Goal: Task Accomplishment & Management: Use online tool/utility

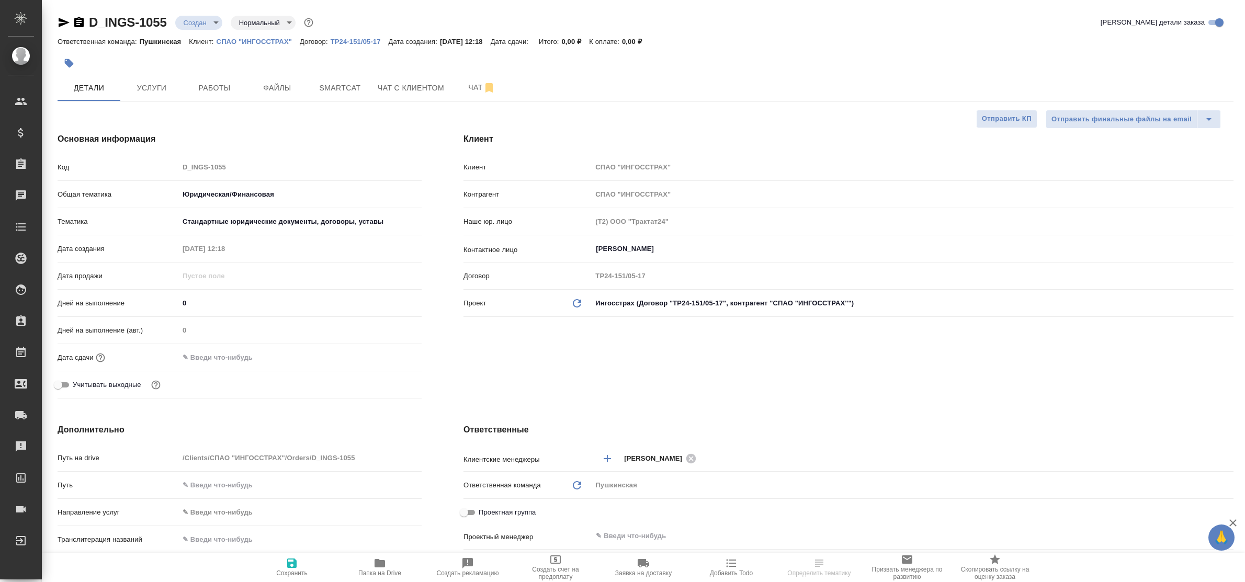
select select "RU"
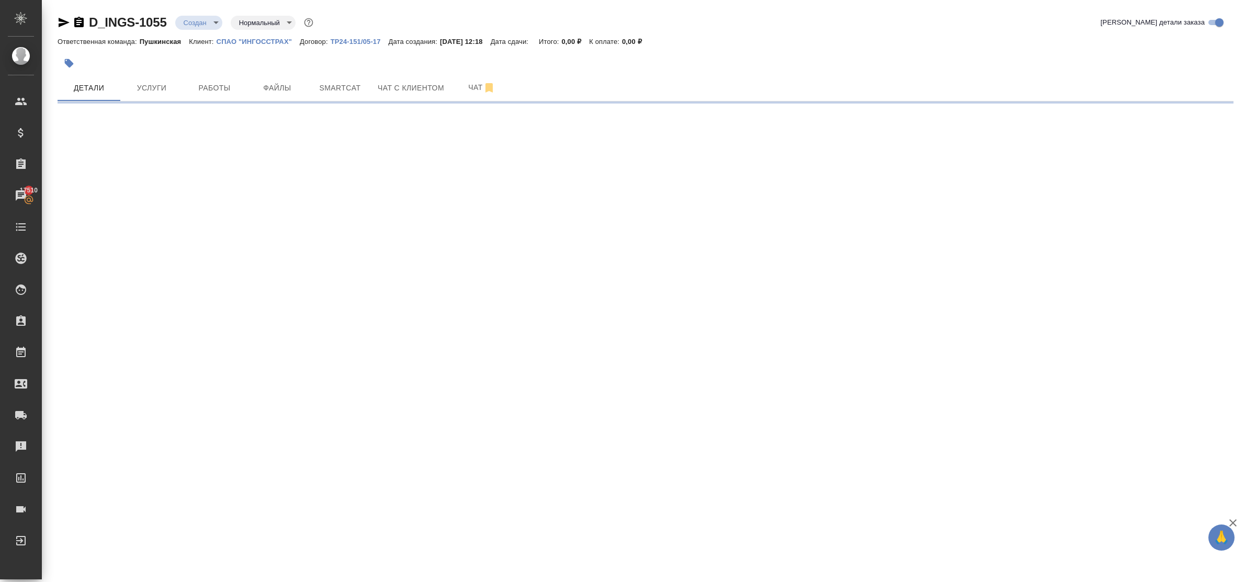
select select "RU"
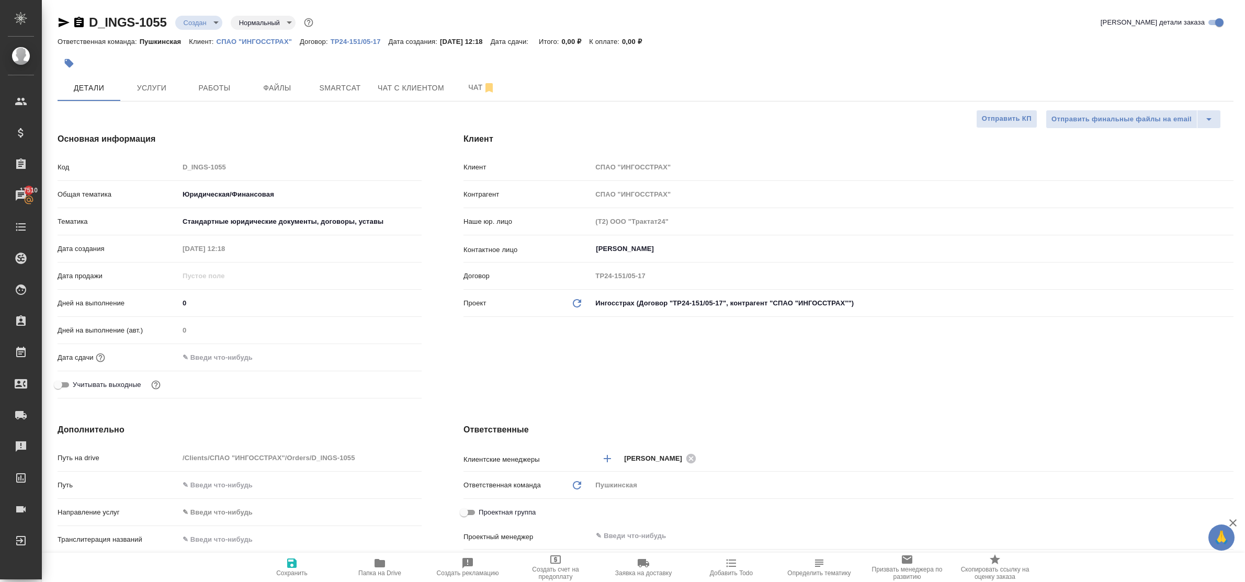
type textarea "x"
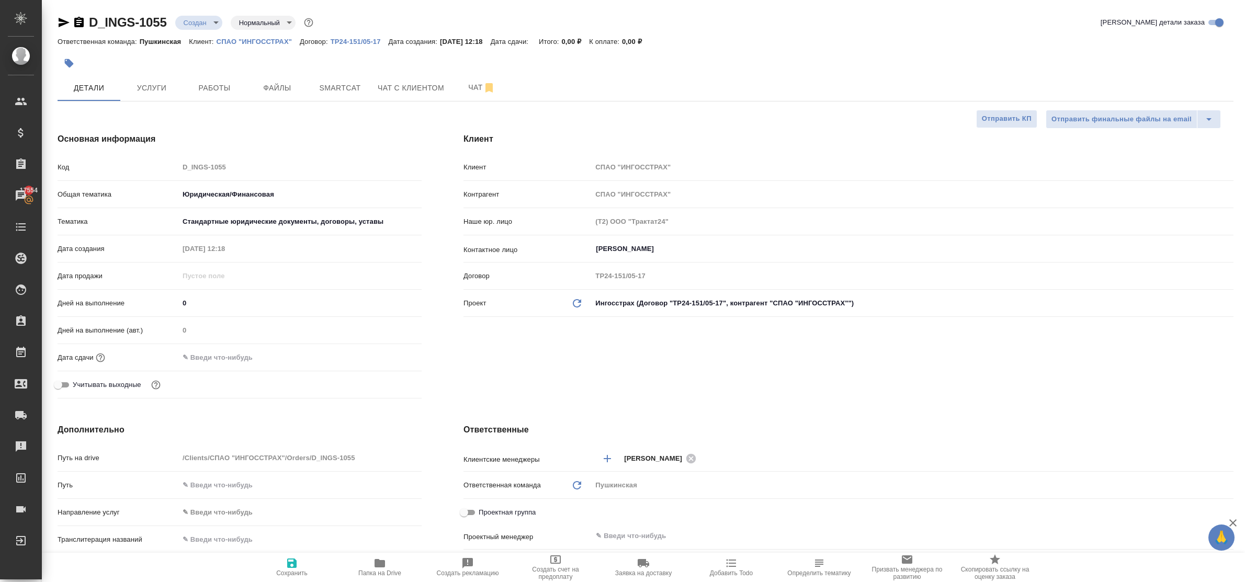
type textarea "x"
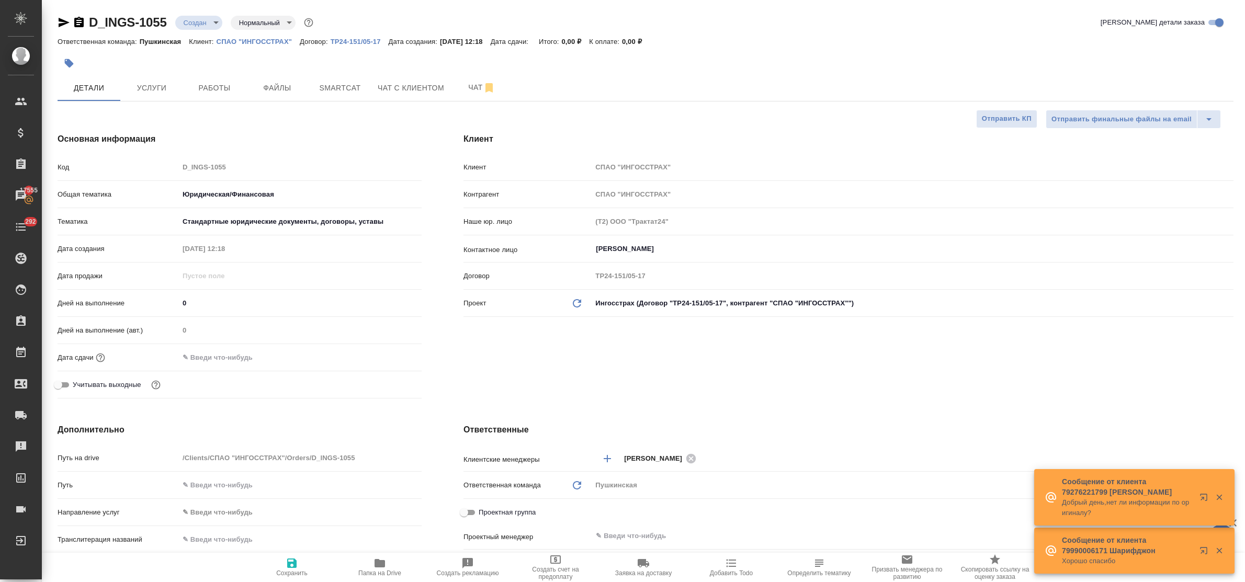
type textarea "x"
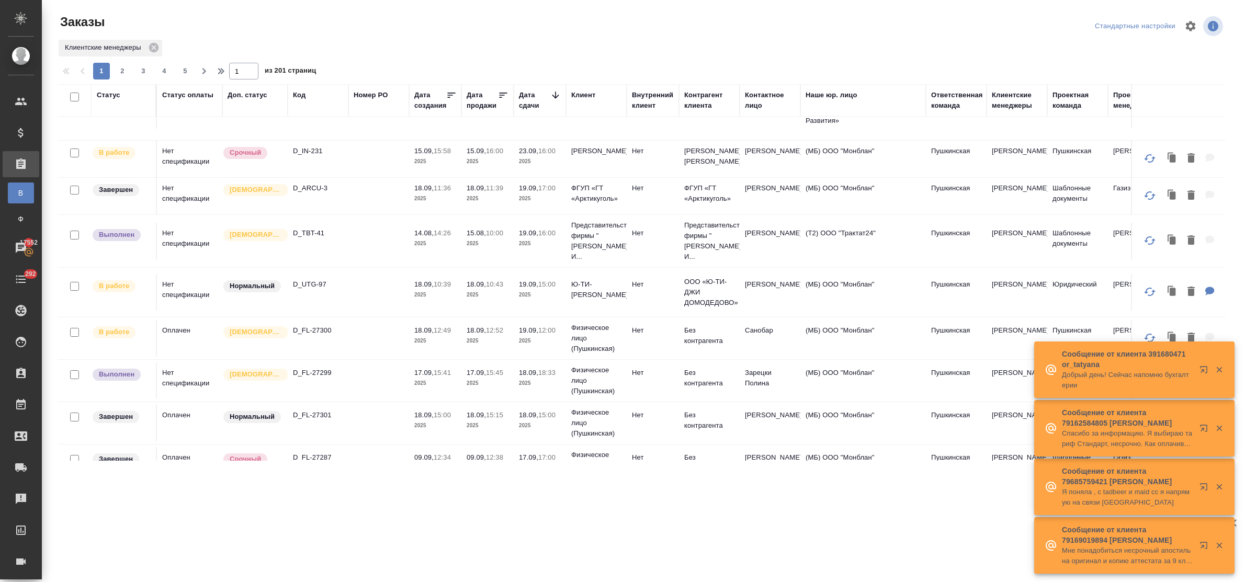
scroll to position [65, 0]
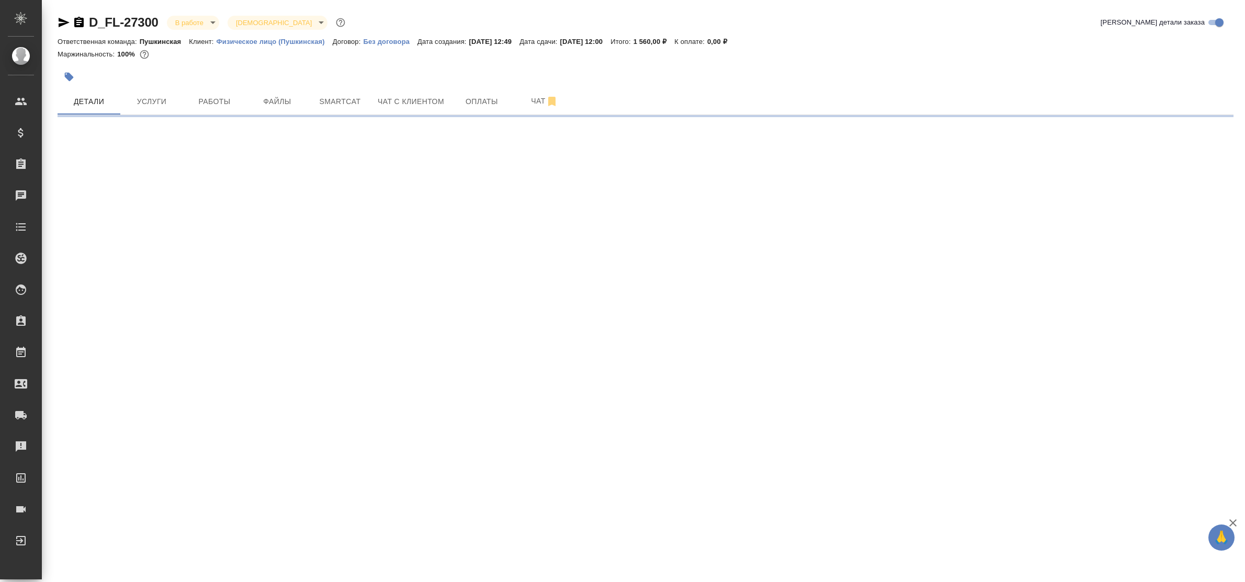
select select "RU"
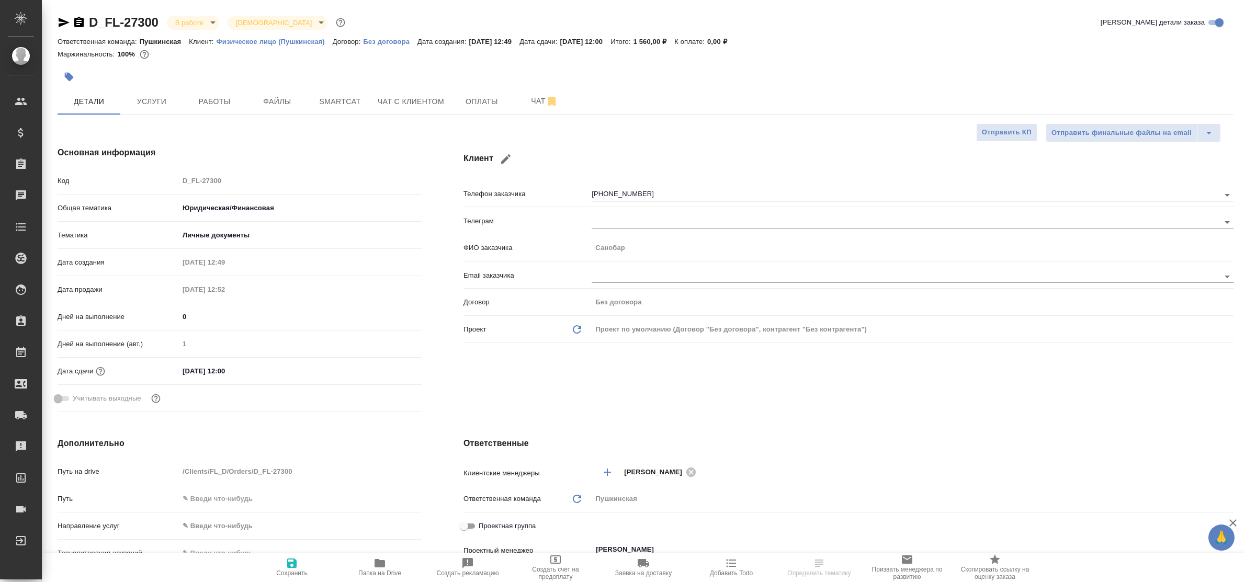
type textarea "x"
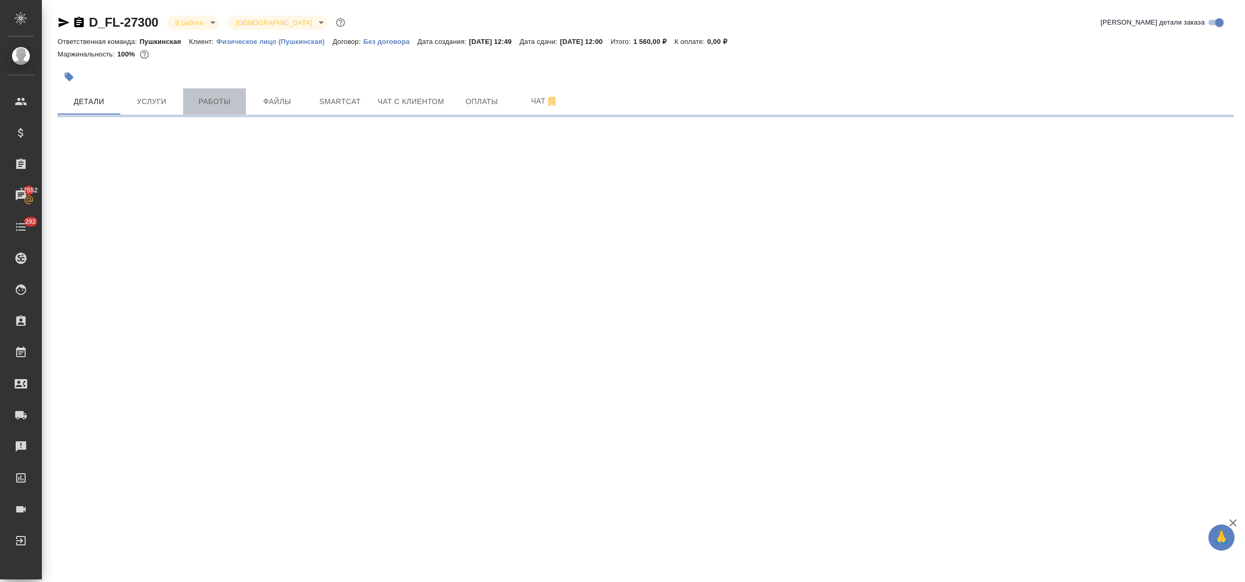
click at [209, 100] on span "Работы" at bounding box center [214, 101] width 50 height 13
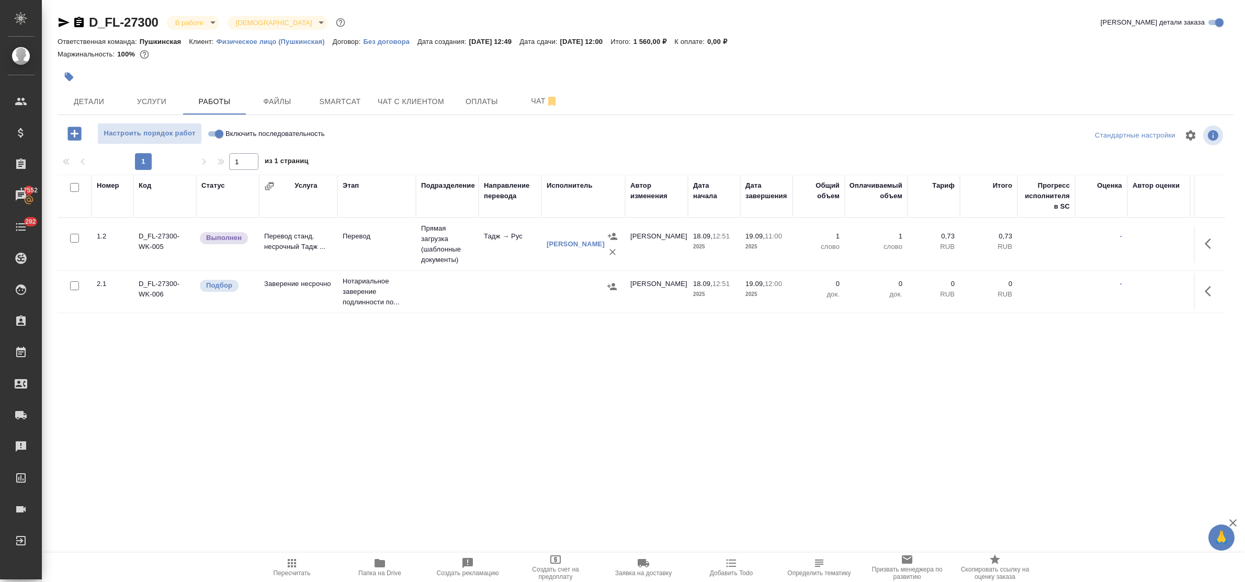
click at [1208, 244] on icon "button" at bounding box center [1211, 243] width 13 height 13
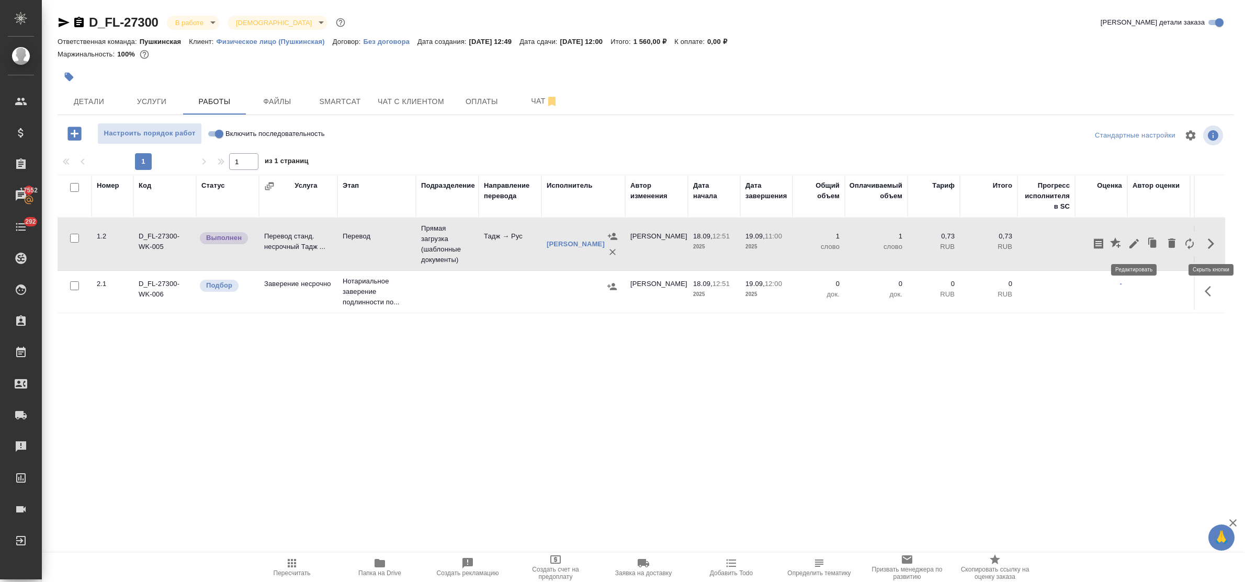
click at [1133, 243] on icon "button" at bounding box center [1134, 243] width 13 height 13
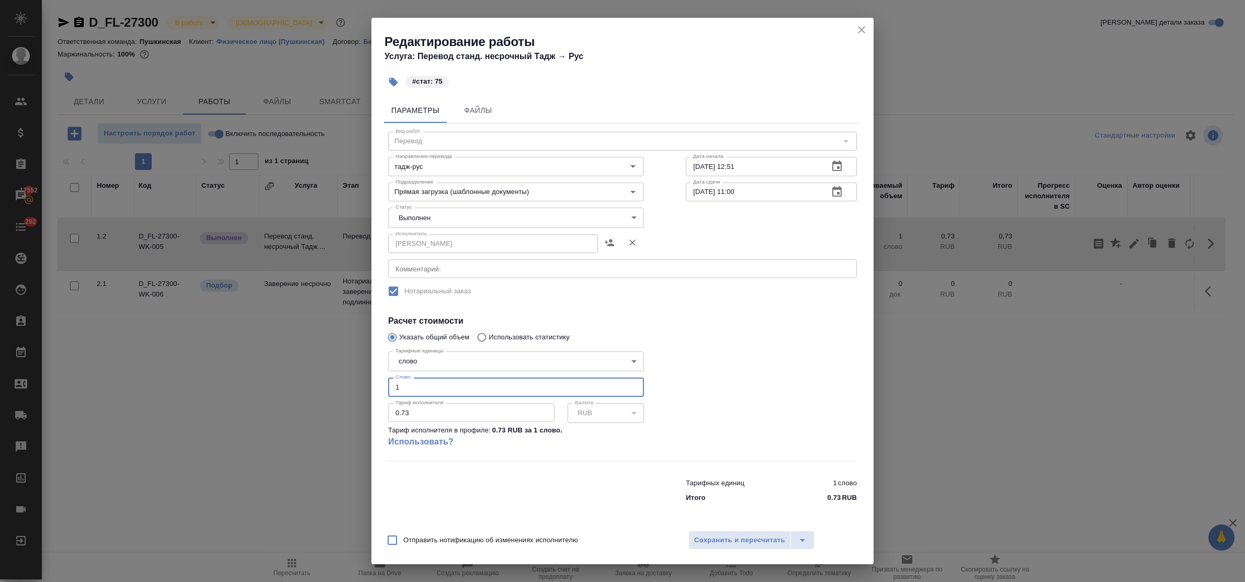
click at [391, 385] on input "1" at bounding box center [516, 387] width 256 height 19
type input "81"
click at [720, 537] on span "Сохранить и пересчитать" at bounding box center [739, 541] width 91 height 12
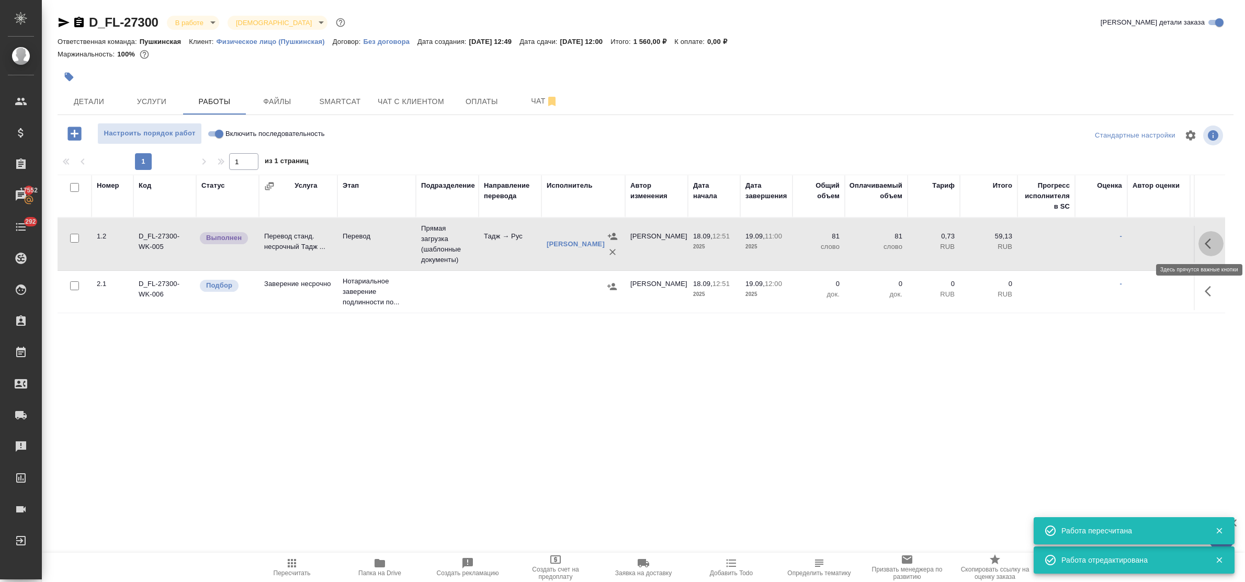
click at [1211, 242] on icon "button" at bounding box center [1211, 243] width 13 height 13
click at [1137, 241] on icon "button" at bounding box center [1133, 243] width 9 height 9
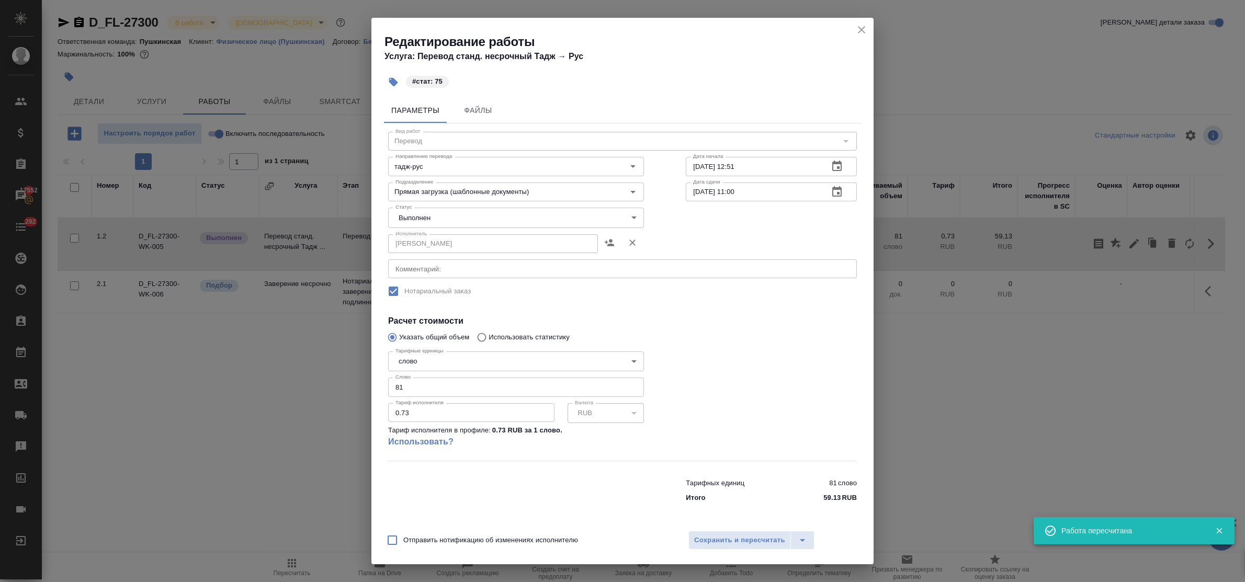
click at [511, 221] on body "🙏 .cls-1 fill:#fff; AWATERA Bulakhova Elena Клиенты Спецификации Заказы 17552 Ч…" at bounding box center [622, 291] width 1245 height 582
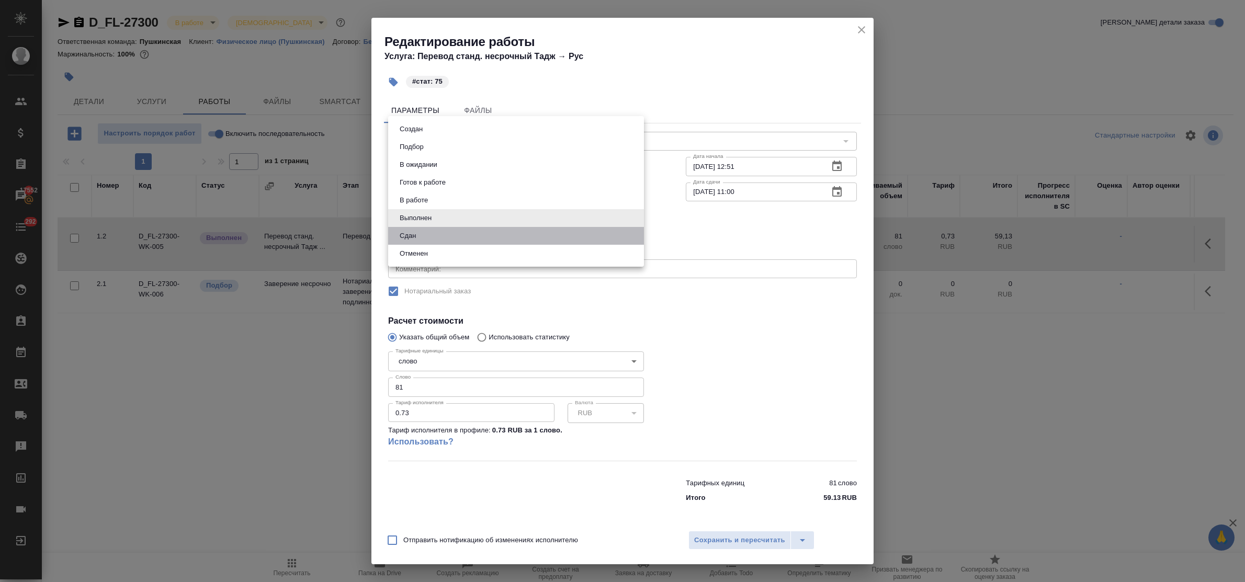
click at [439, 236] on li "Сдан" at bounding box center [516, 236] width 256 height 18
type input "closed"
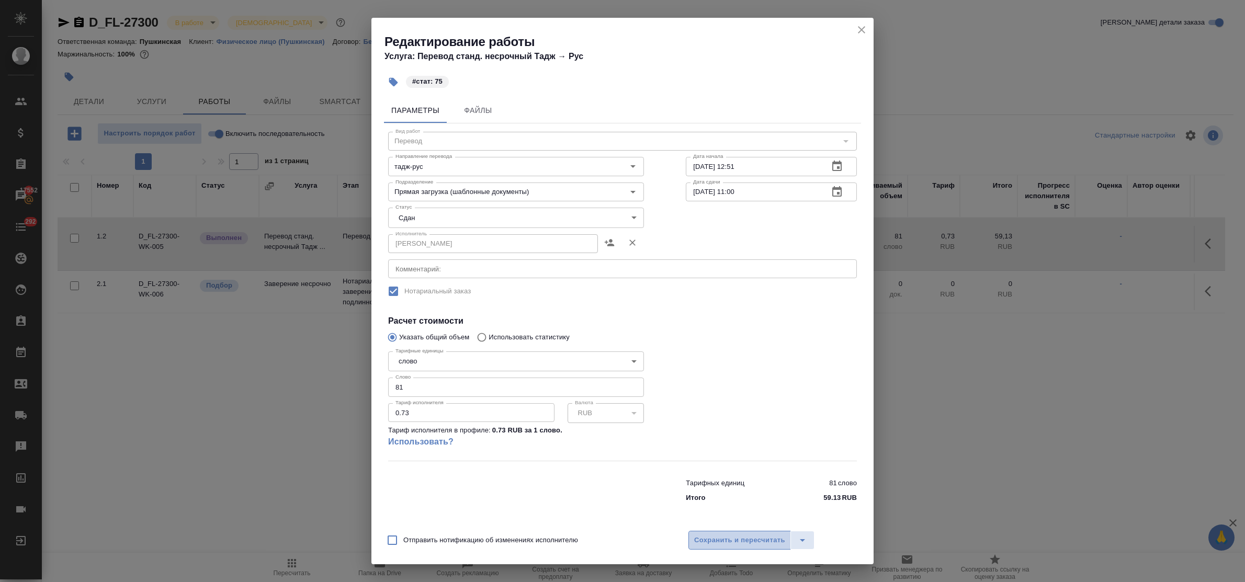
click at [718, 540] on span "Сохранить и пересчитать" at bounding box center [739, 541] width 91 height 12
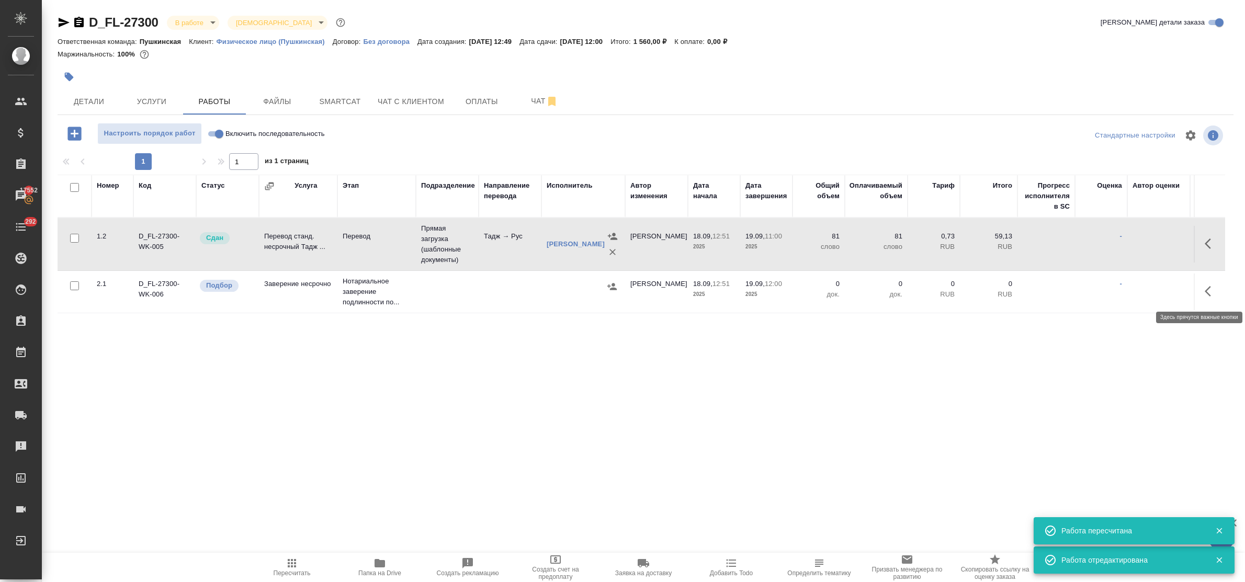
click at [1203, 293] on button "button" at bounding box center [1210, 291] width 25 height 25
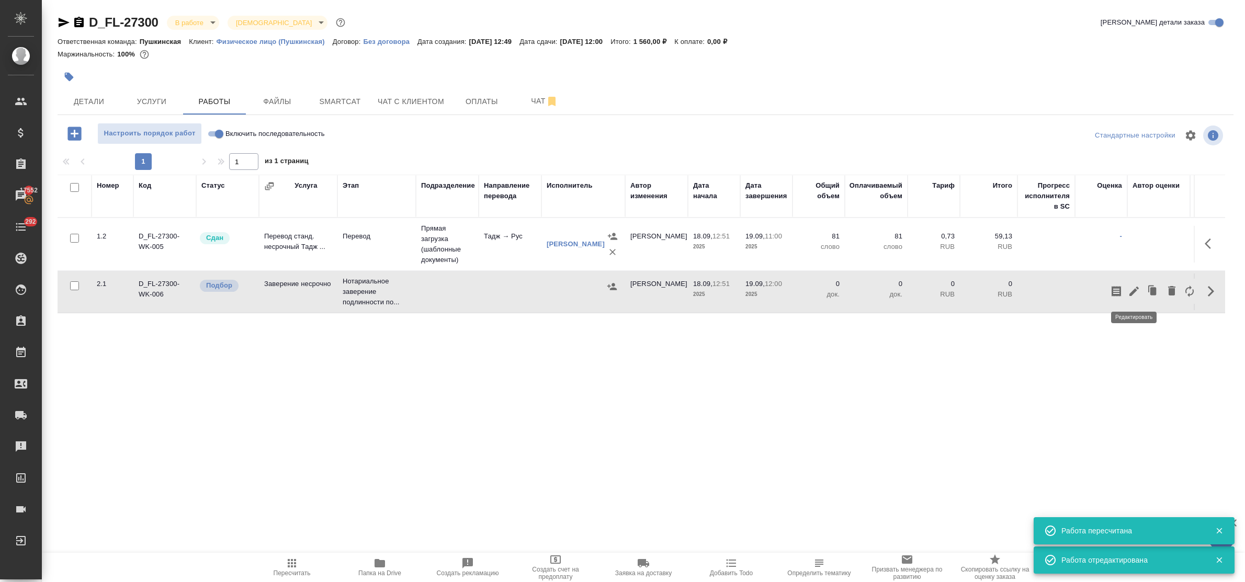
click at [1131, 289] on icon "button" at bounding box center [1134, 291] width 13 height 13
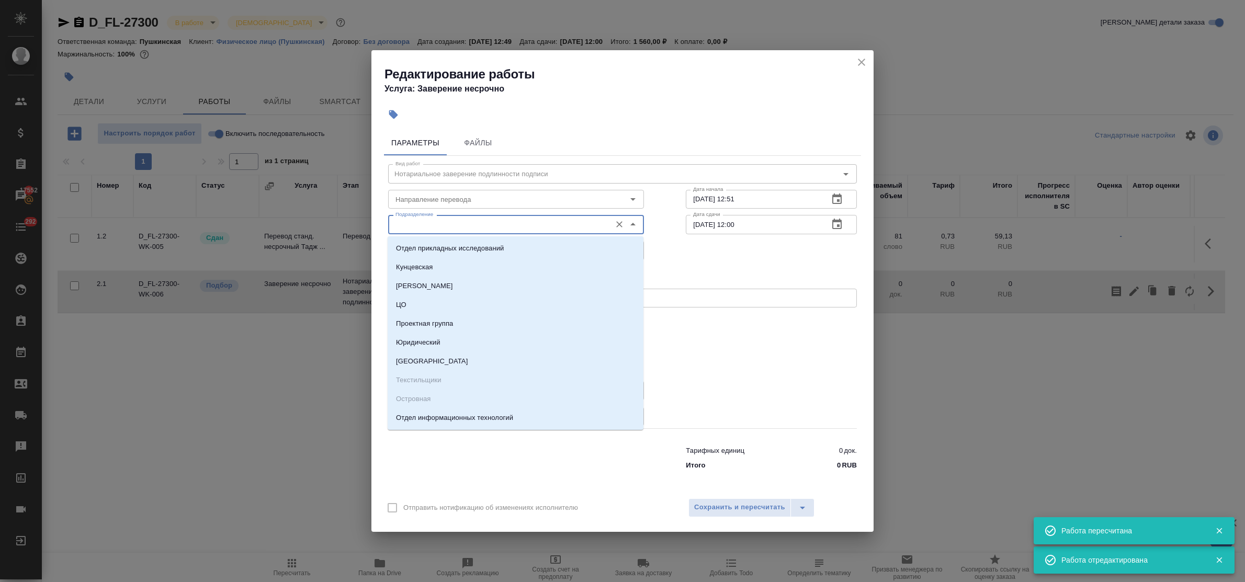
click at [506, 228] on input "Подразделение" at bounding box center [498, 224] width 214 height 13
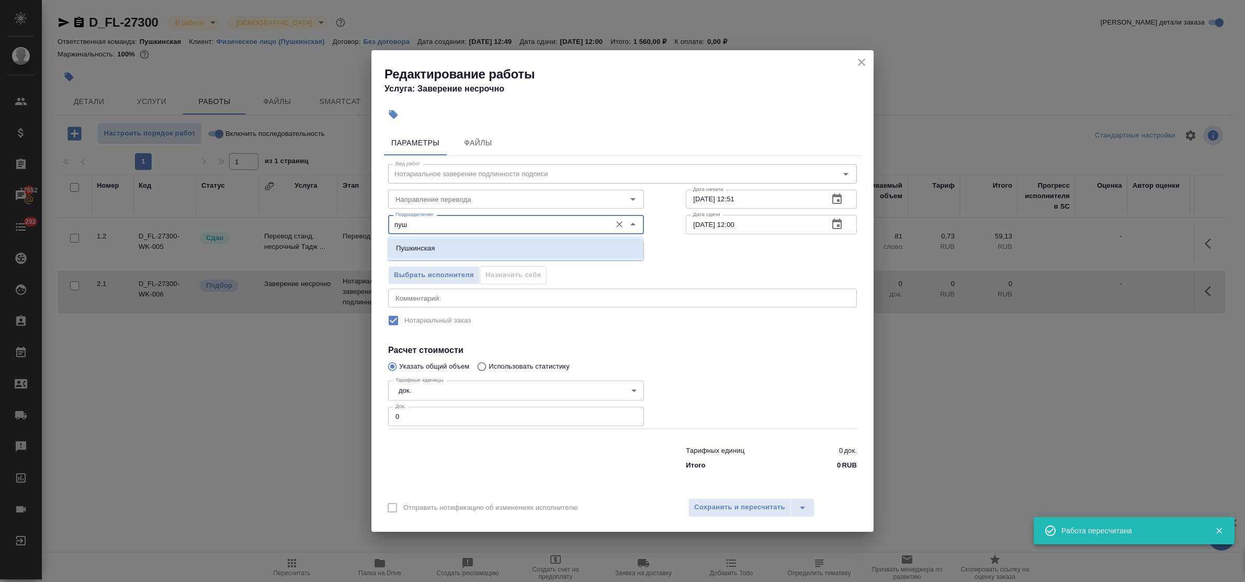
click at [502, 244] on li "Пушкинская" at bounding box center [516, 248] width 256 height 19
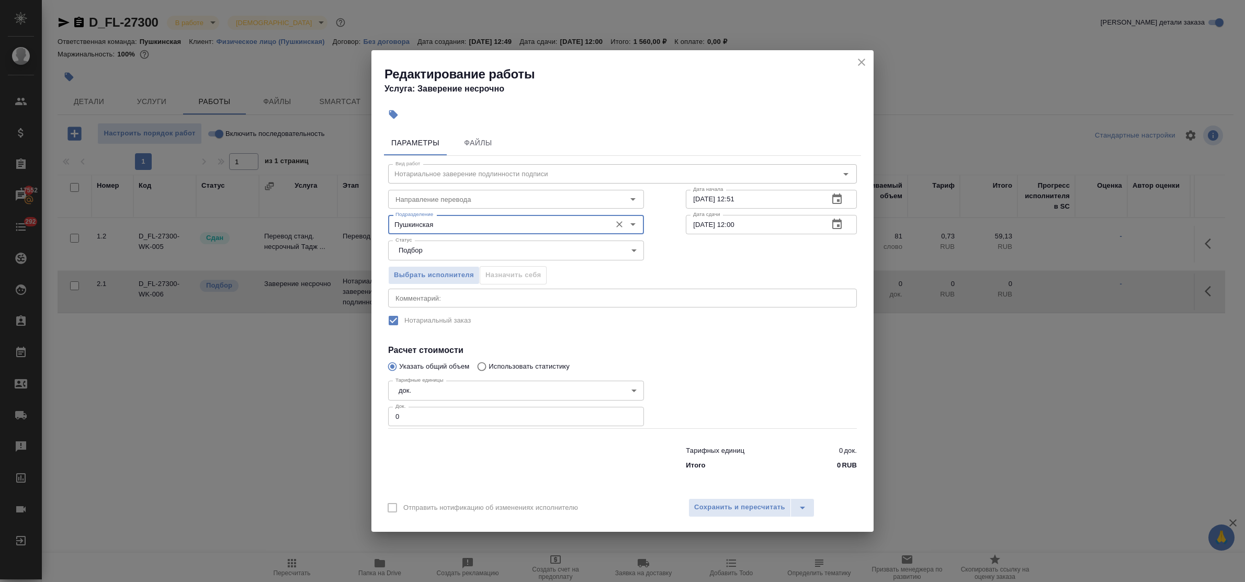
type input "Пушкинская"
drag, startPoint x: 390, startPoint y: 417, endPoint x: 378, endPoint y: 416, distance: 12.1
click at [378, 416] on div "Параметры Файлы Вид работ Нотариальное заверение подлинности подписи Вид работ …" at bounding box center [622, 308] width 502 height 365
type input "1"
click at [707, 509] on span "Сохранить и пересчитать" at bounding box center [739, 508] width 91 height 12
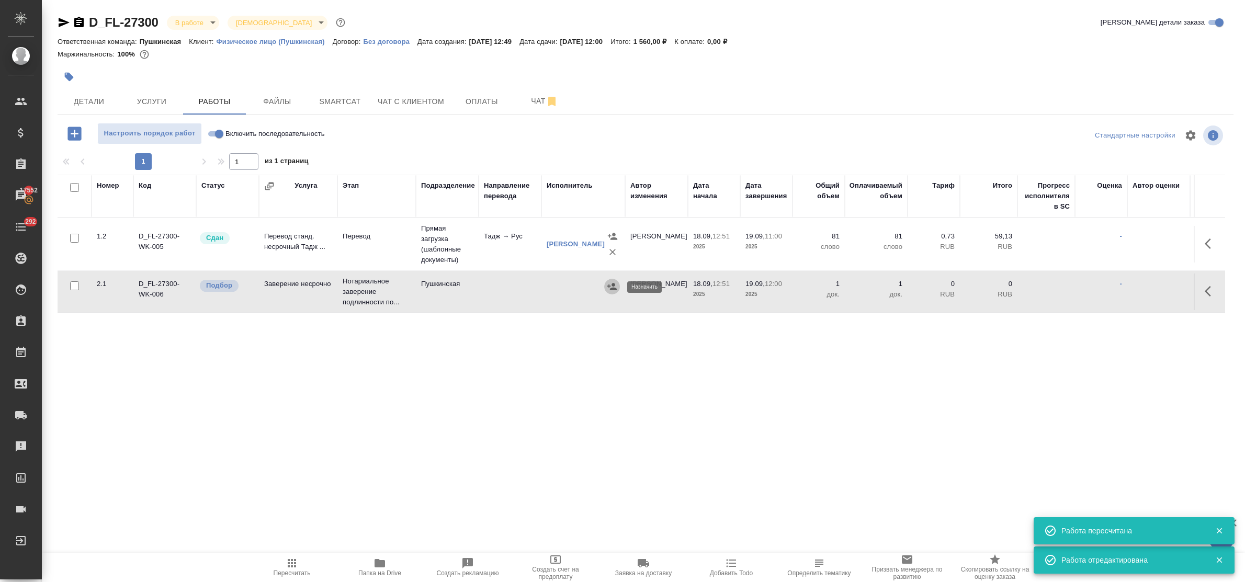
click at [608, 289] on icon "button" at bounding box center [612, 286] width 10 height 10
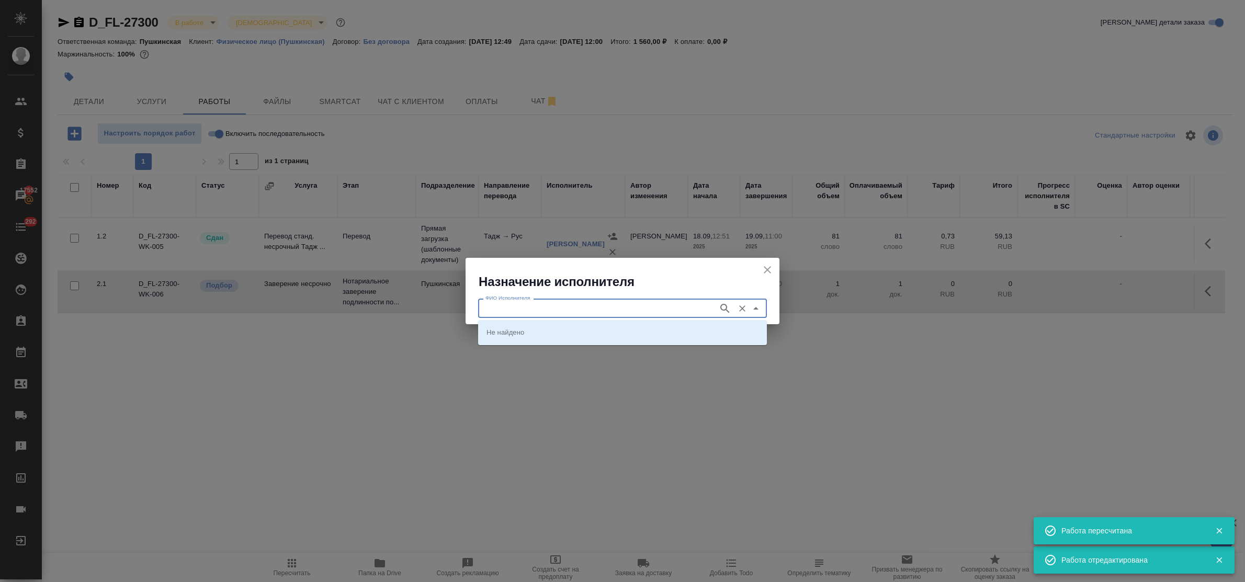
click at [581, 309] on input "ФИО Исполнителя" at bounding box center [597, 308] width 232 height 13
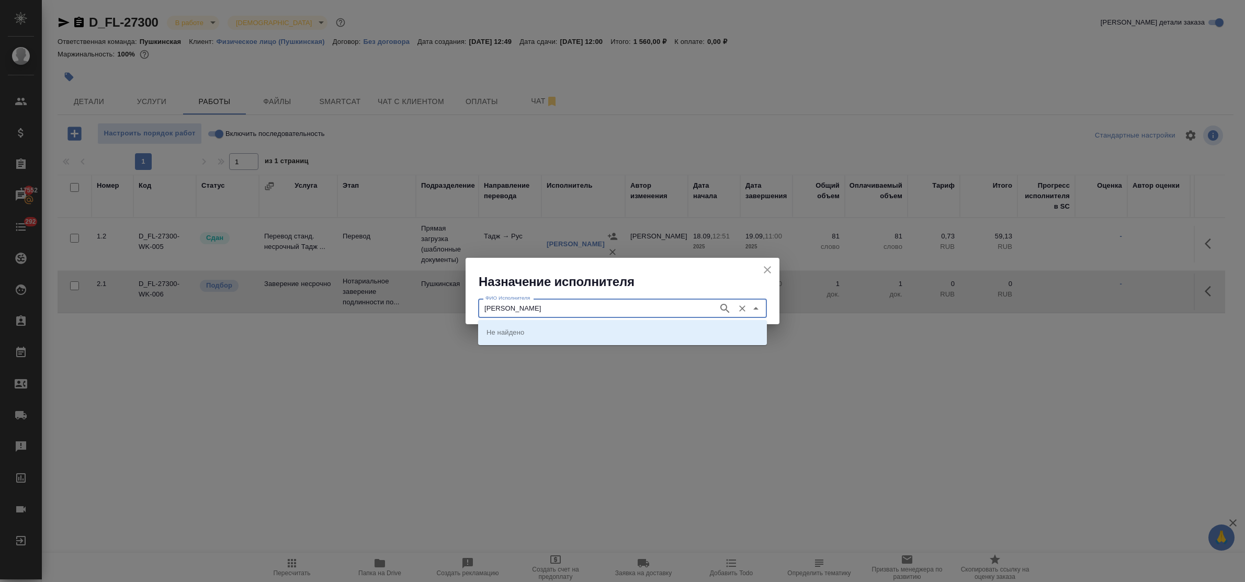
type input "федорченко"
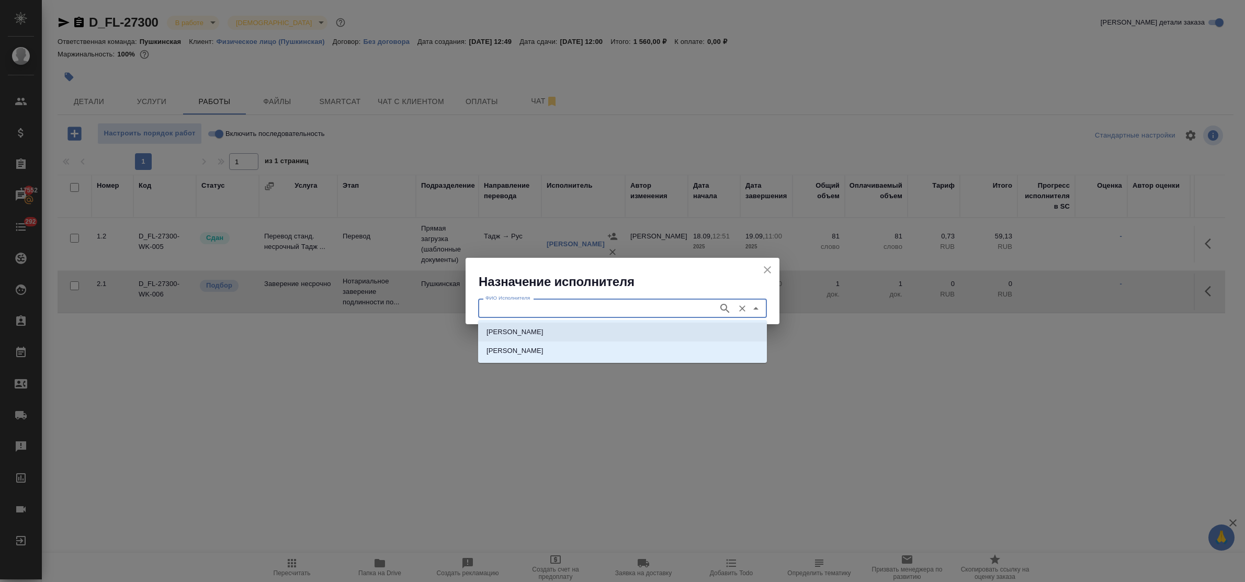
click at [543, 331] on p "НОТАРИУС Федорченко Александр Вячеславович" at bounding box center [514, 332] width 57 height 10
type input "НОТАРИУС Федорченко Александр Вячеславович"
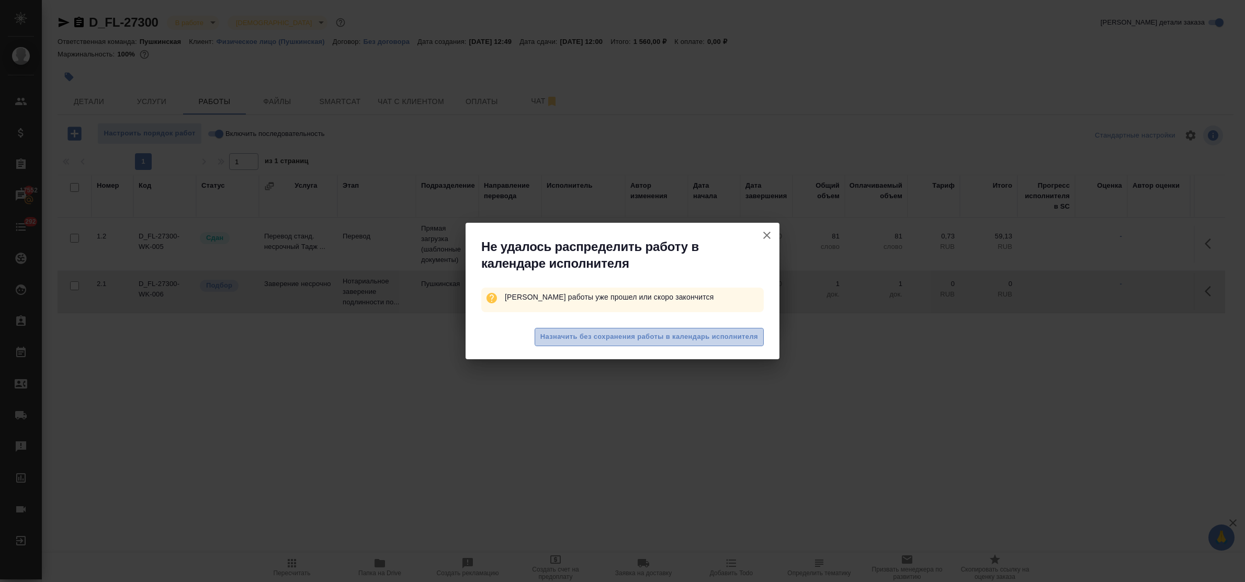
click at [582, 336] on span "Назначить без сохранения работы в календарь исполнителя" at bounding box center [649, 337] width 218 height 12
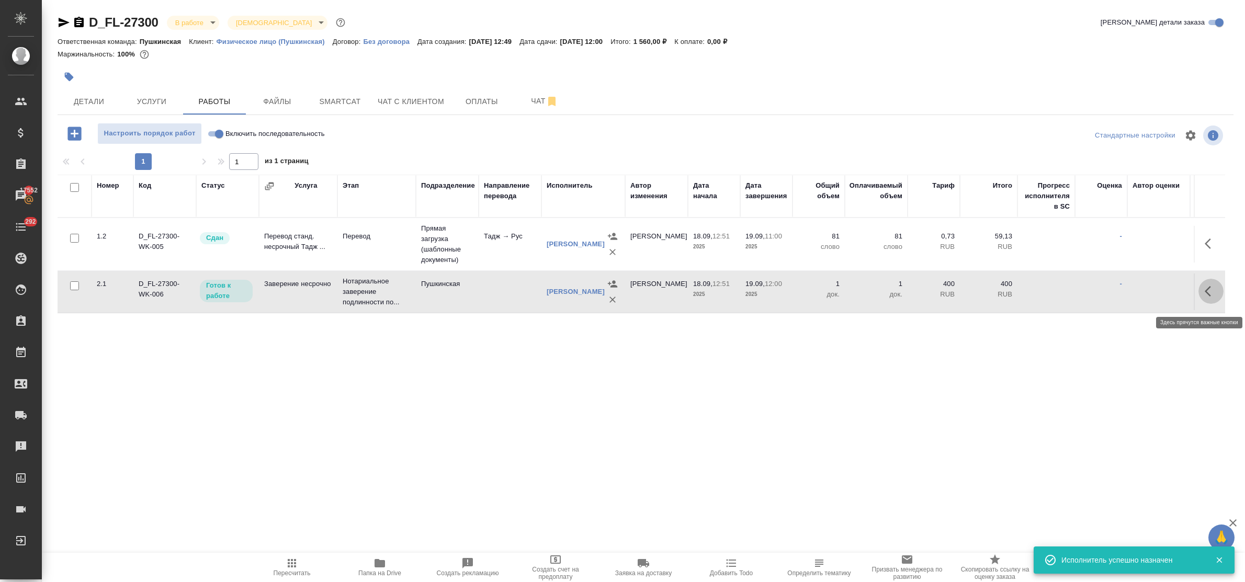
click at [1206, 296] on icon "button" at bounding box center [1208, 291] width 6 height 10
click at [1139, 296] on icon "button" at bounding box center [1134, 291] width 13 height 13
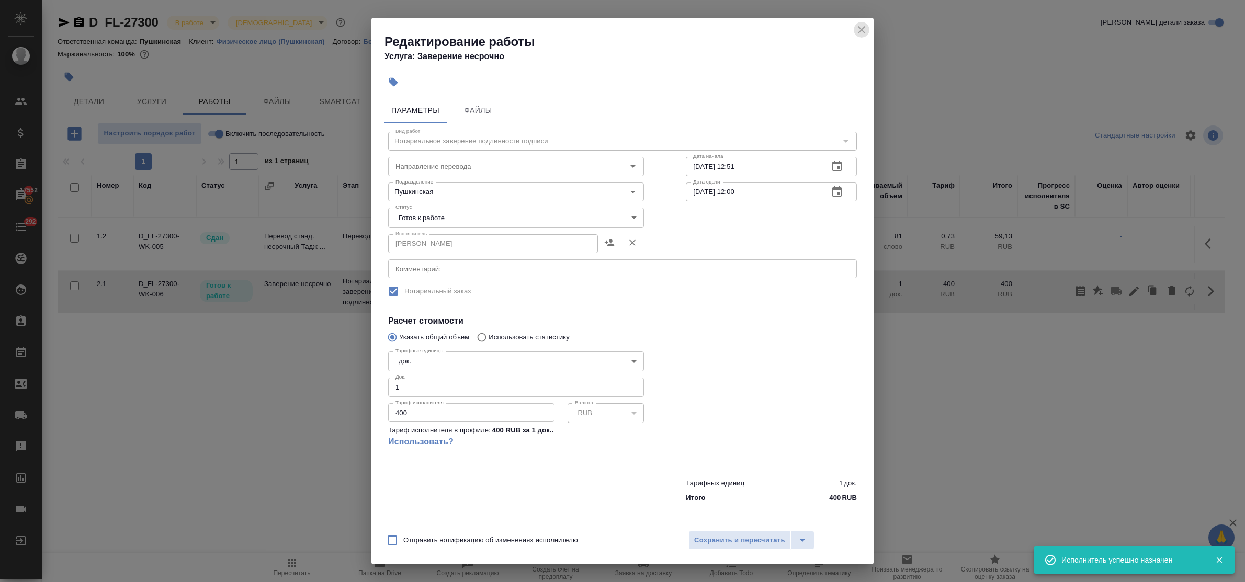
click at [861, 27] on icon "close" at bounding box center [861, 30] width 13 height 13
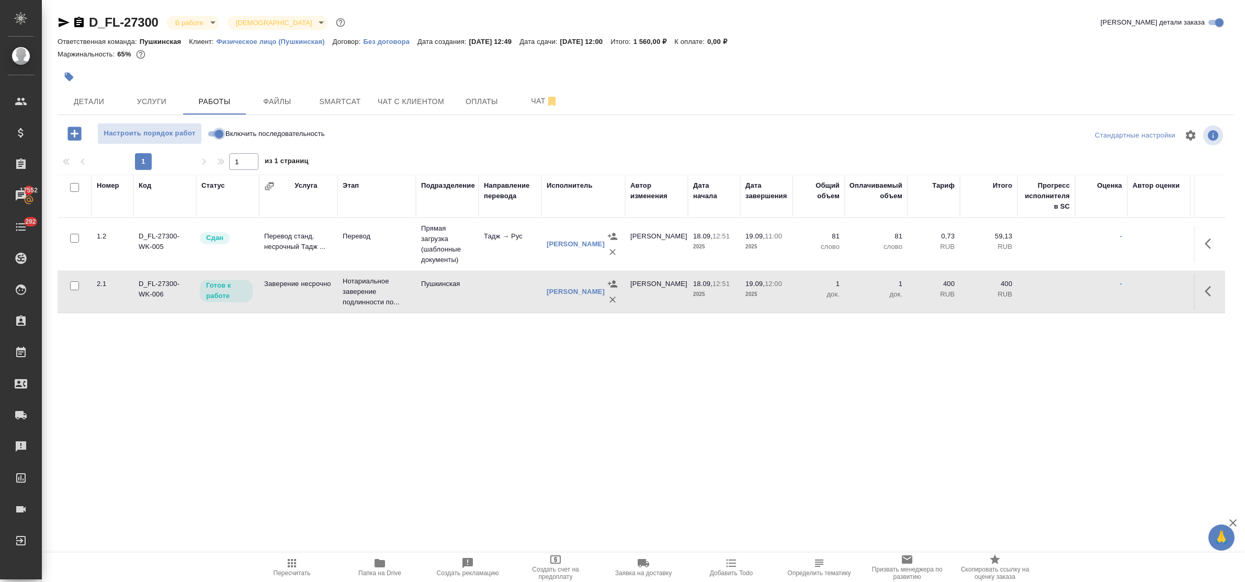
click at [212, 134] on input "Включить последовательность" at bounding box center [219, 134] width 38 height 13
checkbox input "true"
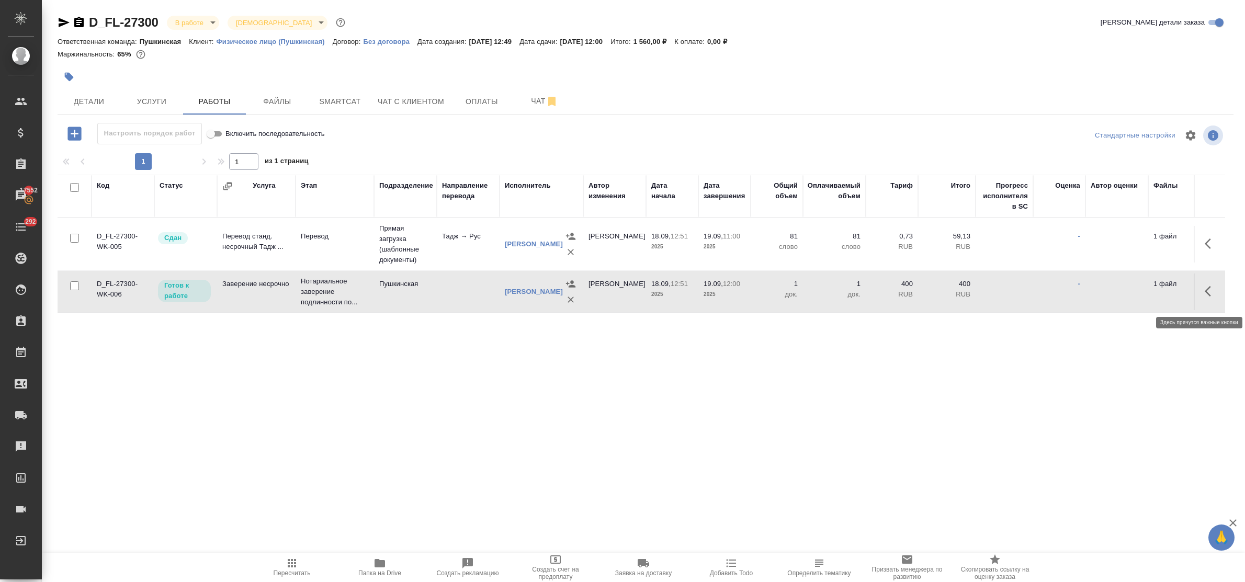
click at [1207, 294] on icon "button" at bounding box center [1208, 291] width 6 height 10
click at [1133, 294] on icon "button" at bounding box center [1134, 291] width 13 height 13
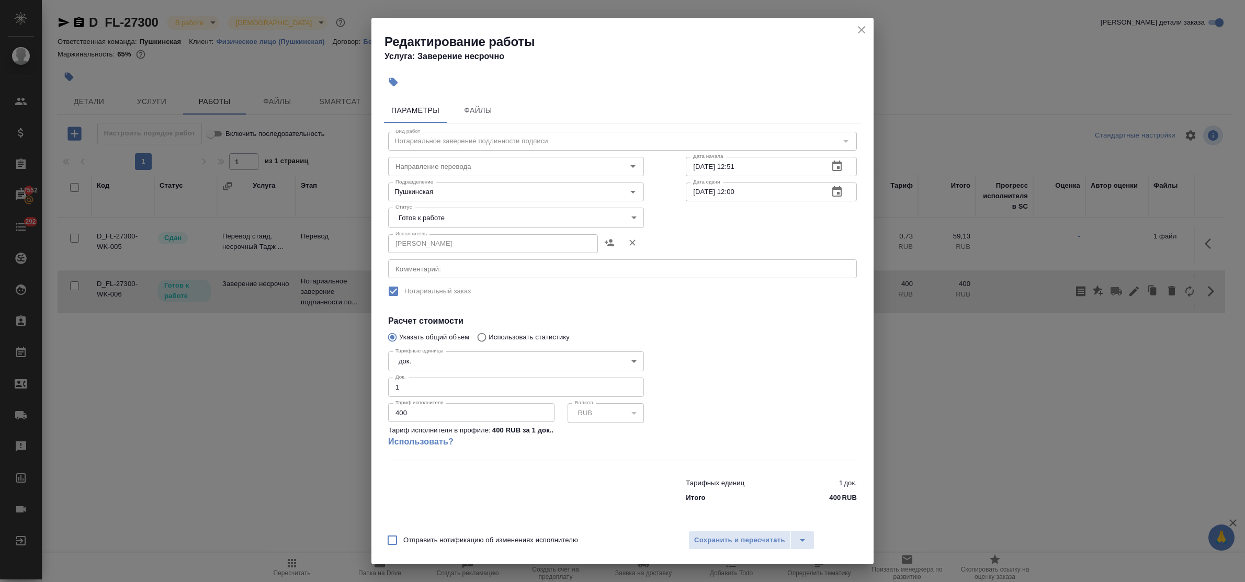
click at [436, 218] on body "🙏 .cls-1 fill:#fff; AWATERA Bulakhova Elena Клиенты Спецификации Заказы 17552 Ч…" at bounding box center [622, 291] width 1245 height 582
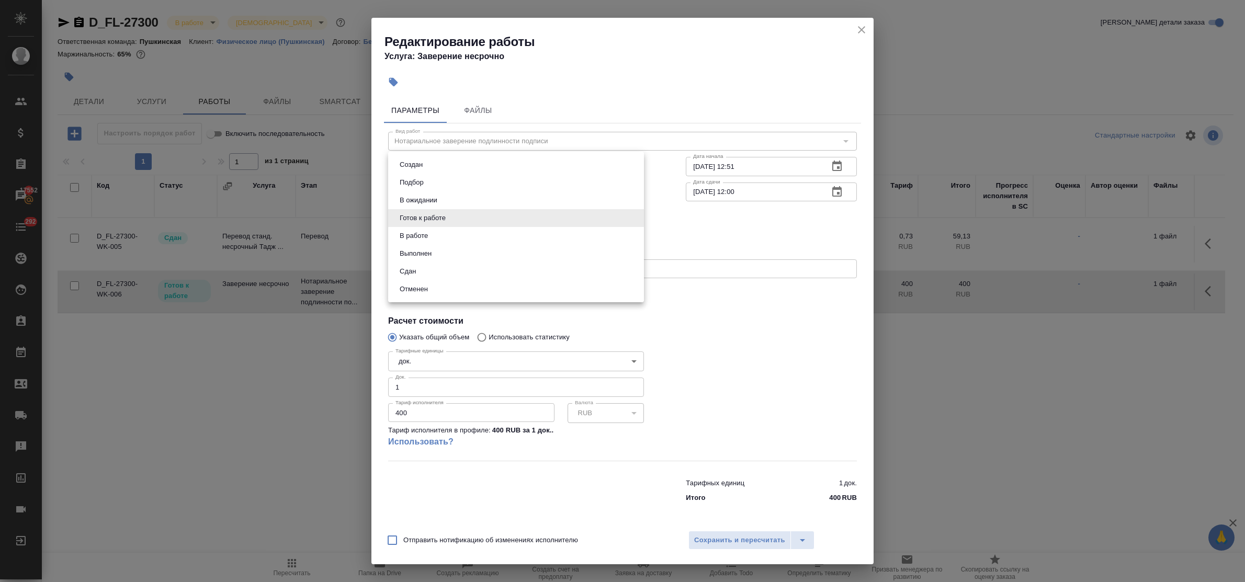
click at [424, 271] on li "Сдан" at bounding box center [516, 272] width 256 height 18
type input "closed"
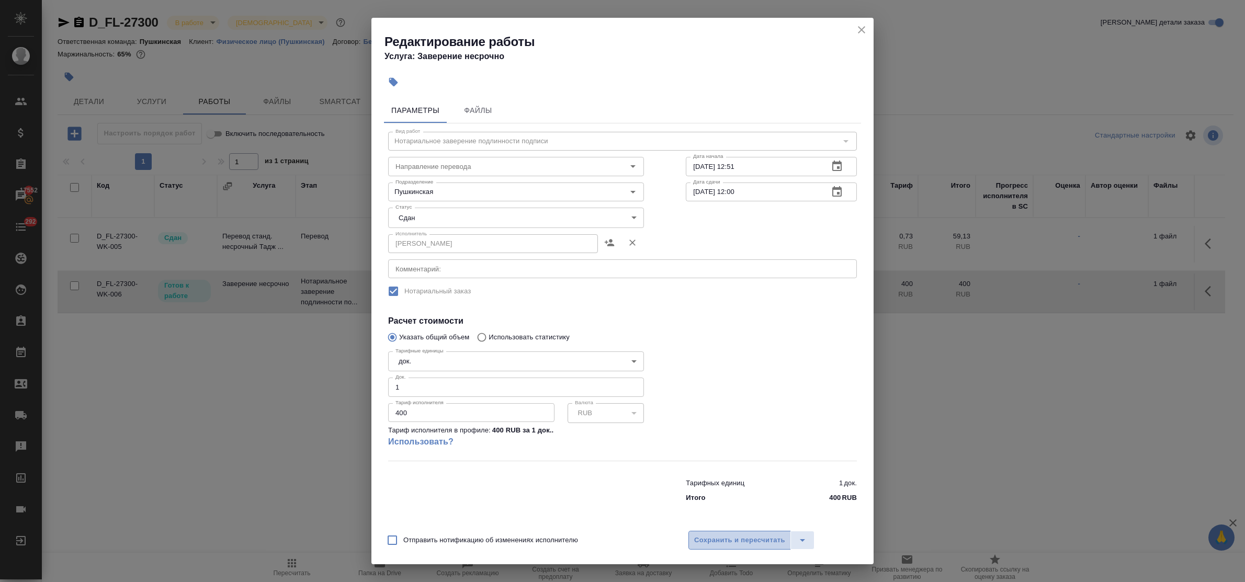
click at [738, 542] on span "Сохранить и пересчитать" at bounding box center [739, 541] width 91 height 12
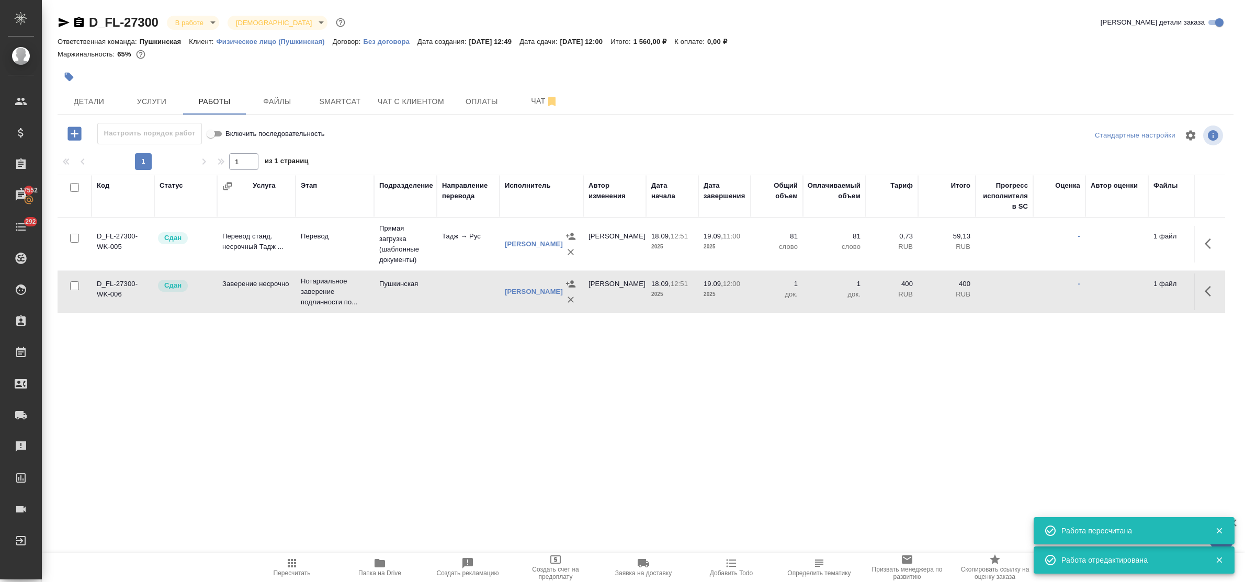
click at [197, 20] on body "🙏 .cls-1 fill:#fff; AWATERA Bulakhova Elena Клиенты Спецификации Заказы 17552 Ч…" at bounding box center [622, 291] width 1245 height 582
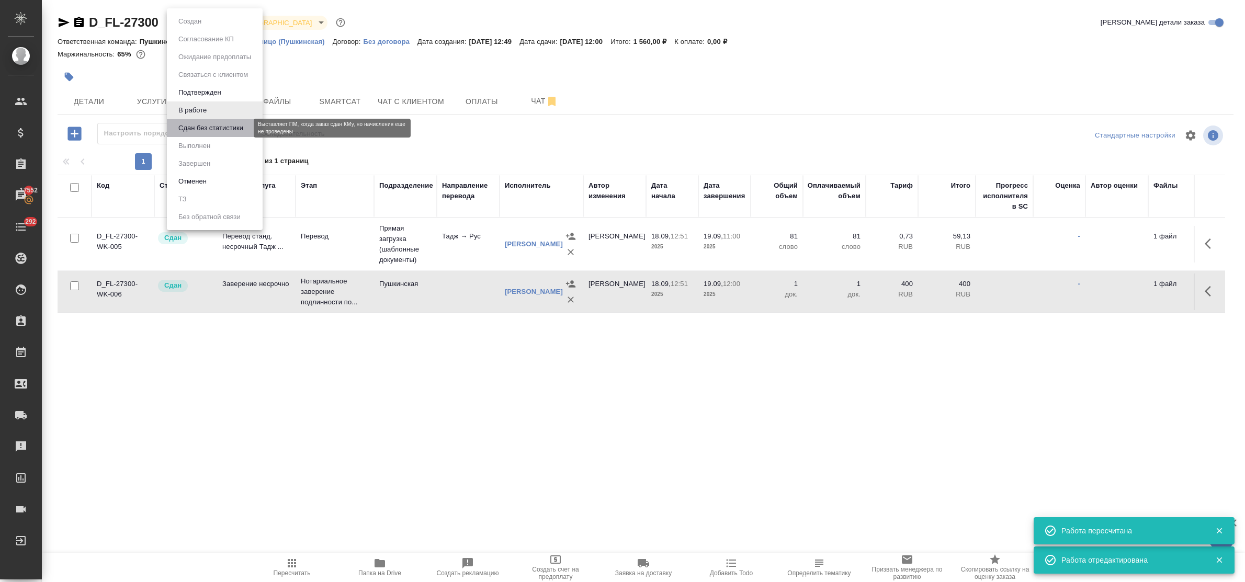
click at [199, 128] on button "Сдан без статистики" at bounding box center [210, 128] width 71 height 12
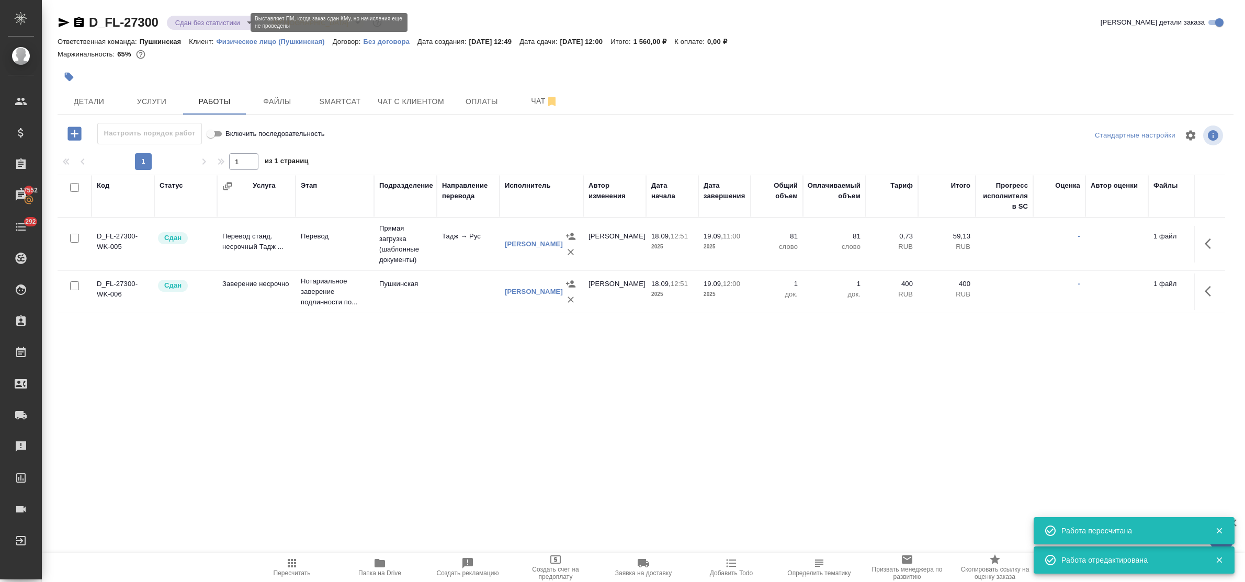
click at [187, 26] on body "🙏 .cls-1 fill:#fff; AWATERA Bulakhova Elena Клиенты Спецификации Заказы 17552 Ч…" at bounding box center [622, 291] width 1245 height 582
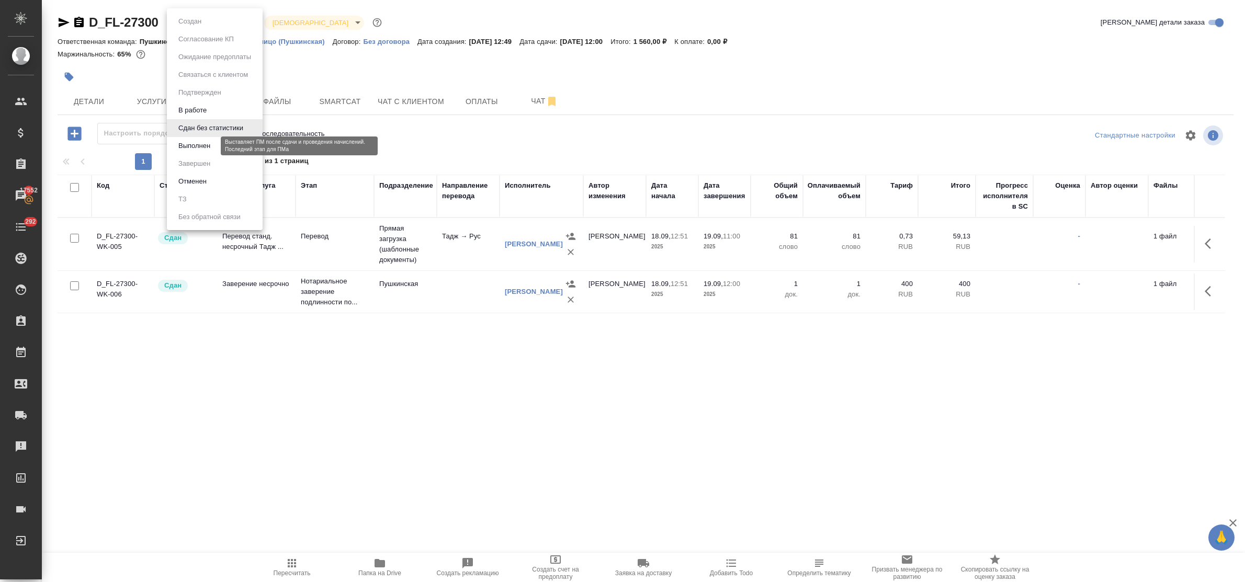
click at [197, 149] on button "Выполнен" at bounding box center [194, 146] width 38 height 12
click at [198, 22] on body "🙏 .cls-1 fill:#fff; AWATERA Bulakhova Elena Клиенты Спецификации Заказы 17552 Ч…" at bounding box center [622, 291] width 1245 height 582
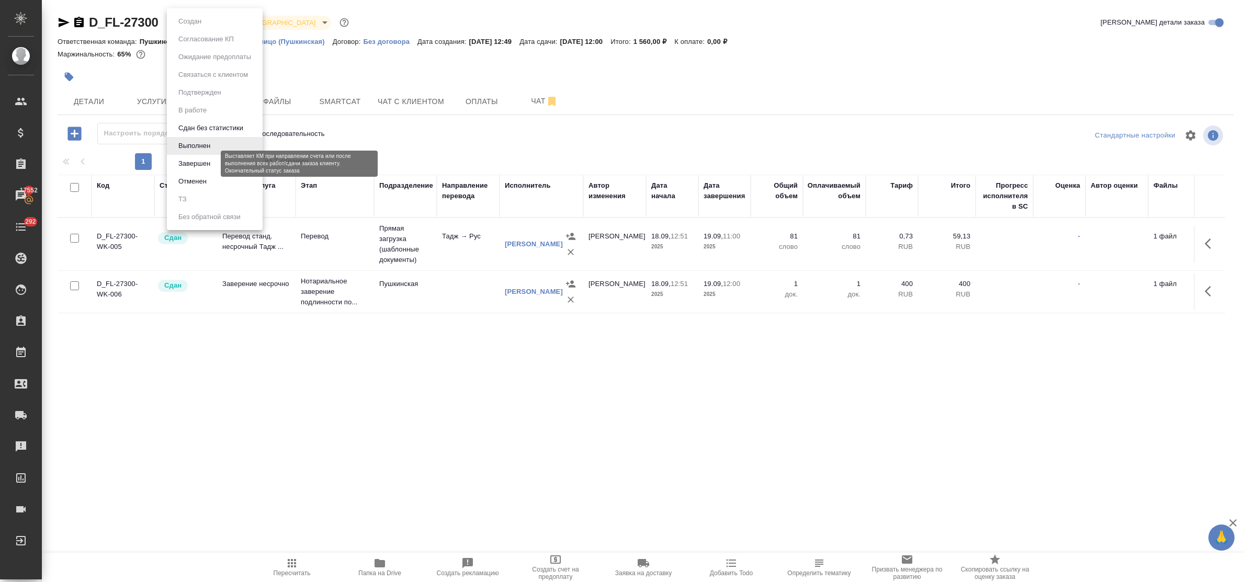
click at [205, 162] on button "Завершен" at bounding box center [194, 164] width 38 height 12
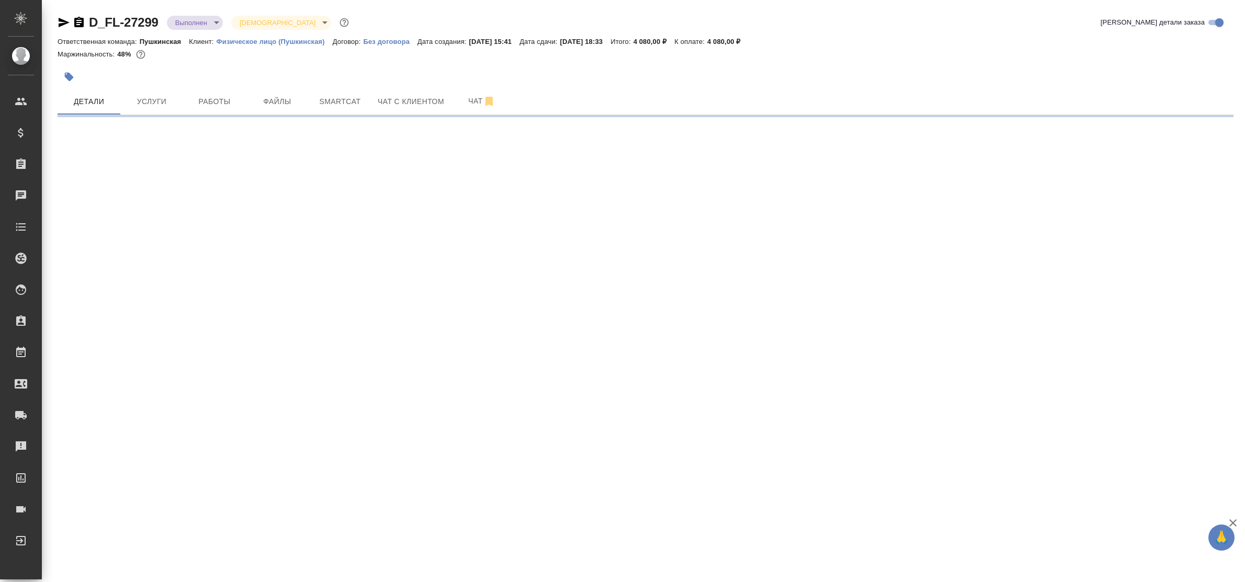
select select "RU"
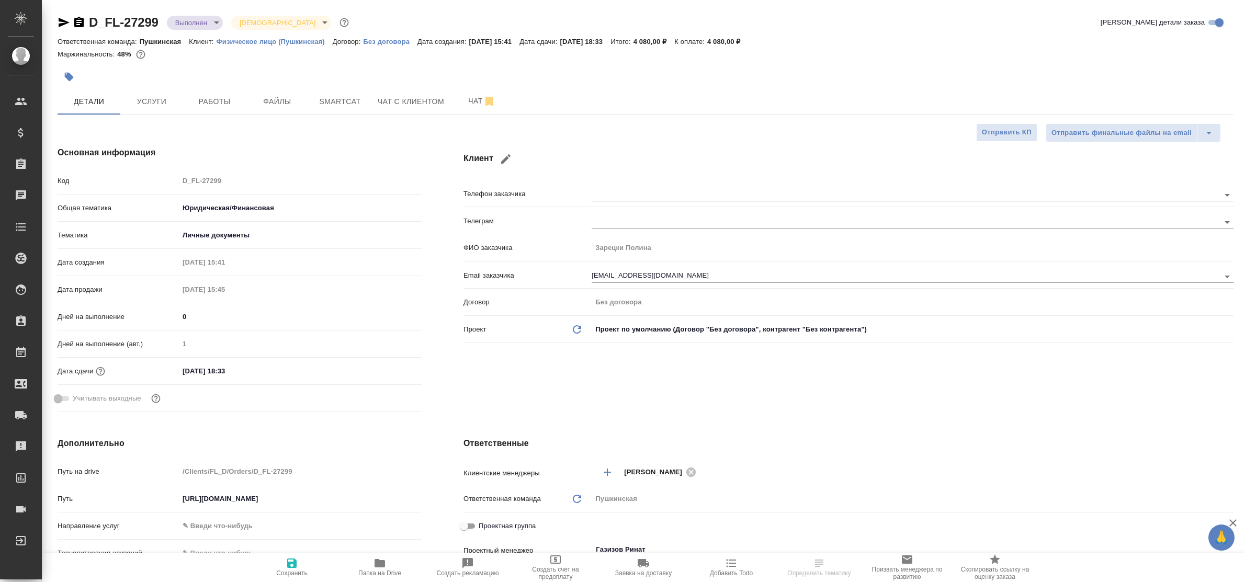
type textarea "x"
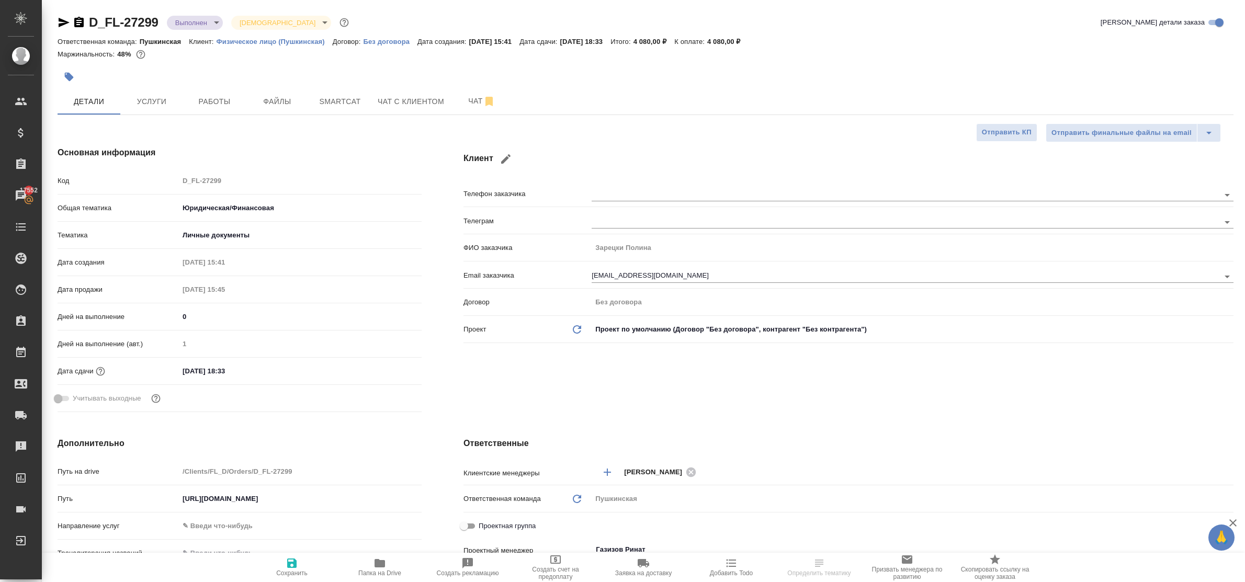
type textarea "x"
click at [149, 105] on span "Услуги" at bounding box center [152, 101] width 50 height 13
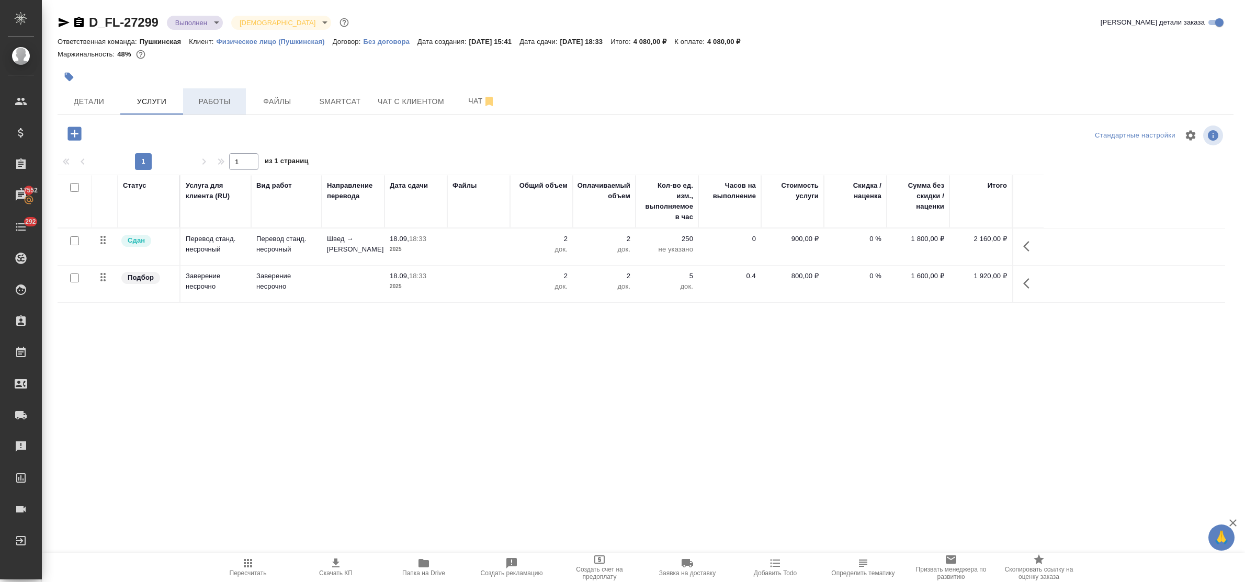
click at [207, 103] on span "Работы" at bounding box center [214, 101] width 50 height 13
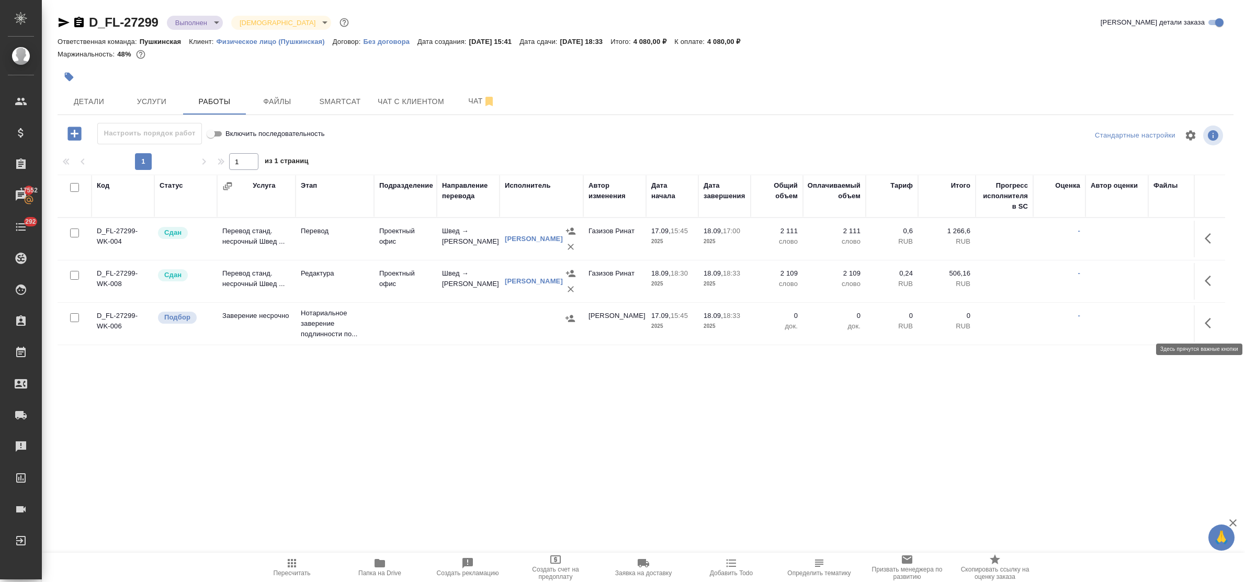
click at [1209, 324] on icon "button" at bounding box center [1211, 323] width 13 height 13
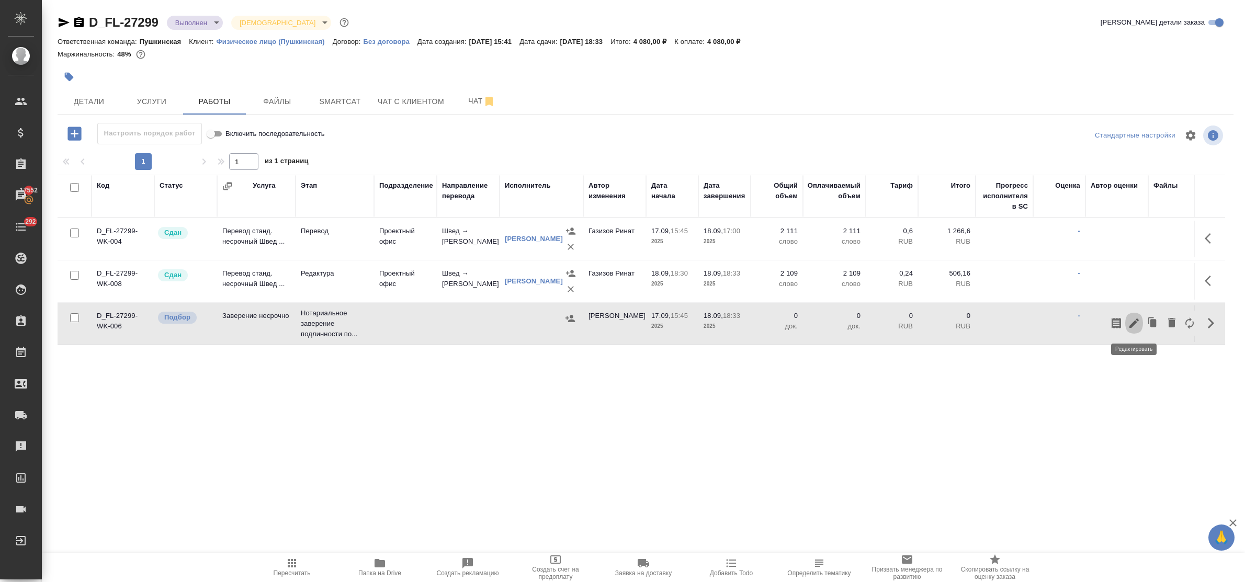
click at [1134, 319] on icon "button" at bounding box center [1134, 323] width 13 height 13
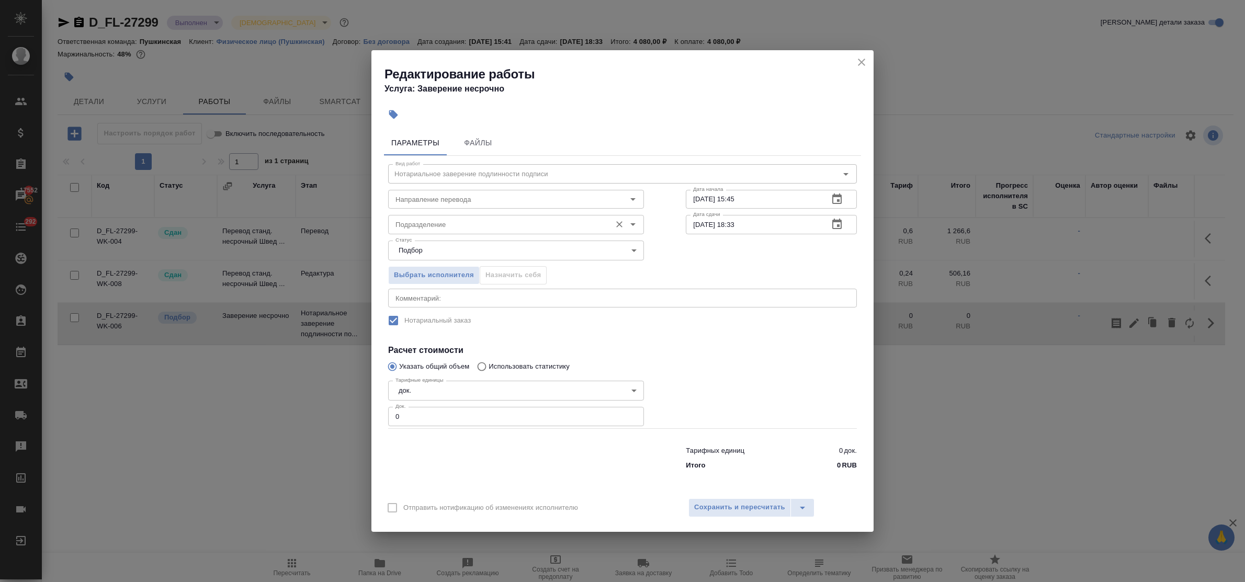
click at [441, 219] on input "Подразделение" at bounding box center [498, 224] width 214 height 13
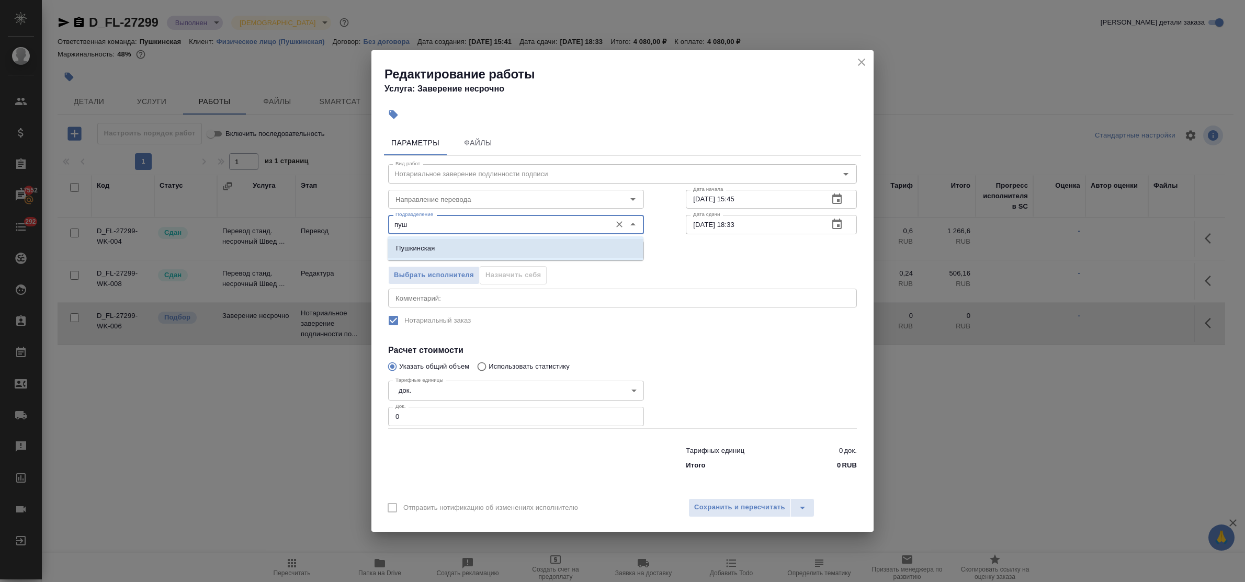
click at [444, 242] on li "Пушкинская" at bounding box center [516, 248] width 256 height 19
type input "Пушкинская"
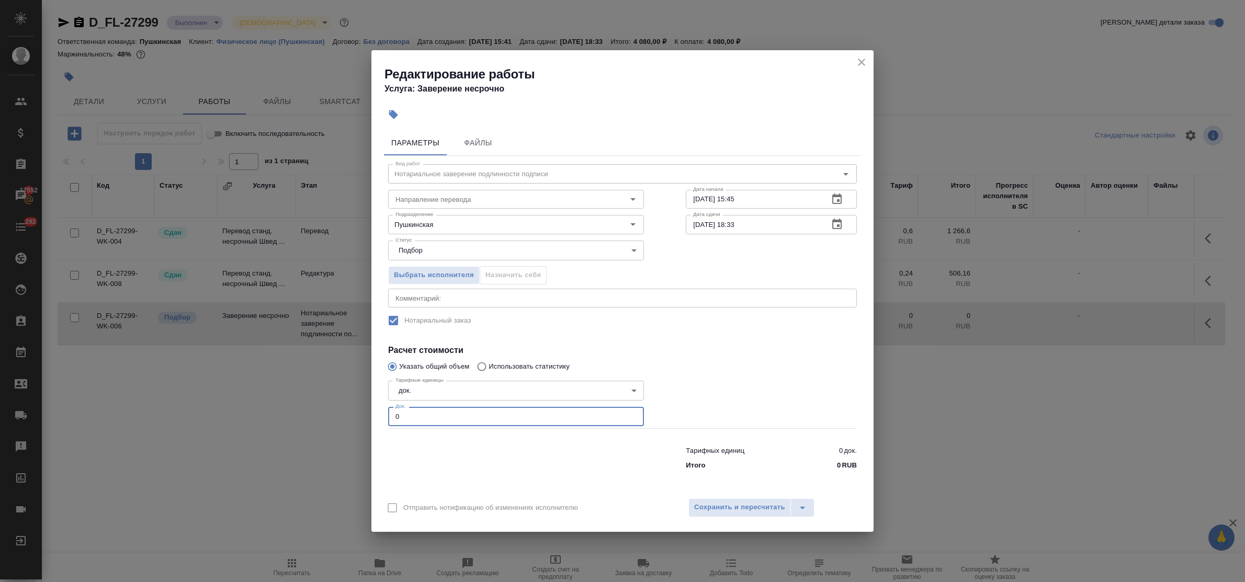
drag, startPoint x: 390, startPoint y: 411, endPoint x: 366, endPoint y: 399, distance: 27.1
click at [377, 409] on div "Параметры Файлы Вид работ Нотариальное заверение подлинности подписи Вид работ …" at bounding box center [622, 308] width 502 height 365
type input "2"
click at [740, 513] on span "Сохранить и пересчитать" at bounding box center [739, 508] width 91 height 12
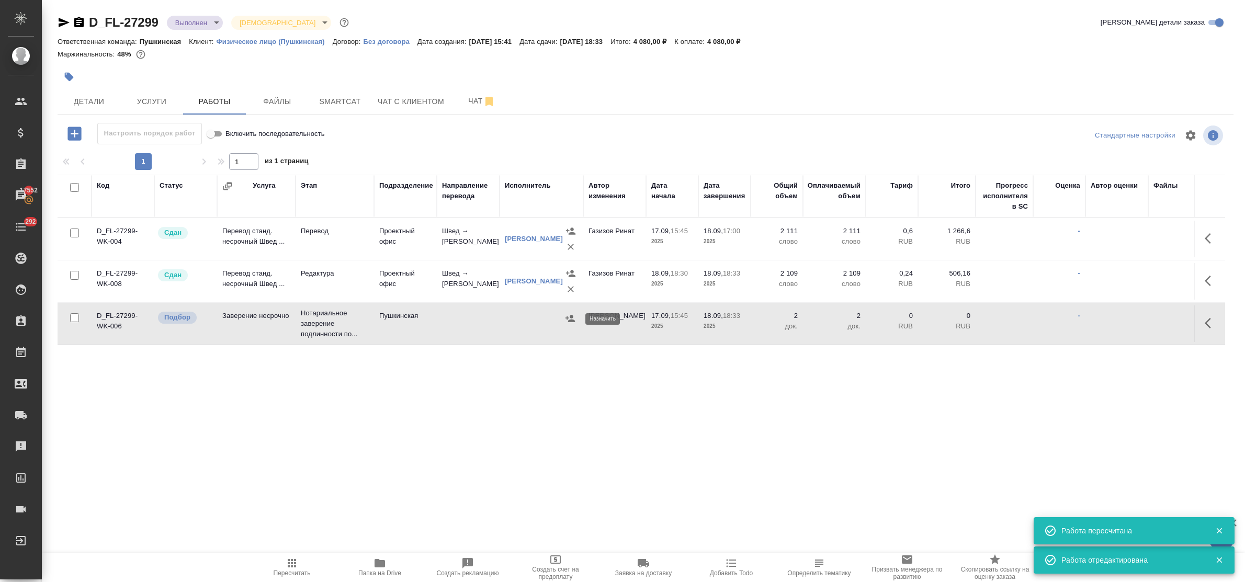
click at [569, 315] on icon "button" at bounding box center [570, 318] width 10 height 10
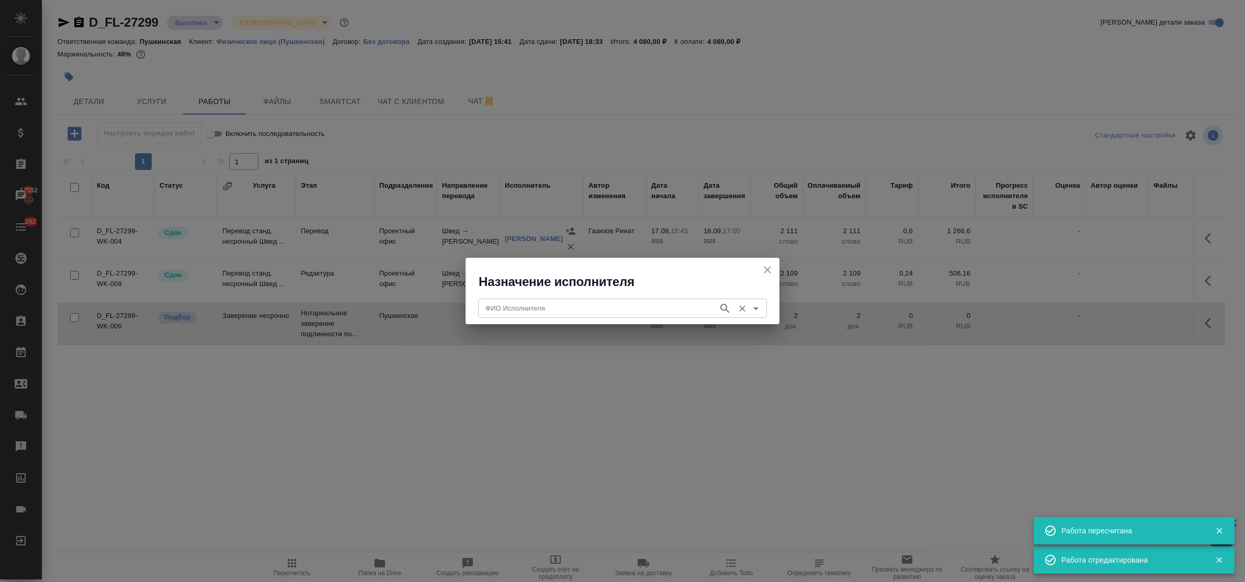
click at [589, 308] on input "ФИО Исполнителя" at bounding box center [597, 308] width 232 height 13
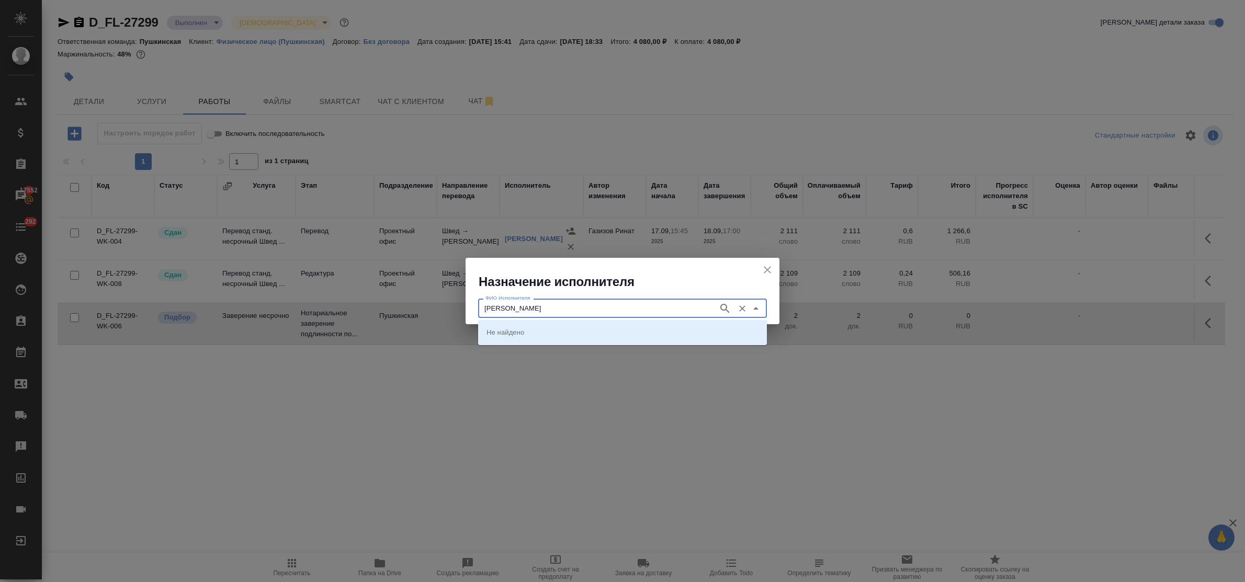
type input "федорченко"
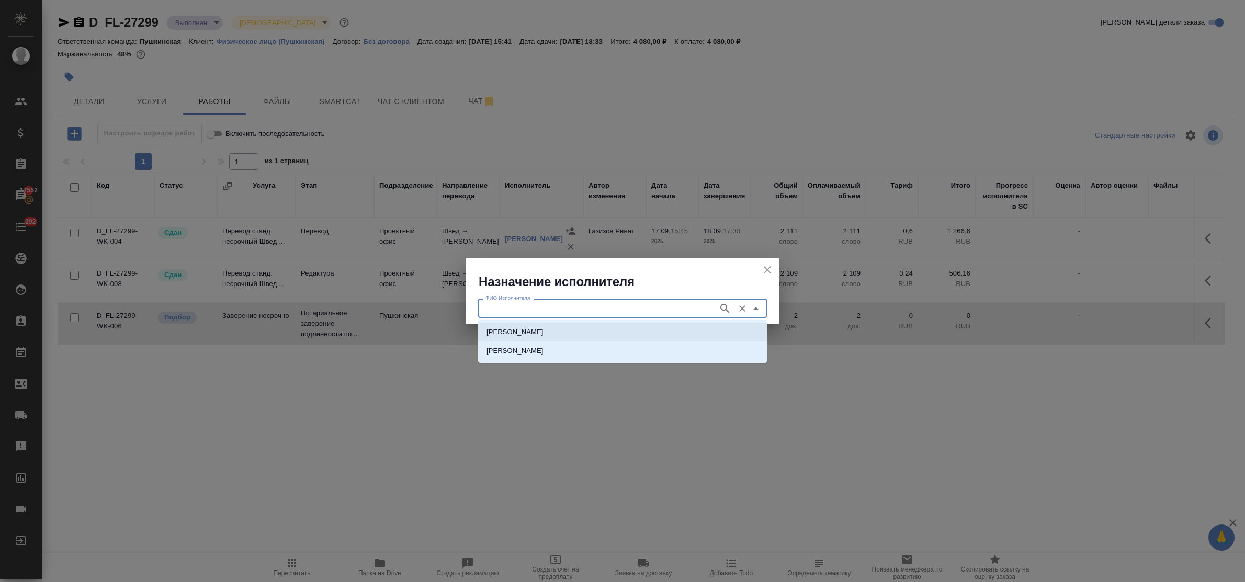
click at [583, 325] on li "НОТАРИУС Федорченко Александр Вячеславович" at bounding box center [622, 332] width 289 height 19
type input "НОТАРИУС Федорченко Александр Вячеславович"
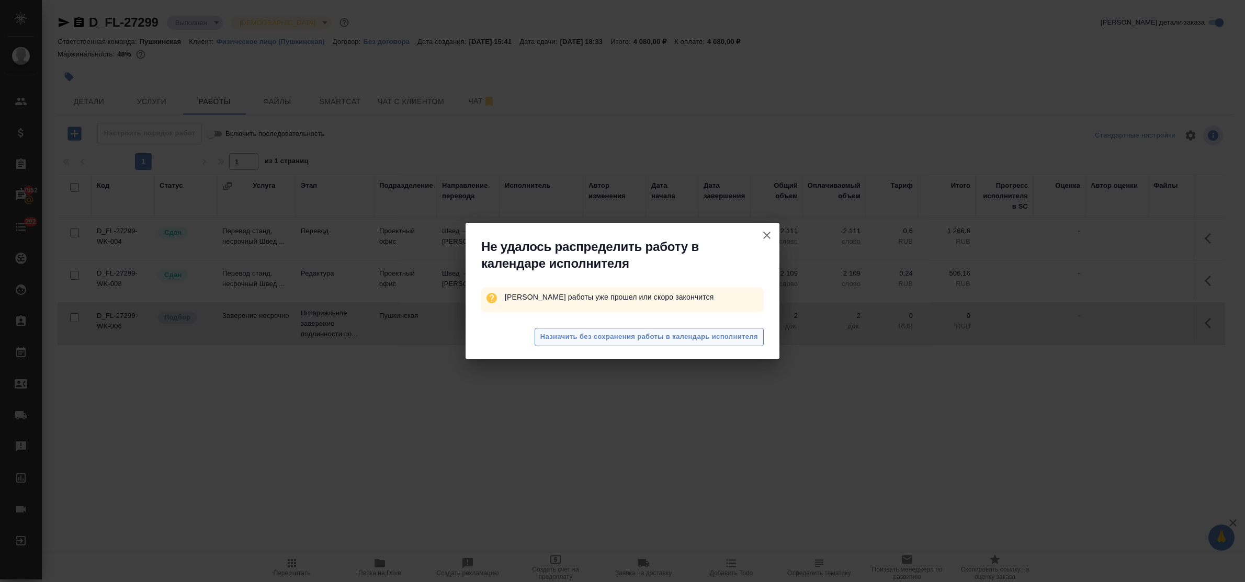
click at [587, 334] on span "Назначить без сохранения работы в календарь исполнителя" at bounding box center [649, 337] width 218 height 12
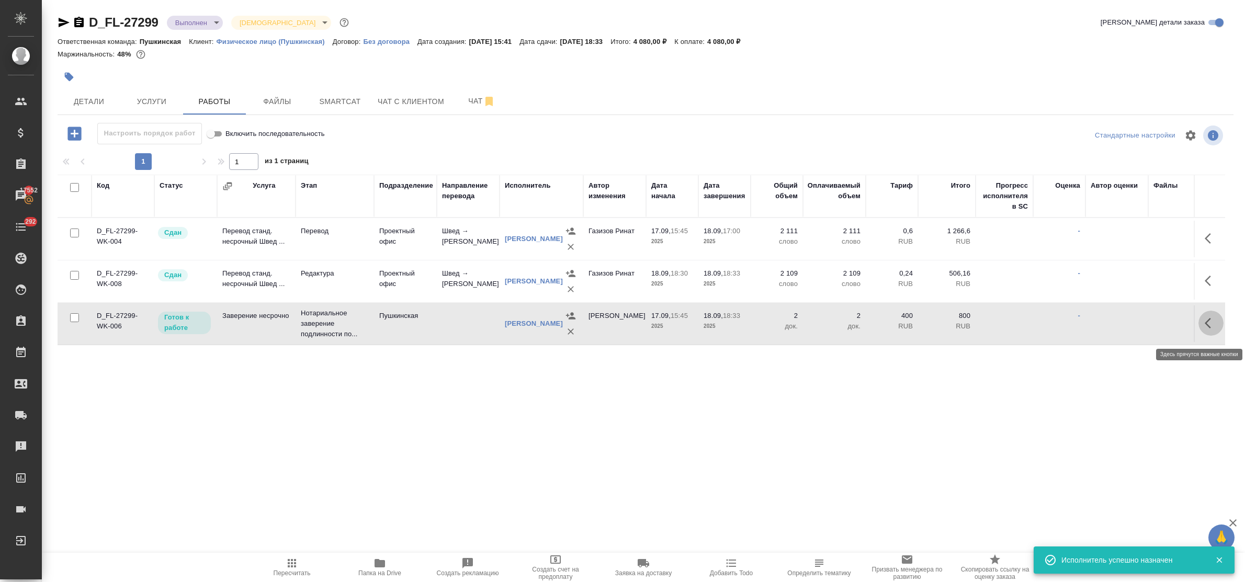
click at [1206, 330] on icon "button" at bounding box center [1211, 323] width 13 height 13
click at [1136, 327] on icon "button" at bounding box center [1133, 323] width 9 height 9
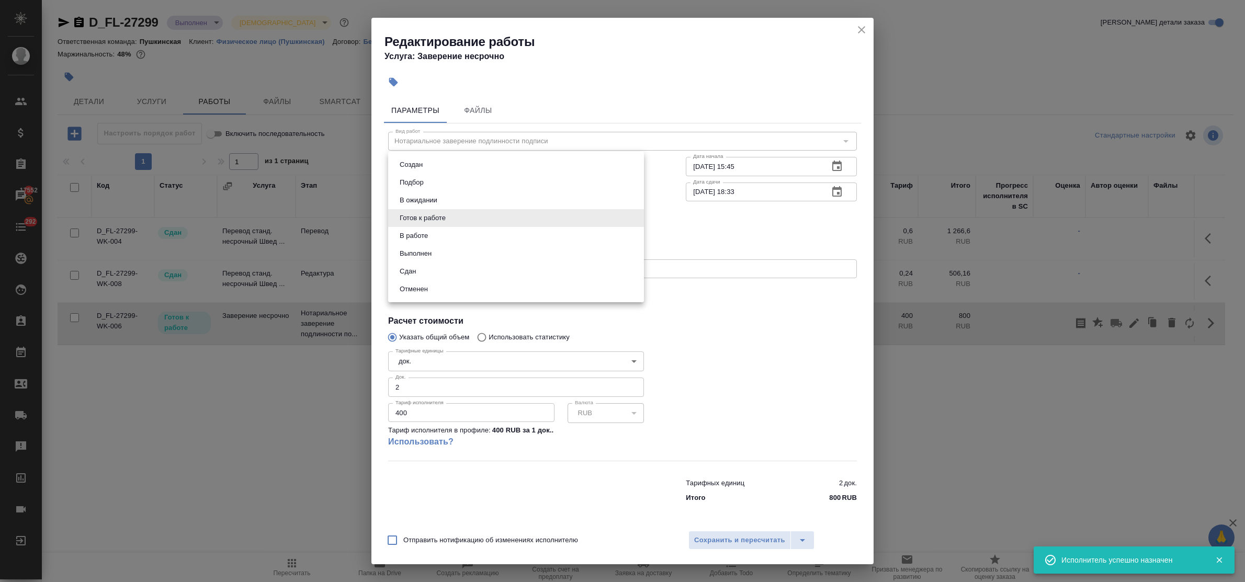
click at [432, 222] on body "🙏 .cls-1 fill:#fff; AWATERA Bulakhova Elena Клиенты Спецификации Заказы 17552 Ч…" at bounding box center [622, 291] width 1245 height 582
click at [420, 267] on li "Сдан" at bounding box center [516, 272] width 256 height 18
type input "closed"
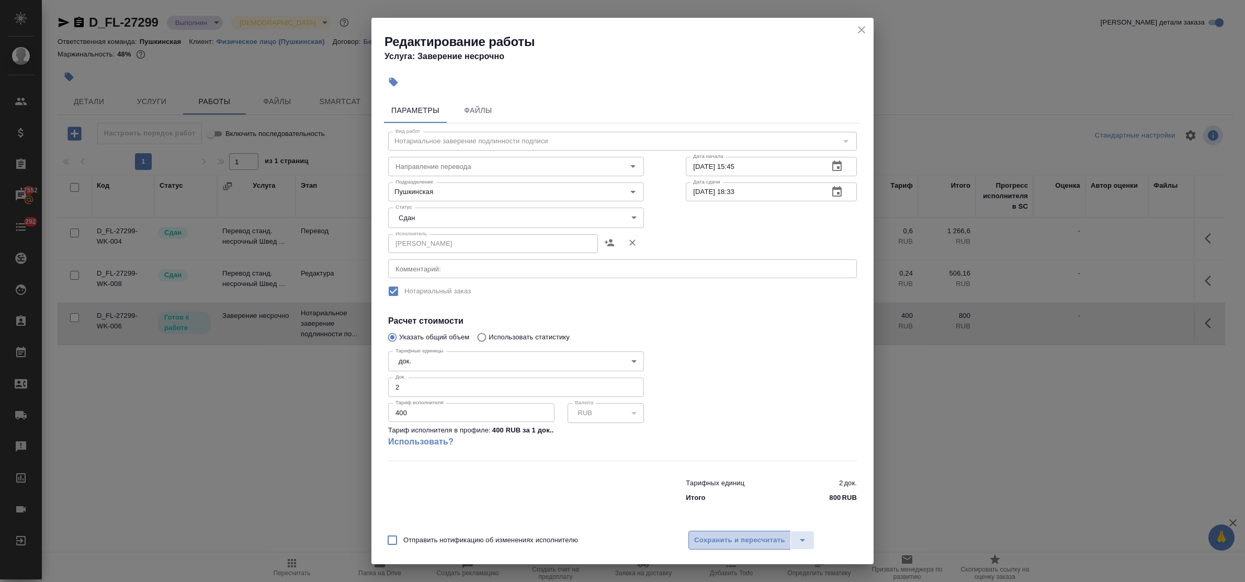
click at [735, 532] on button "Сохранить и пересчитать" at bounding box center [739, 540] width 103 height 19
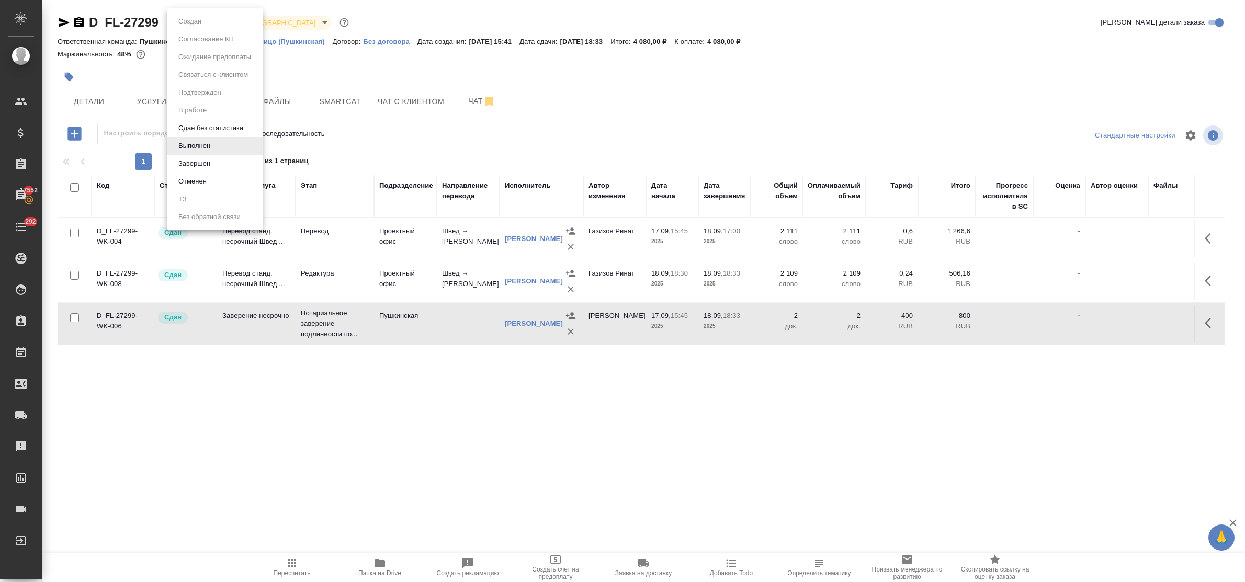
click at [190, 22] on body "🙏 .cls-1 fill:#fff; AWATERA Bulakhova Elena Клиенты Спецификации Заказы 17552 Ч…" at bounding box center [622, 291] width 1245 height 582
click at [208, 161] on button "Завершен" at bounding box center [194, 164] width 38 height 12
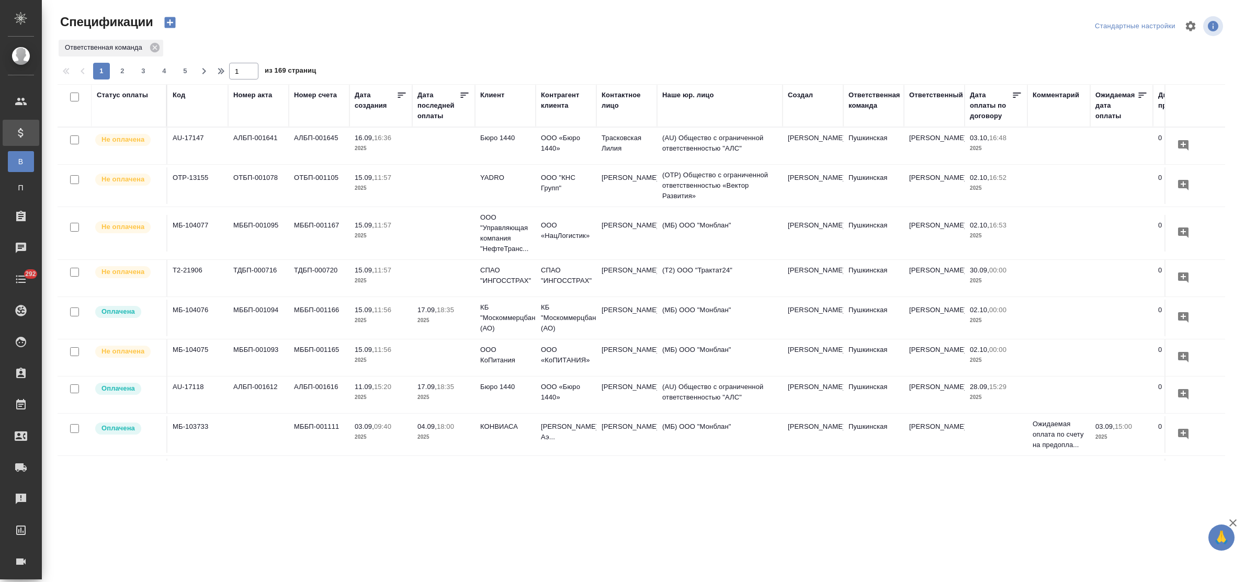
click at [109, 94] on div "Статус оплаты" at bounding box center [122, 95] width 51 height 10
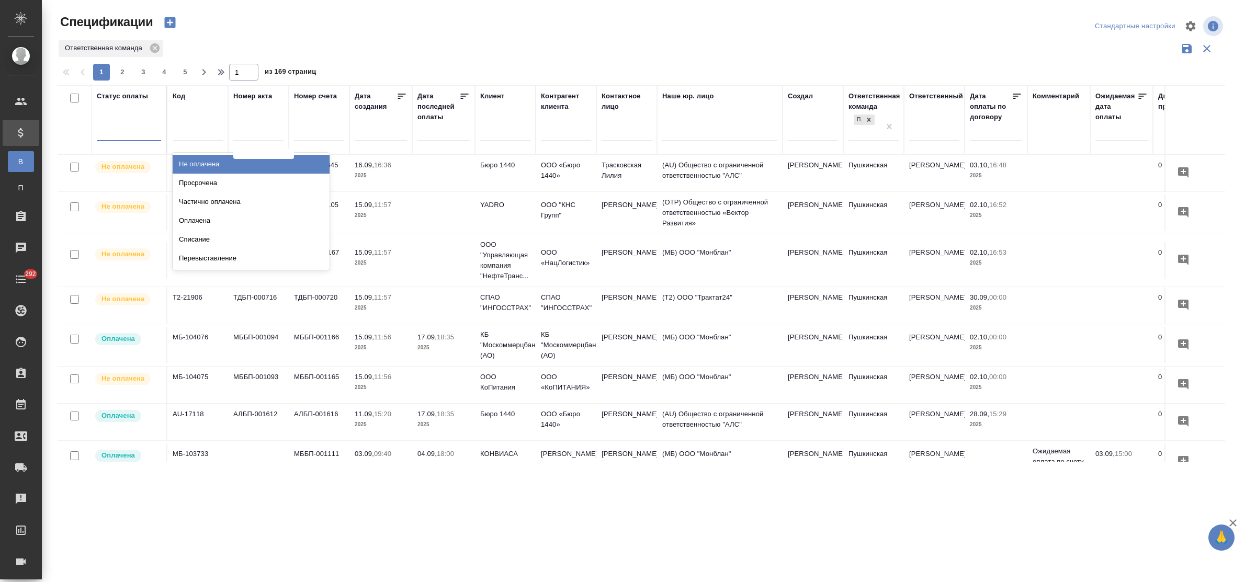
click at [116, 135] on div at bounding box center [129, 130] width 64 height 15
click at [202, 184] on div "Просрочена" at bounding box center [251, 183] width 157 height 19
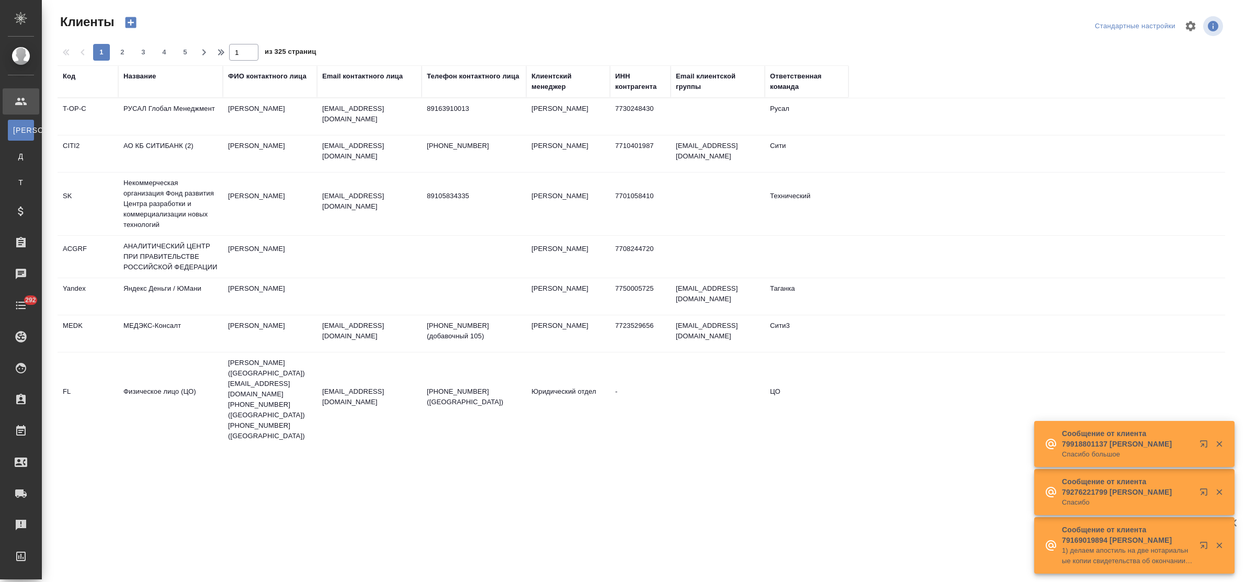
select select "RU"
click at [146, 76] on div "Название" at bounding box center [139, 76] width 32 height 10
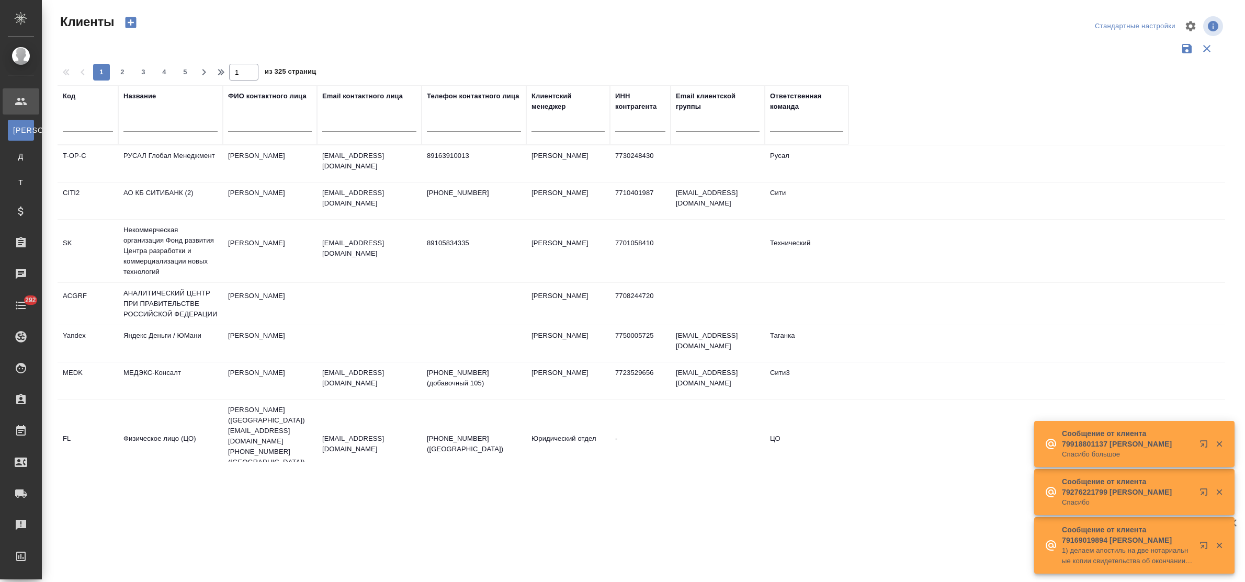
click at [165, 132] on div at bounding box center [170, 127] width 94 height 26
click at [161, 129] on input "text" at bounding box center [170, 125] width 94 height 13
type input "нфвк"
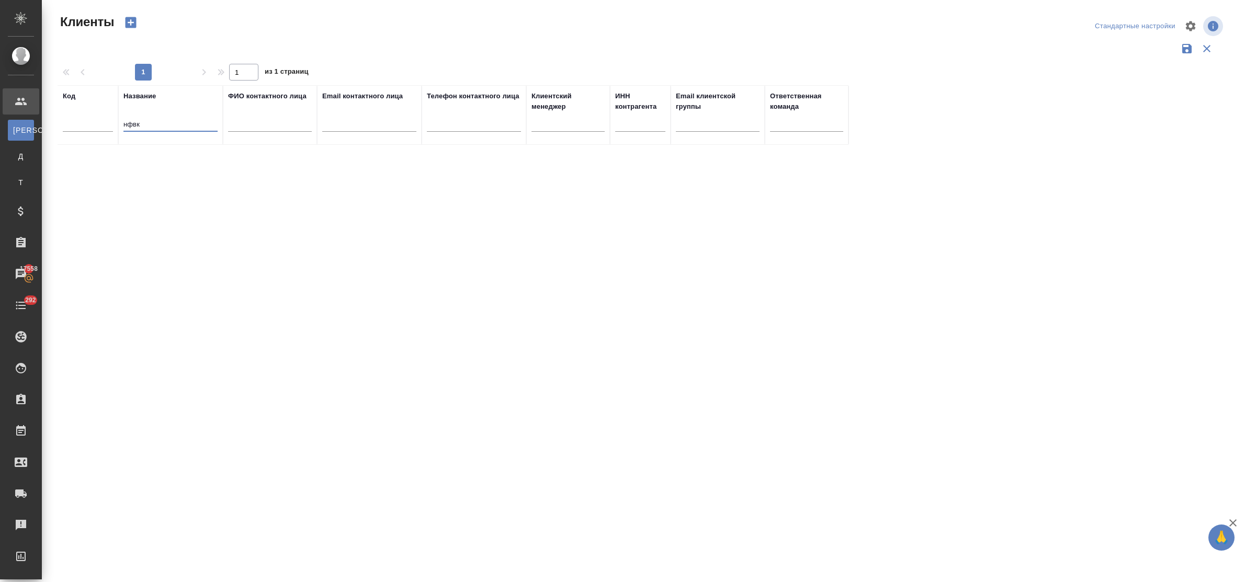
drag, startPoint x: 158, startPoint y: 122, endPoint x: 111, endPoint y: 118, distance: 46.7
click at [111, 118] on tr "Код Название нфвк ФИО контактного лица Email контактного лица Телефон контактно…" at bounding box center [453, 115] width 791 height 60
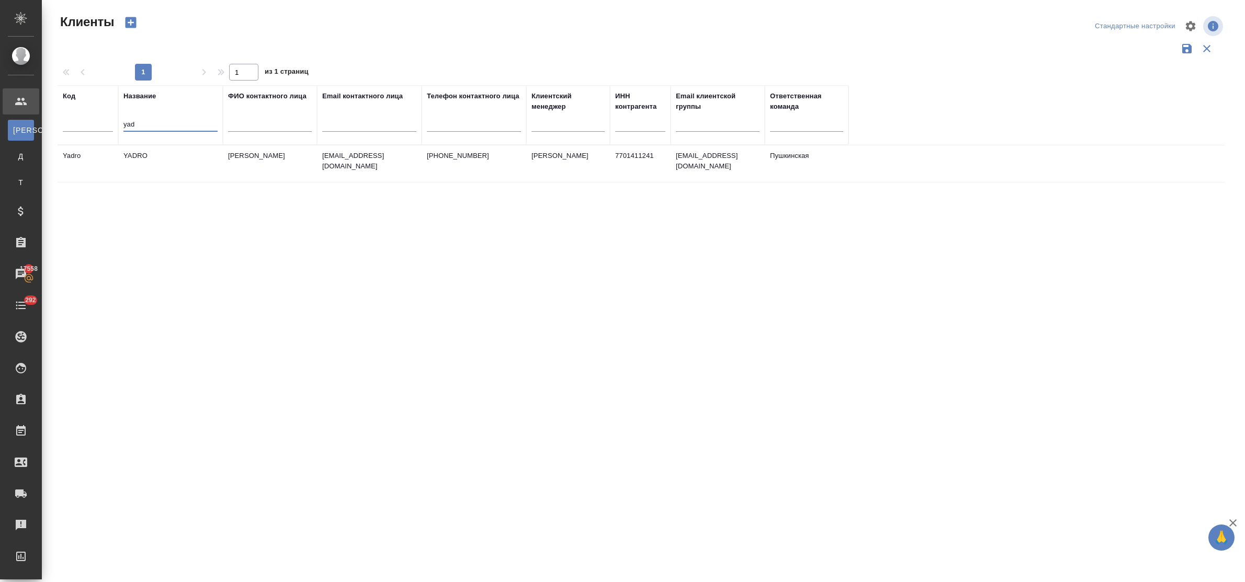
type input "yad"
click at [132, 156] on td "YADRO" at bounding box center [170, 163] width 105 height 37
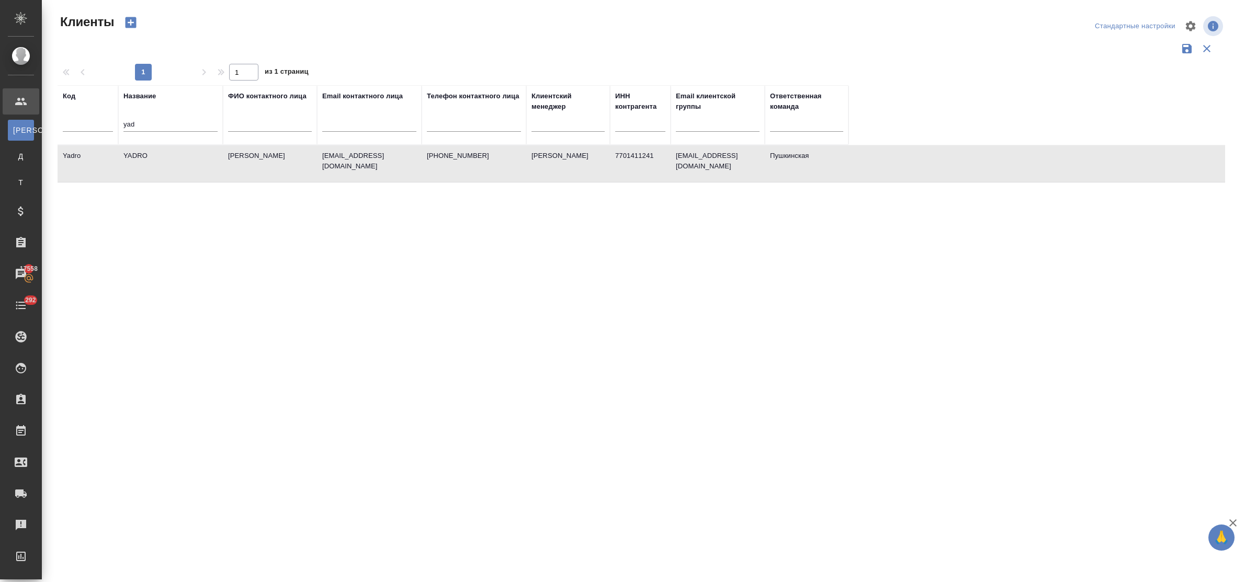
click at [132, 156] on td "YADRO" at bounding box center [170, 163] width 105 height 37
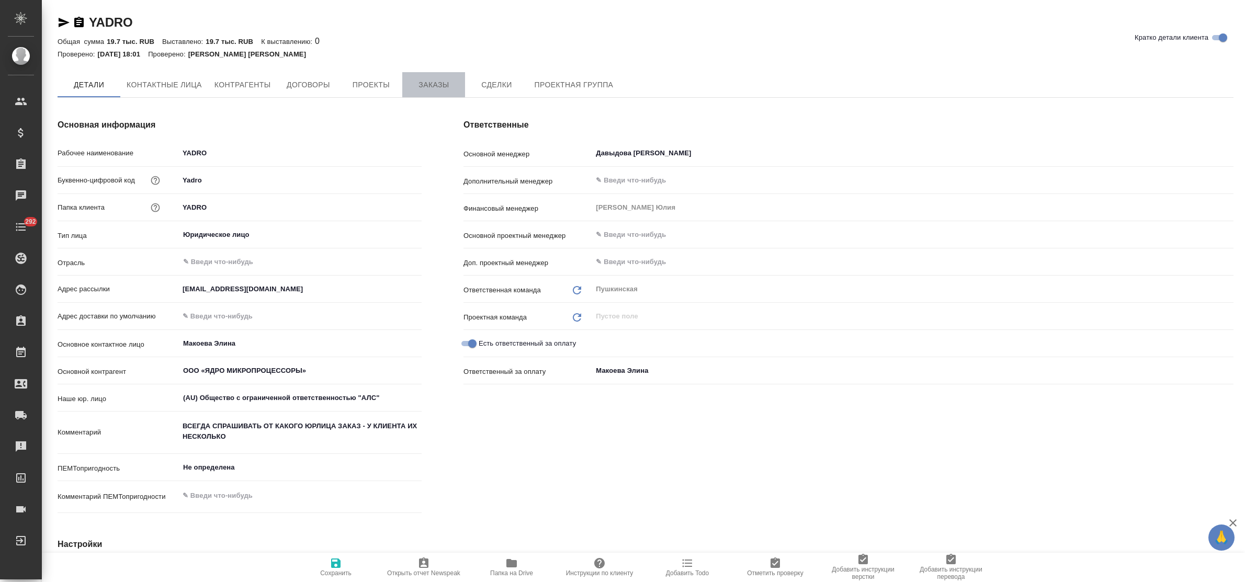
click at [425, 86] on span "Заказы" at bounding box center [434, 84] width 50 height 13
type textarea "x"
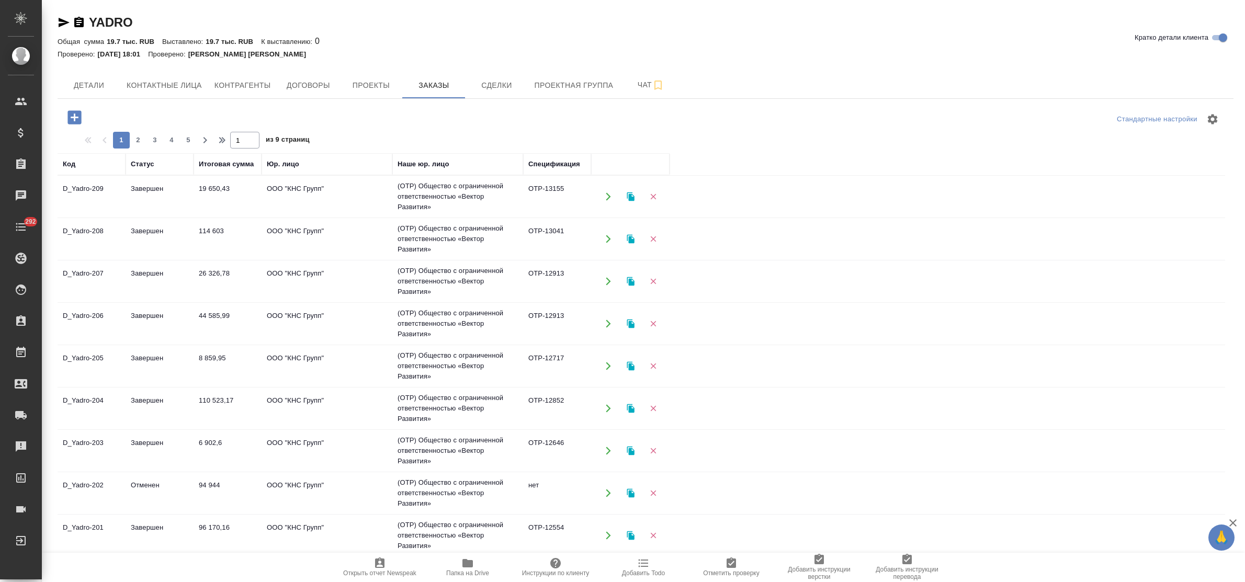
click at [291, 195] on td "ООО "КНС Групп"" at bounding box center [327, 196] width 131 height 37
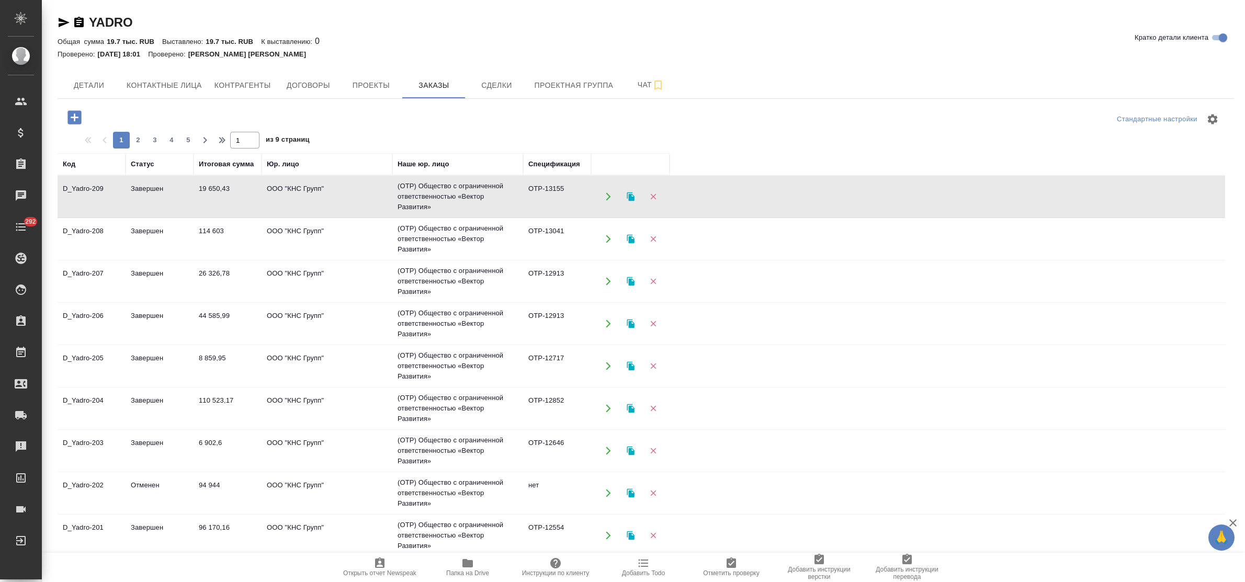
click at [291, 195] on td "ООО "КНС Групп"" at bounding box center [327, 196] width 131 height 37
click at [73, 116] on icon "button" at bounding box center [74, 117] width 14 height 14
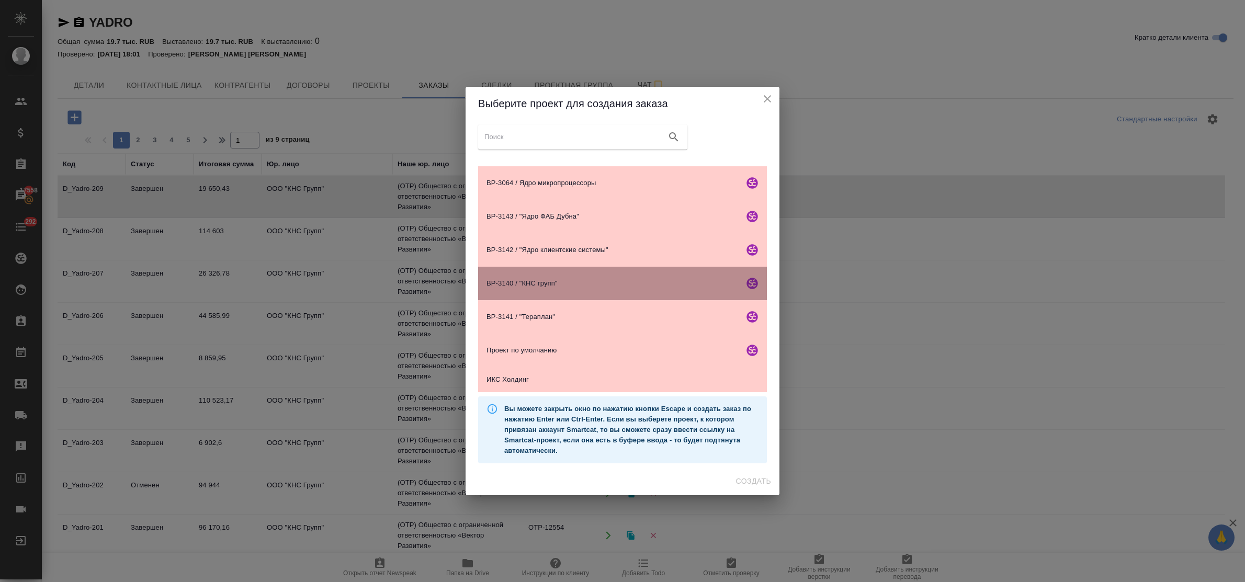
click at [565, 281] on span "ВР-3140 / "КНС групп"" at bounding box center [612, 283] width 253 height 10
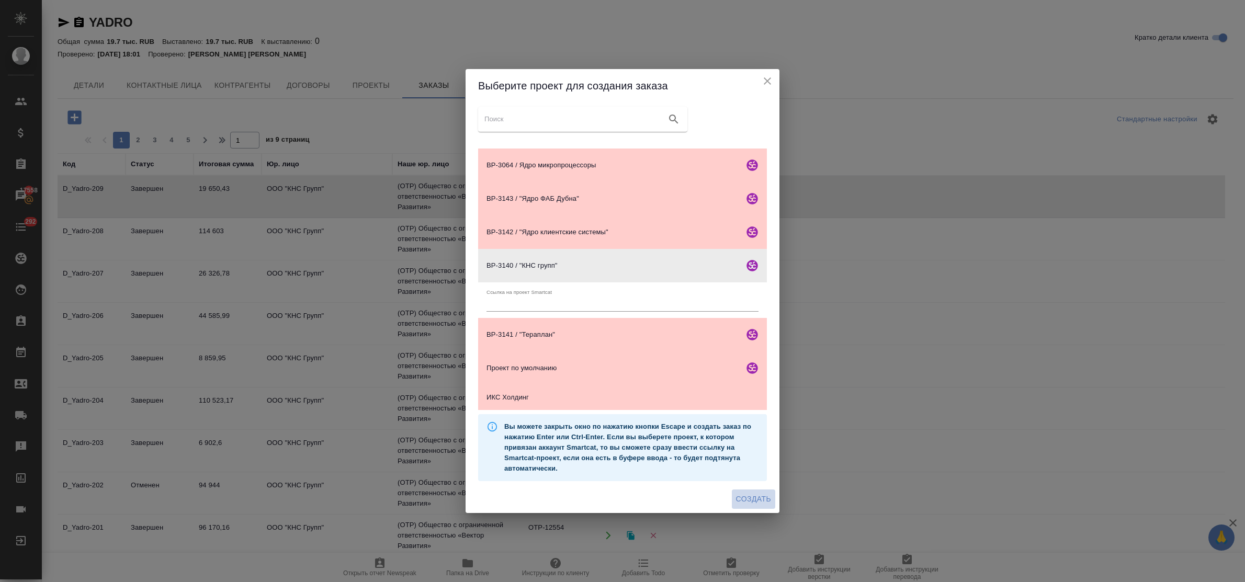
click at [757, 497] on span "Создать" at bounding box center [753, 499] width 35 height 13
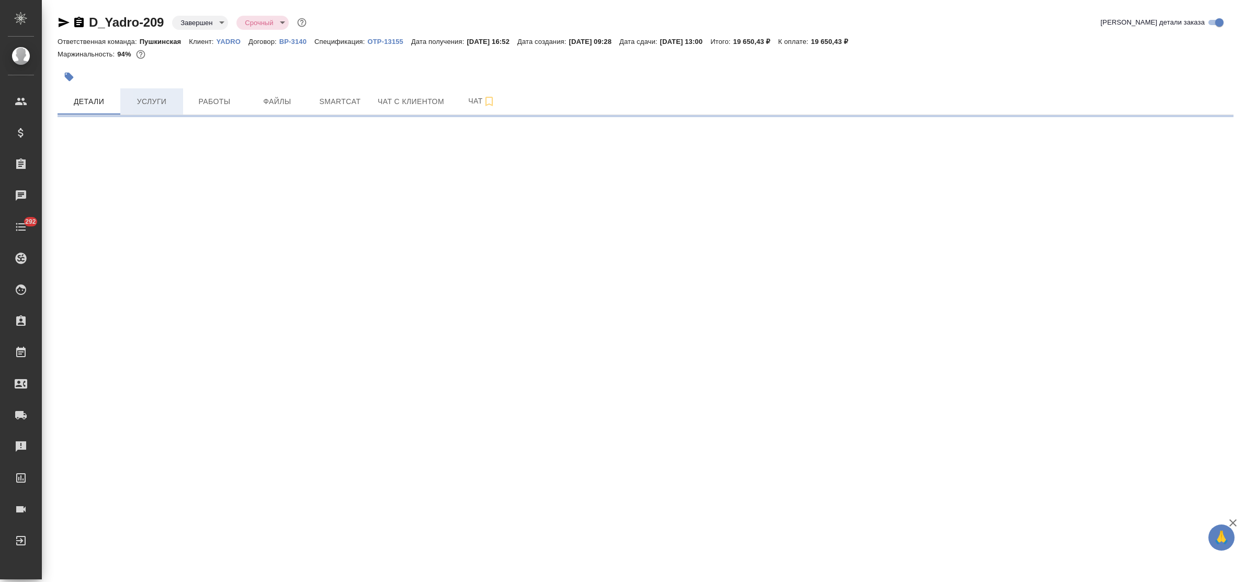
select select "RU"
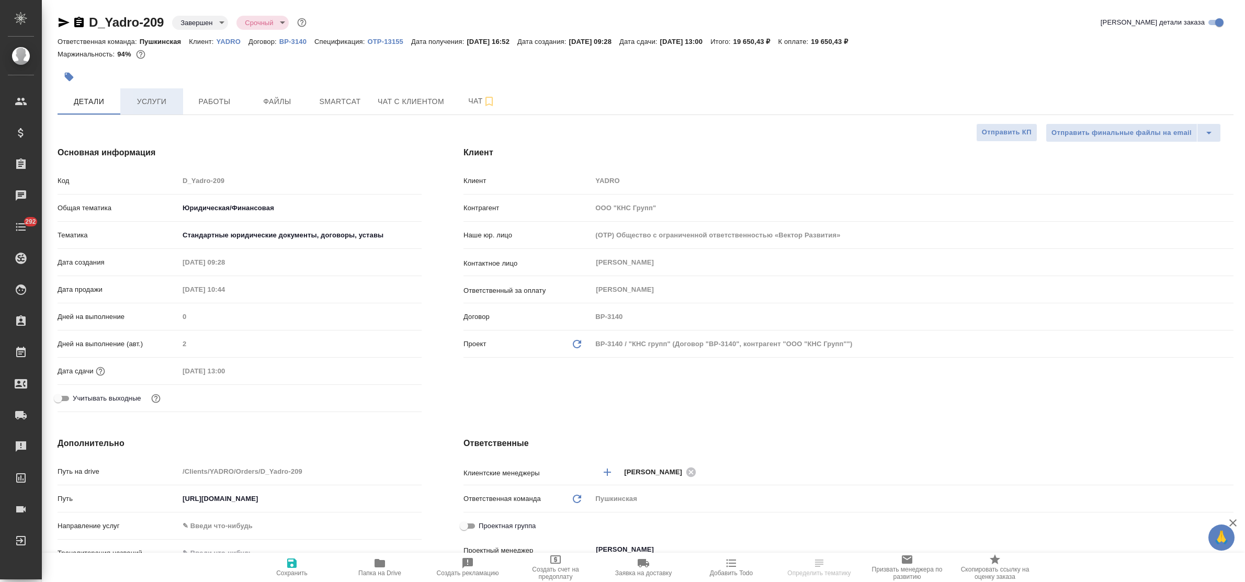
type textarea "x"
click at [145, 98] on span "Услуги" at bounding box center [152, 101] width 50 height 13
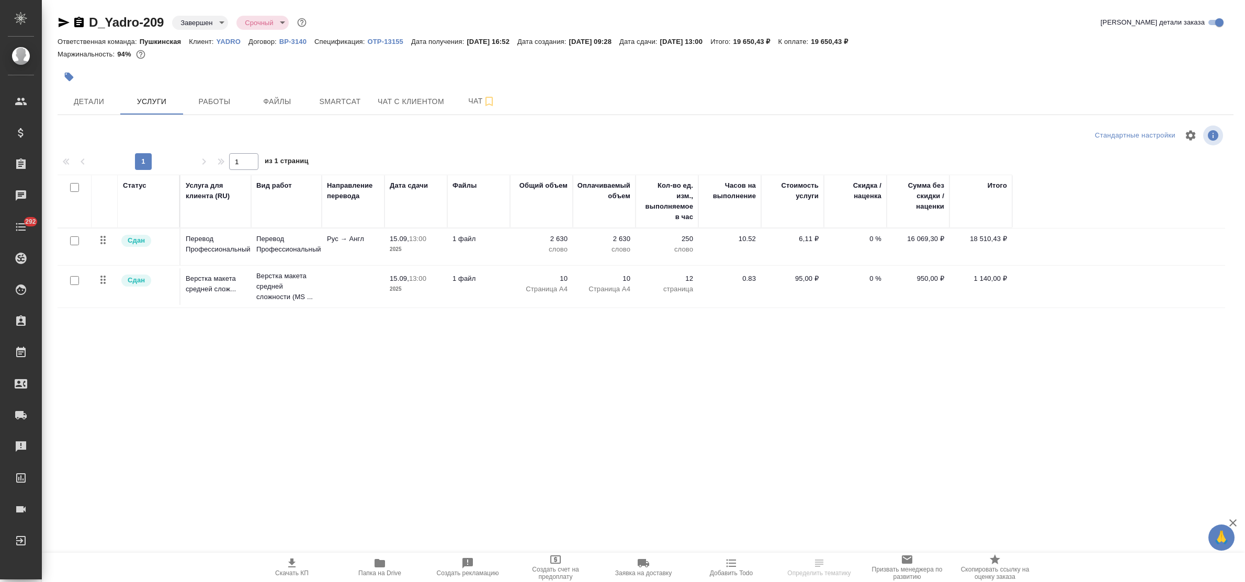
click at [407, 247] on p "2025" at bounding box center [416, 249] width 52 height 10
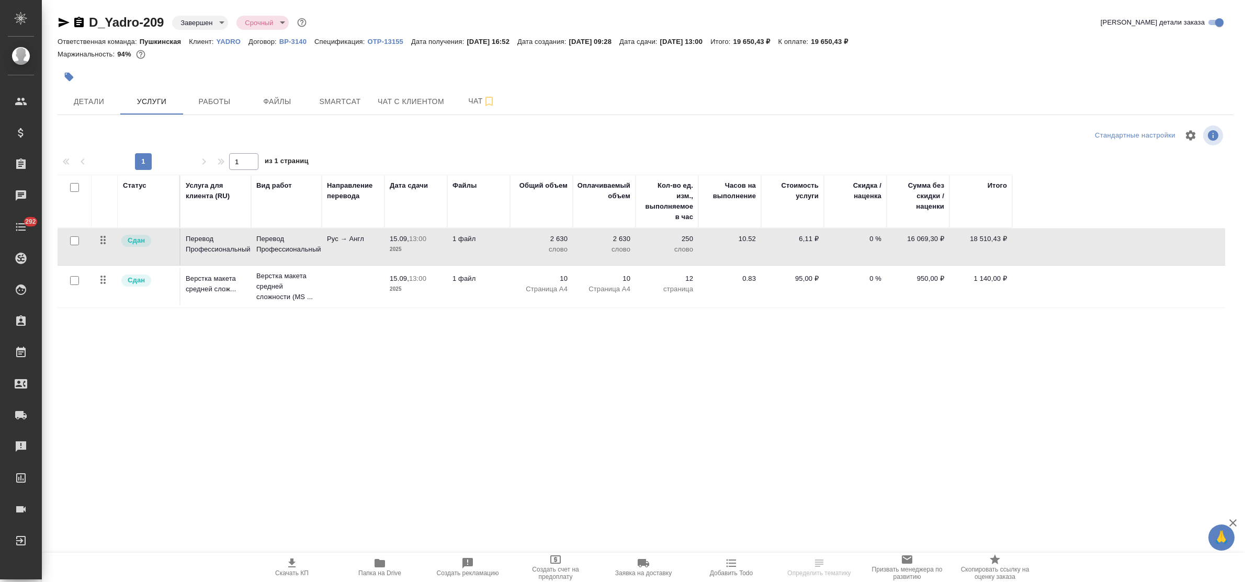
click at [407, 247] on p "2025" at bounding box center [416, 249] width 52 height 10
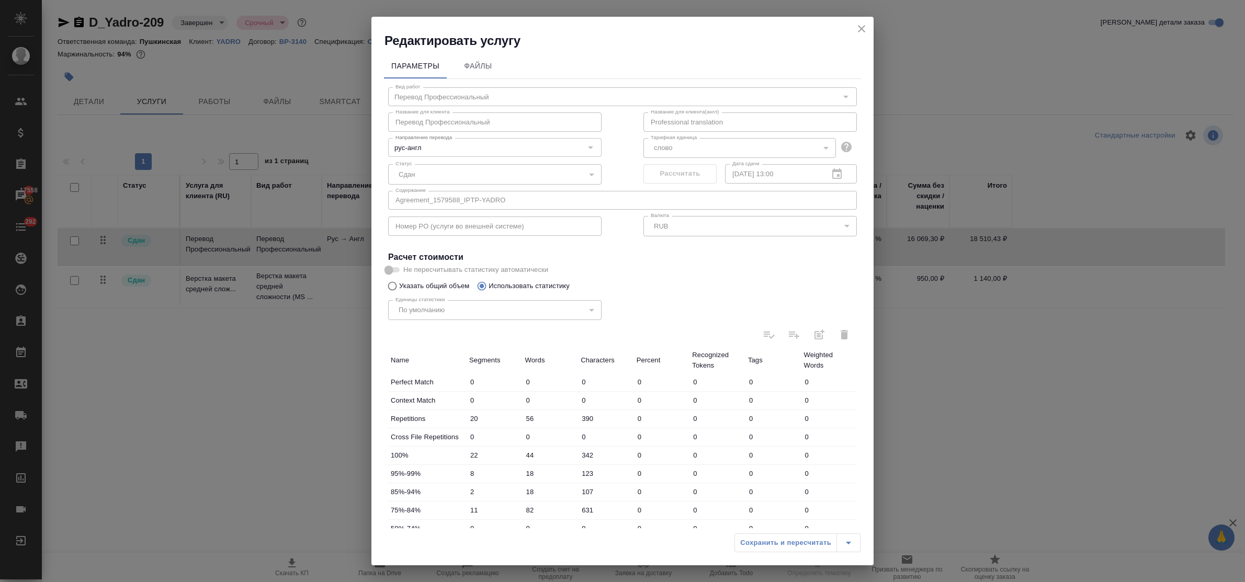
click at [861, 21] on button "close" at bounding box center [862, 29] width 16 height 16
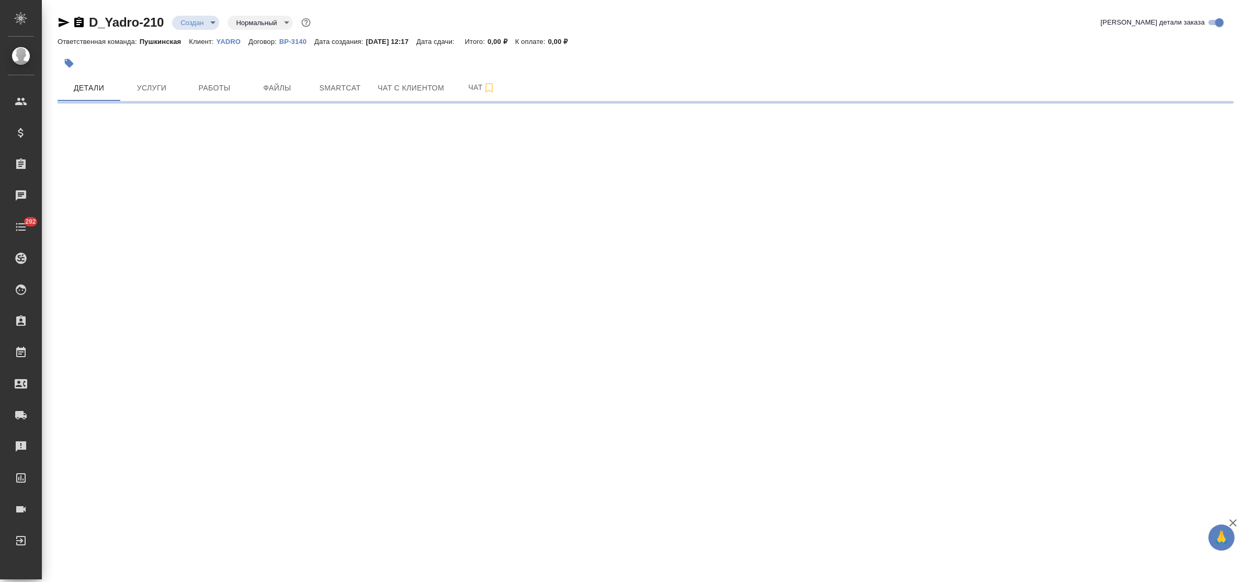
select select "RU"
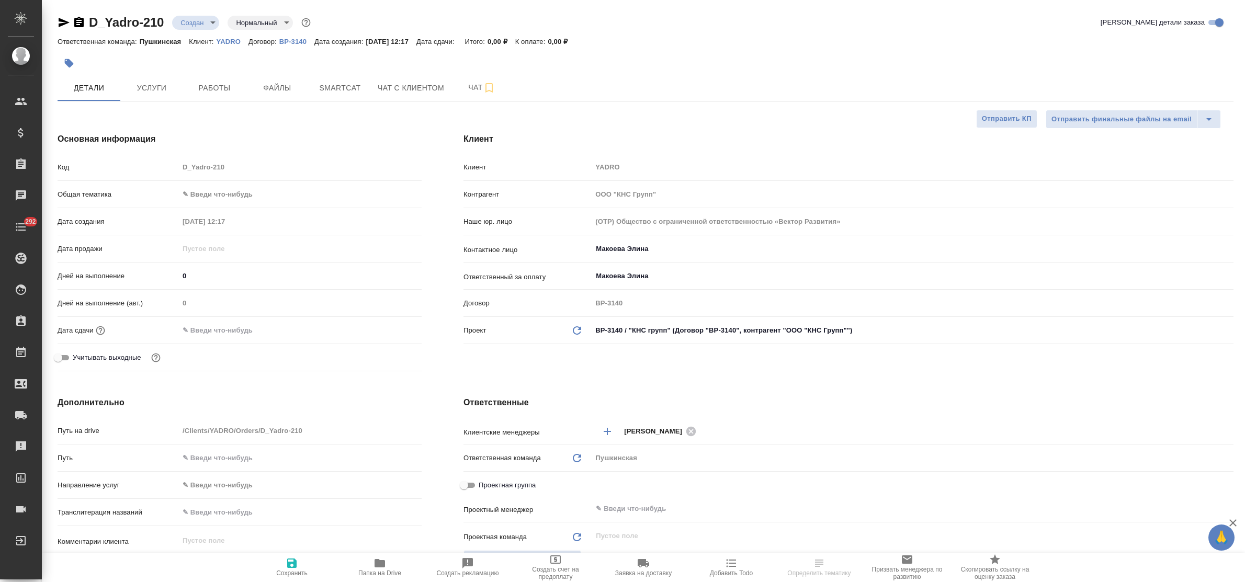
type textarea "x"
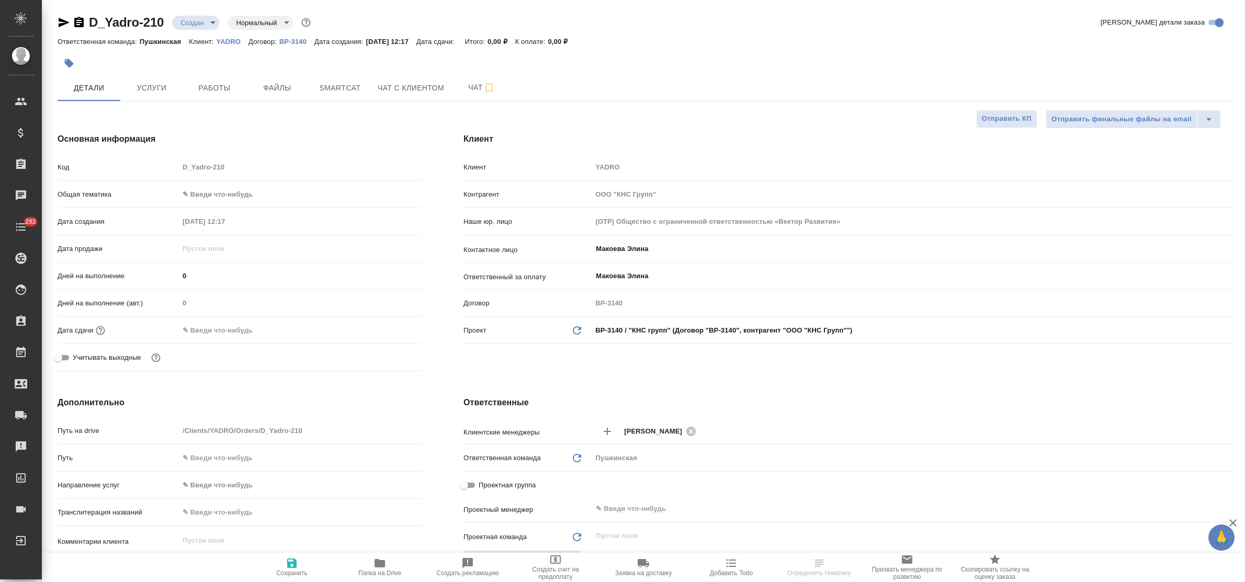
type textarea "x"
click at [689, 250] on input "Макоева Элина" at bounding box center [895, 249] width 600 height 13
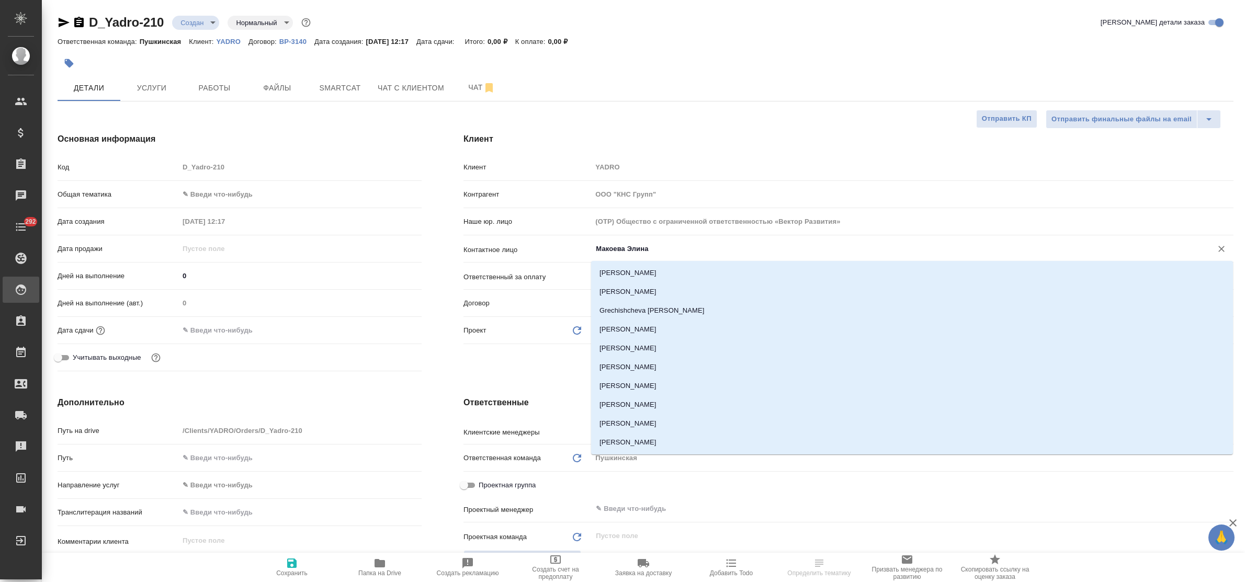
type textarea "x"
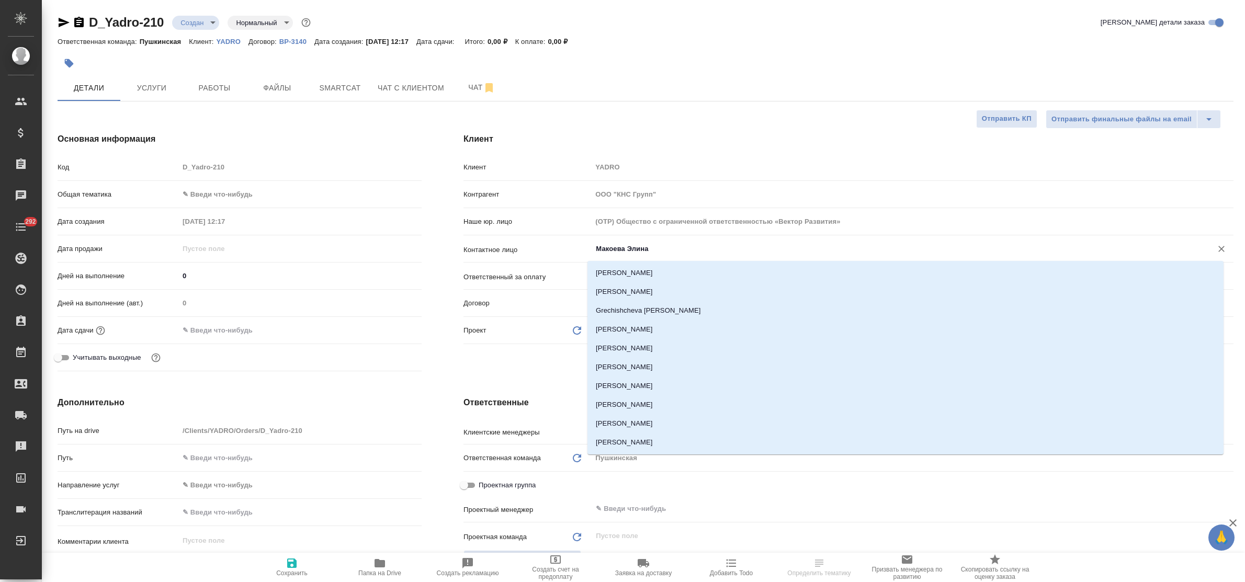
type textarea "x"
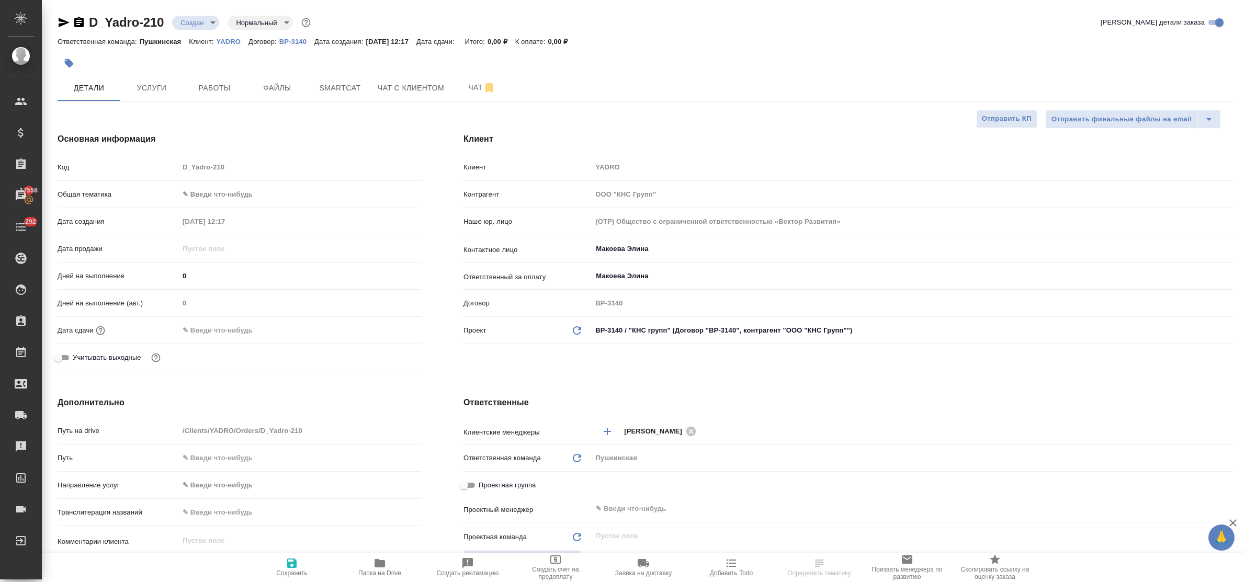
type textarea "x"
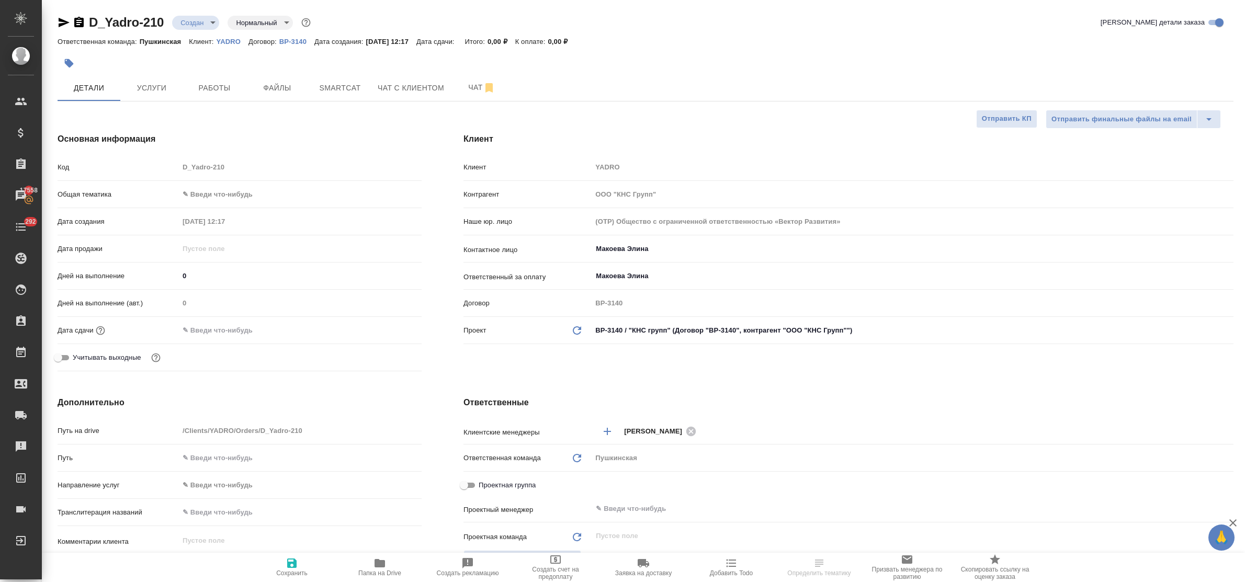
type textarea "x"
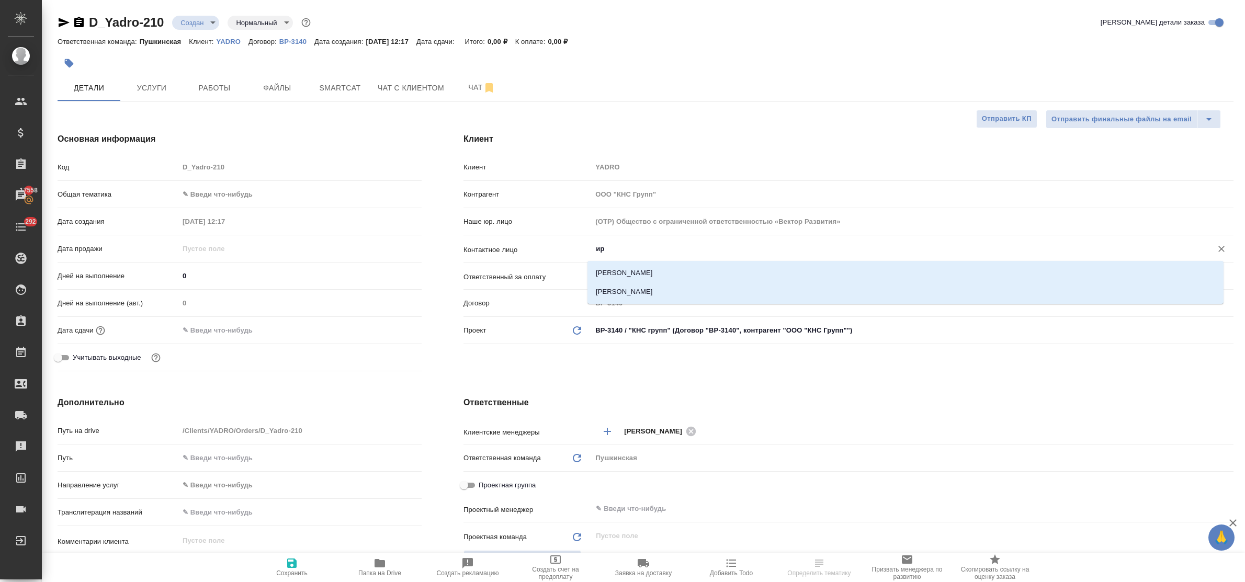
type input "ири"
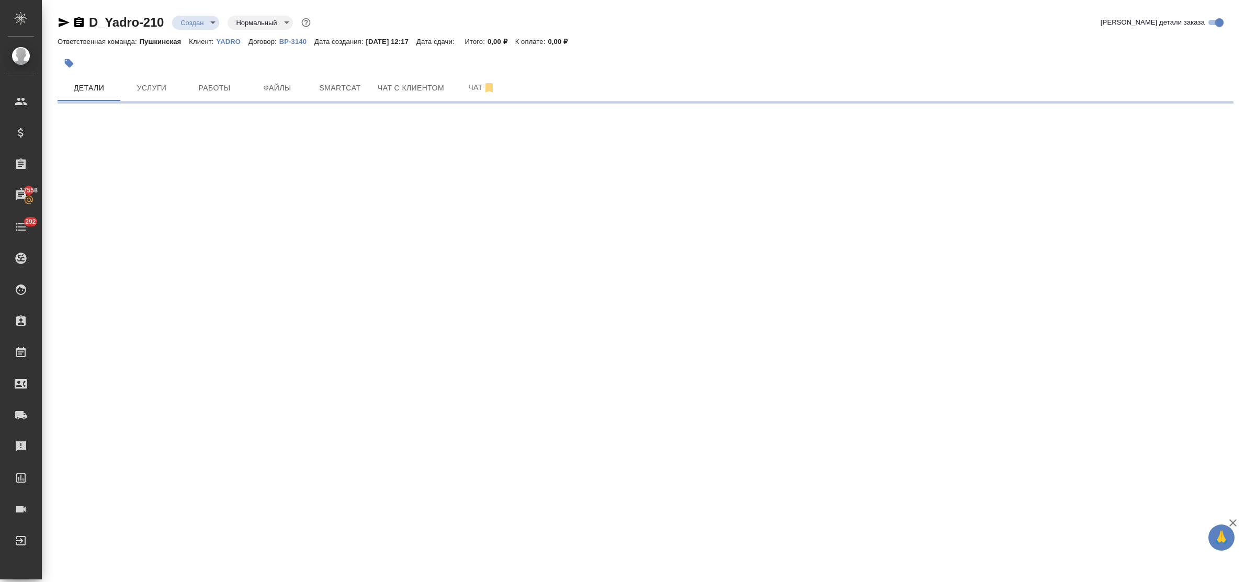
select select "RU"
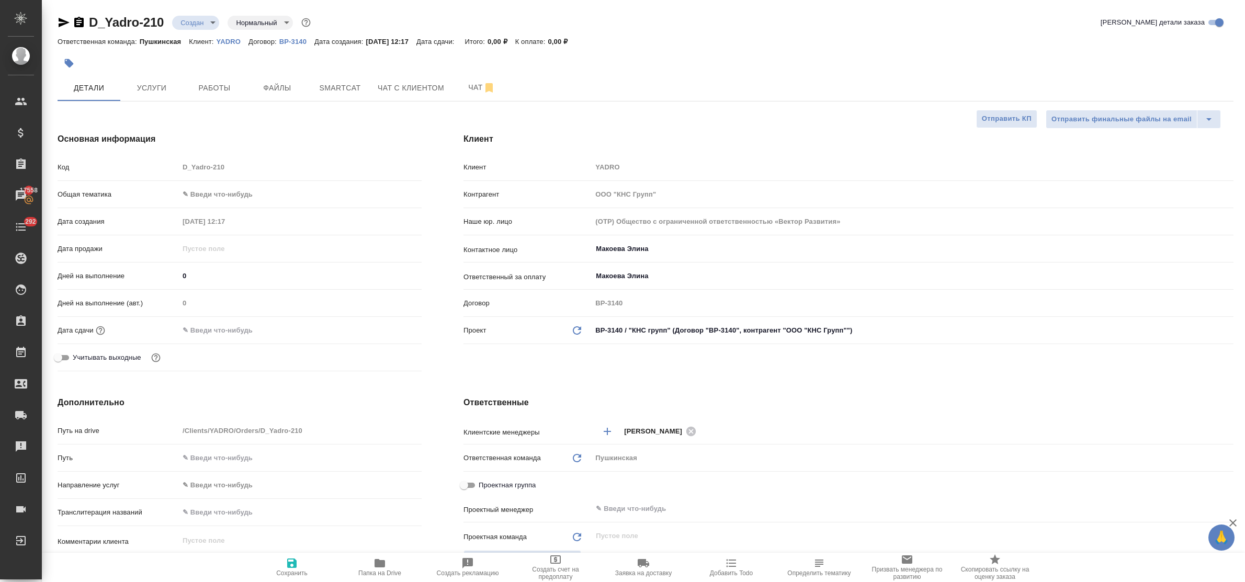
type textarea "x"
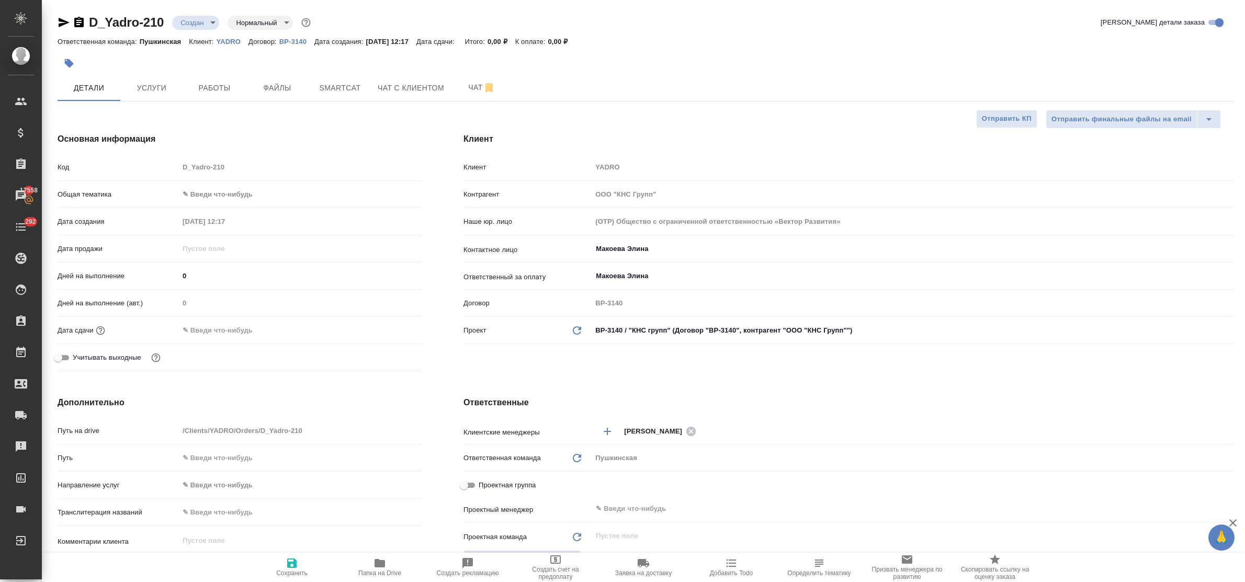
type textarea "x"
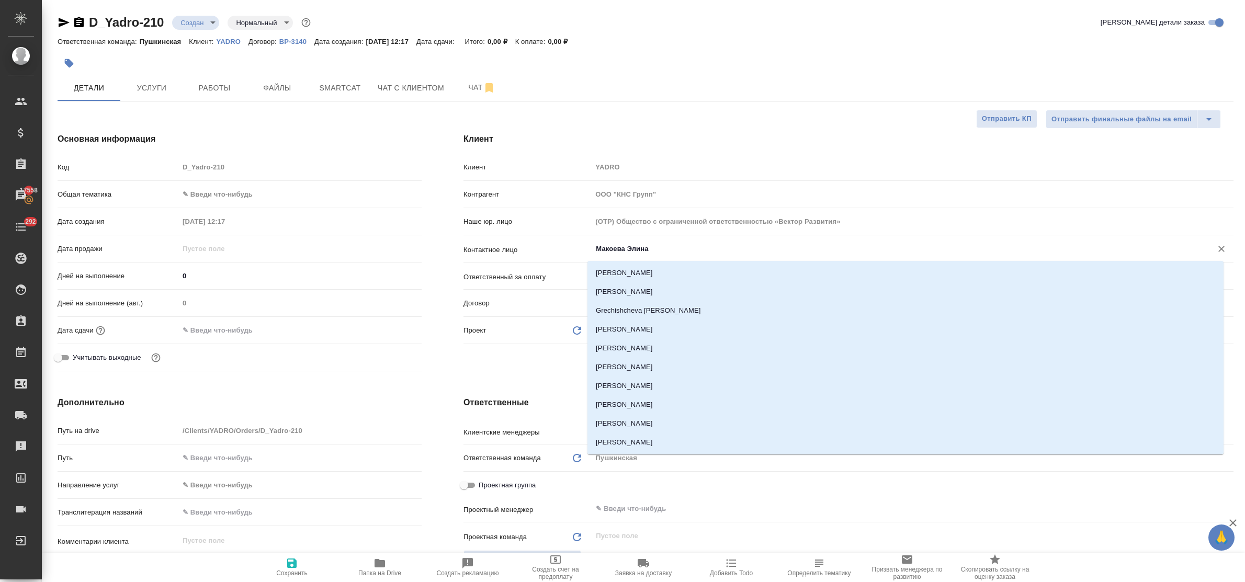
click at [660, 246] on input "Макоева Элина" at bounding box center [895, 249] width 600 height 13
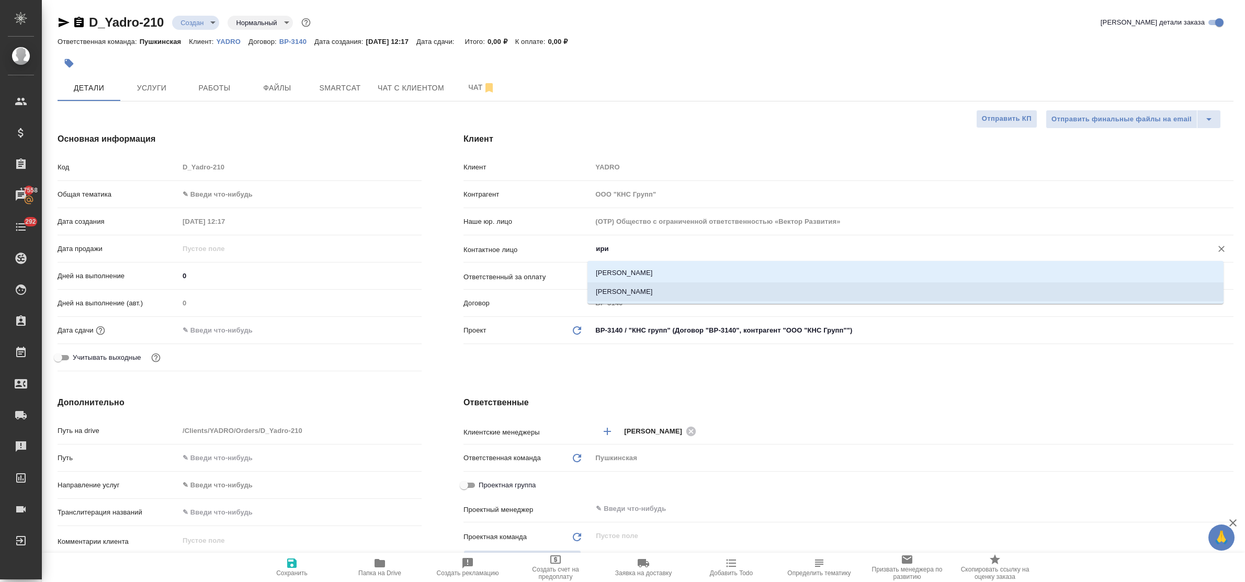
click at [660, 294] on li "[PERSON_NAME]" at bounding box center [905, 291] width 636 height 19
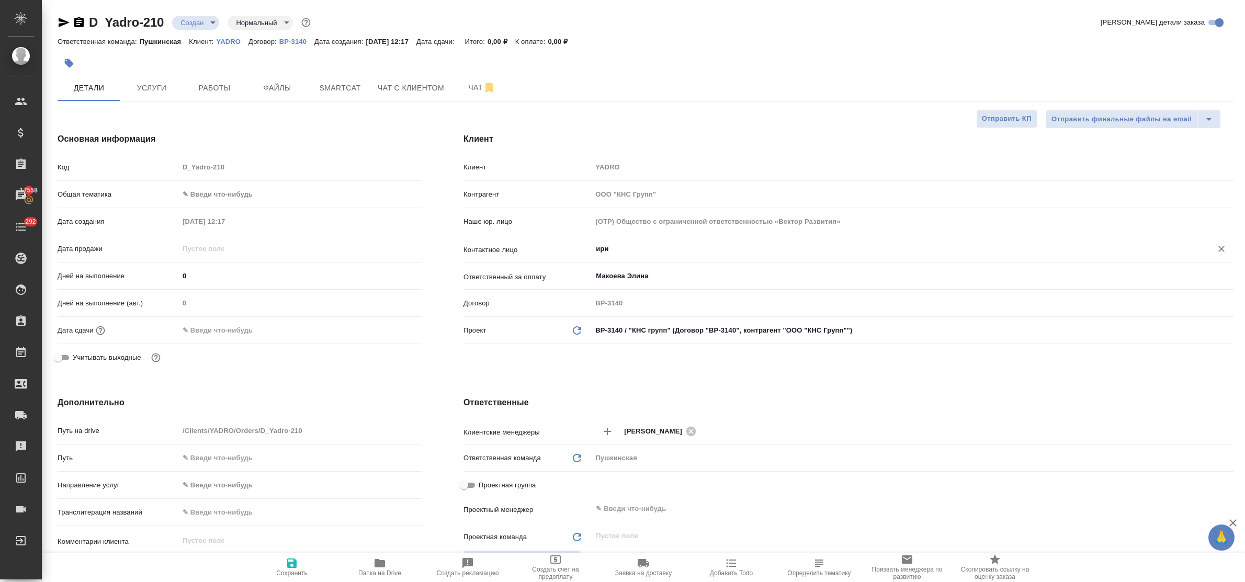
type input "[PERSON_NAME]"
type textarea "x"
type input "[PERSON_NAME]"
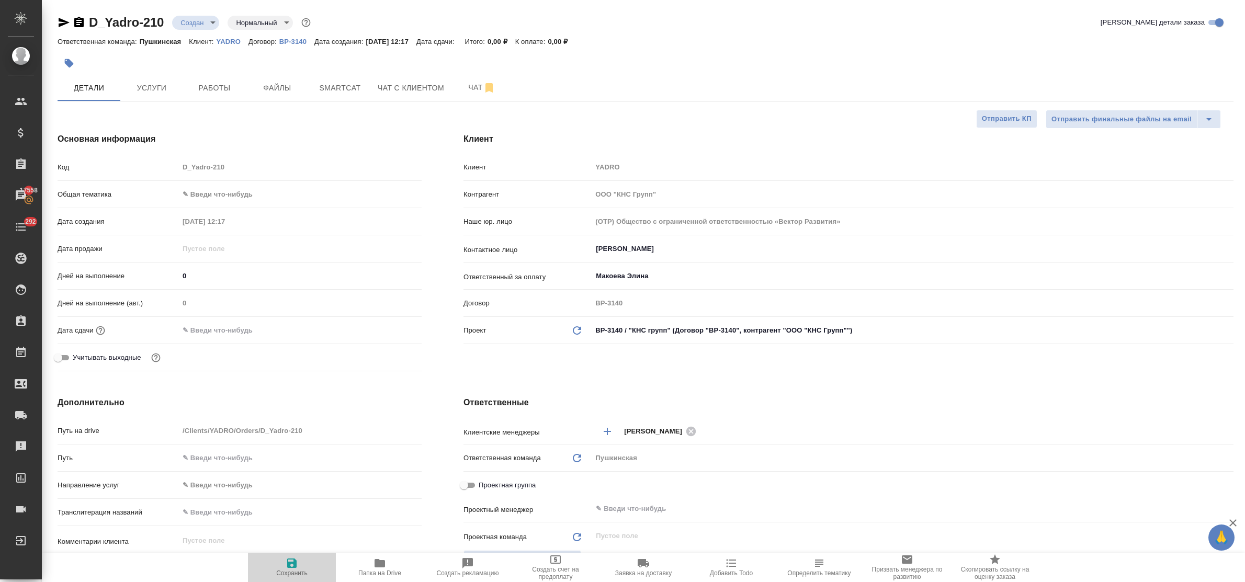
drag, startPoint x: 291, startPoint y: 561, endPoint x: 289, endPoint y: 552, distance: 9.6
click at [291, 562] on icon "button" at bounding box center [292, 563] width 13 height 13
type textarea "x"
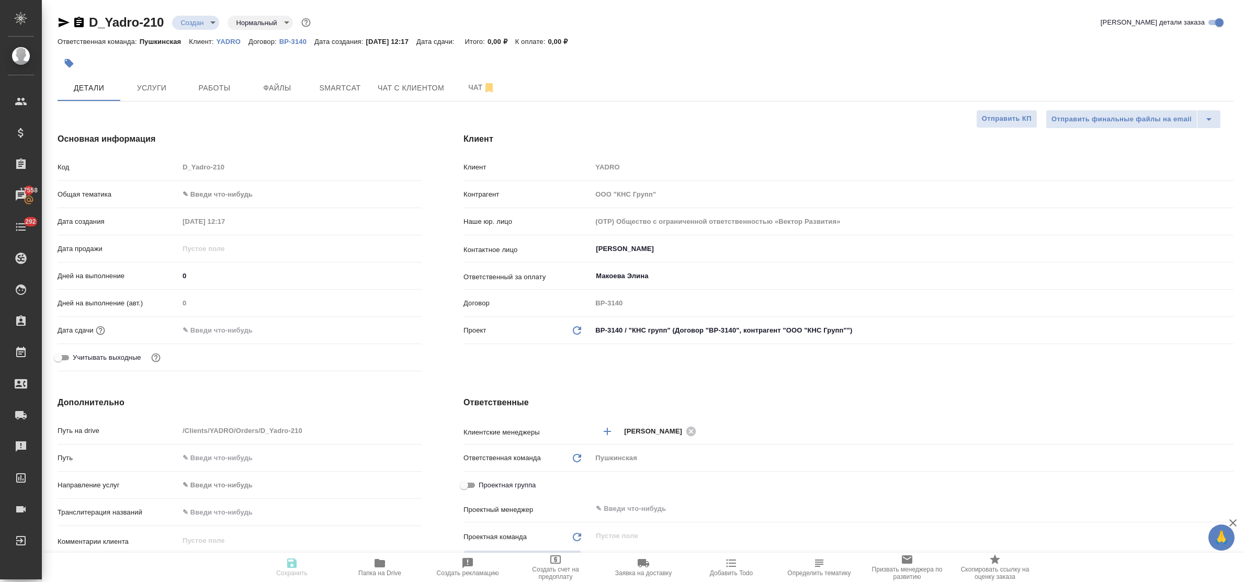
type textarea "x"
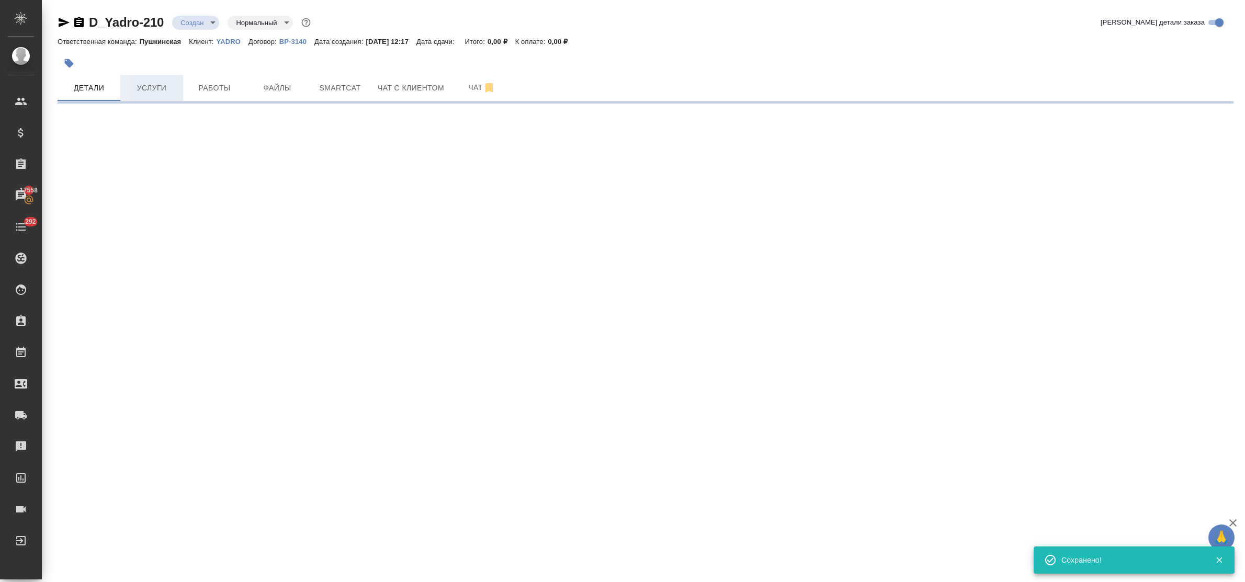
type input "holyTrinity"
select select "RU"
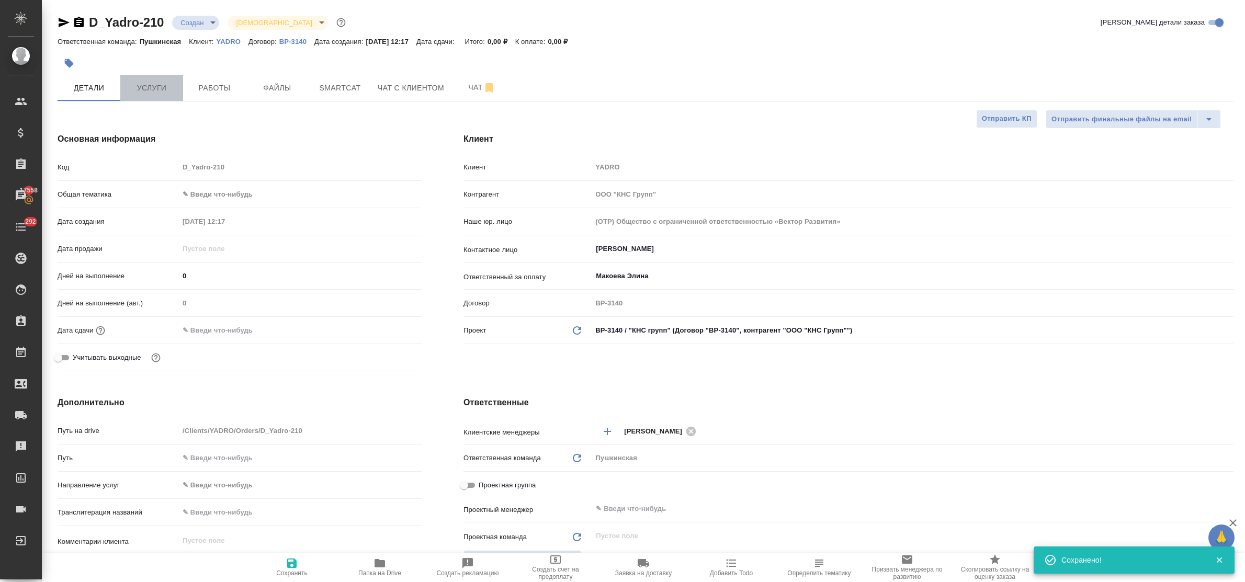
click at [151, 87] on span "Услуги" at bounding box center [152, 88] width 50 height 13
type textarea "x"
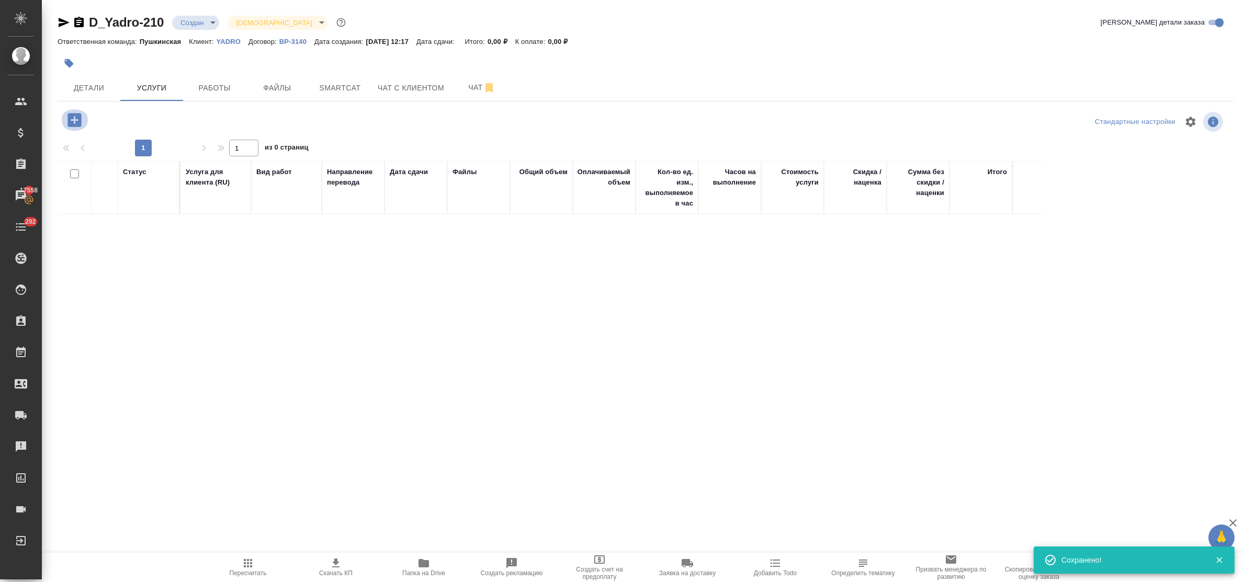
click at [72, 123] on icon "button" at bounding box center [74, 120] width 14 height 14
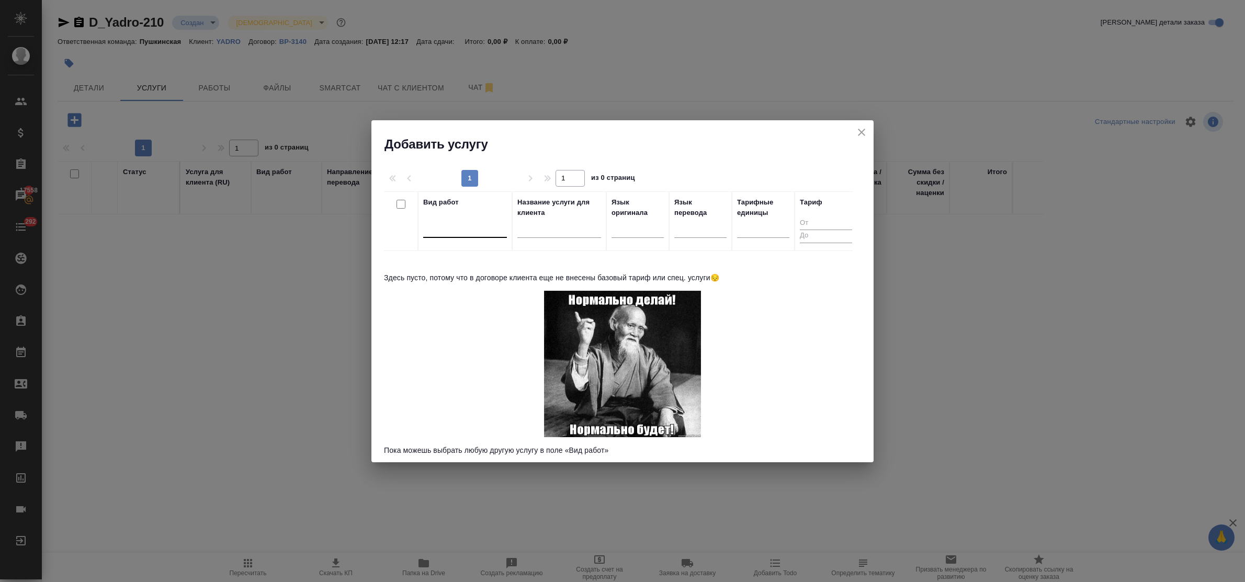
click at [472, 236] on div at bounding box center [465, 228] width 84 height 20
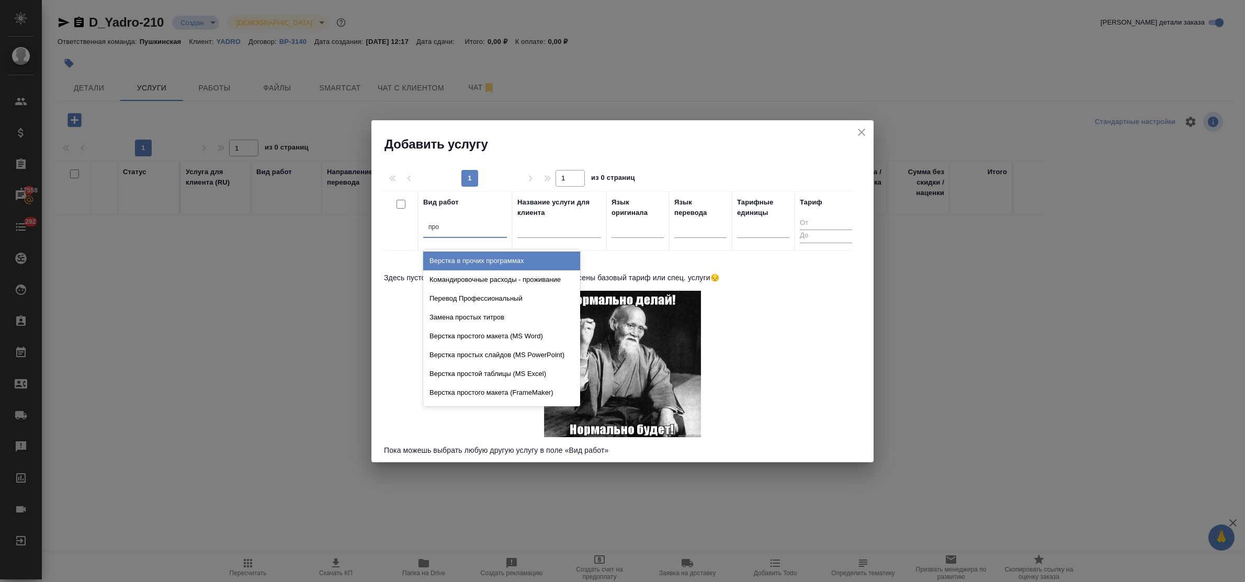
type input "проф"
click at [481, 256] on div "Перевод Профессиональный" at bounding box center [501, 261] width 157 height 19
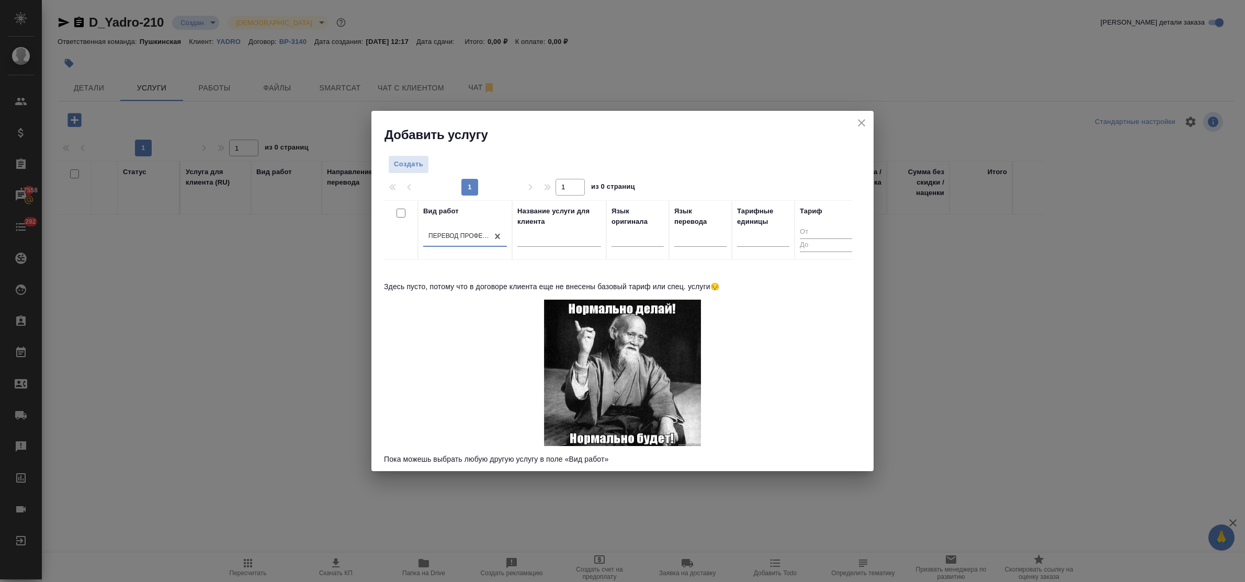
click at [606, 245] on div at bounding box center [606, 230] width 1 height 59
click at [616, 246] on div at bounding box center [637, 237] width 52 height 20
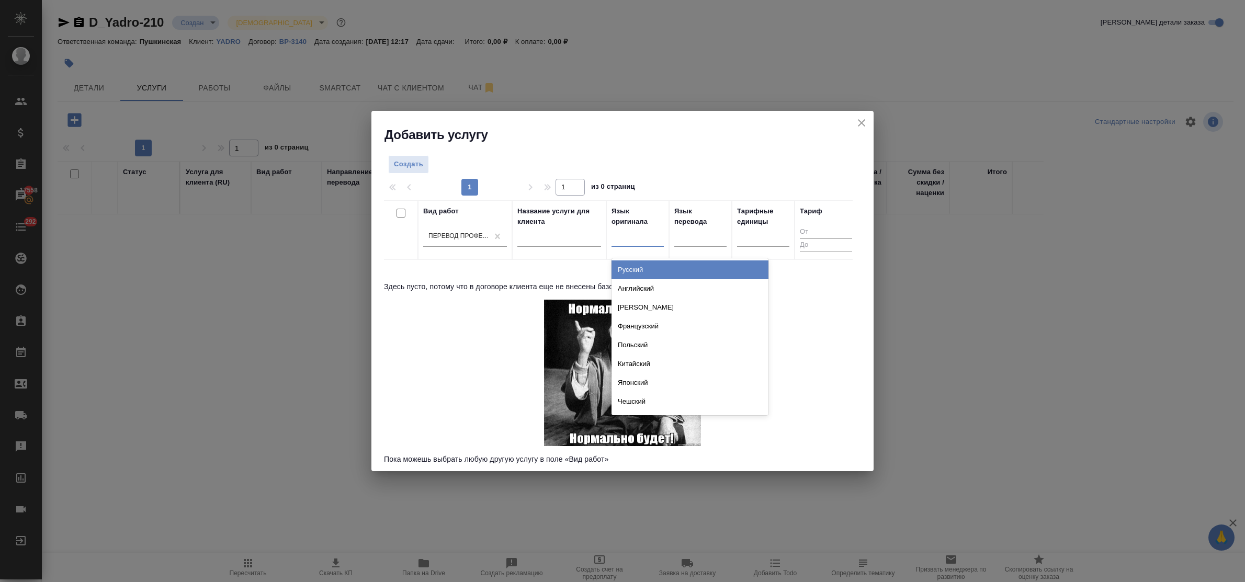
click at [627, 264] on div "Русский" at bounding box center [689, 269] width 157 height 19
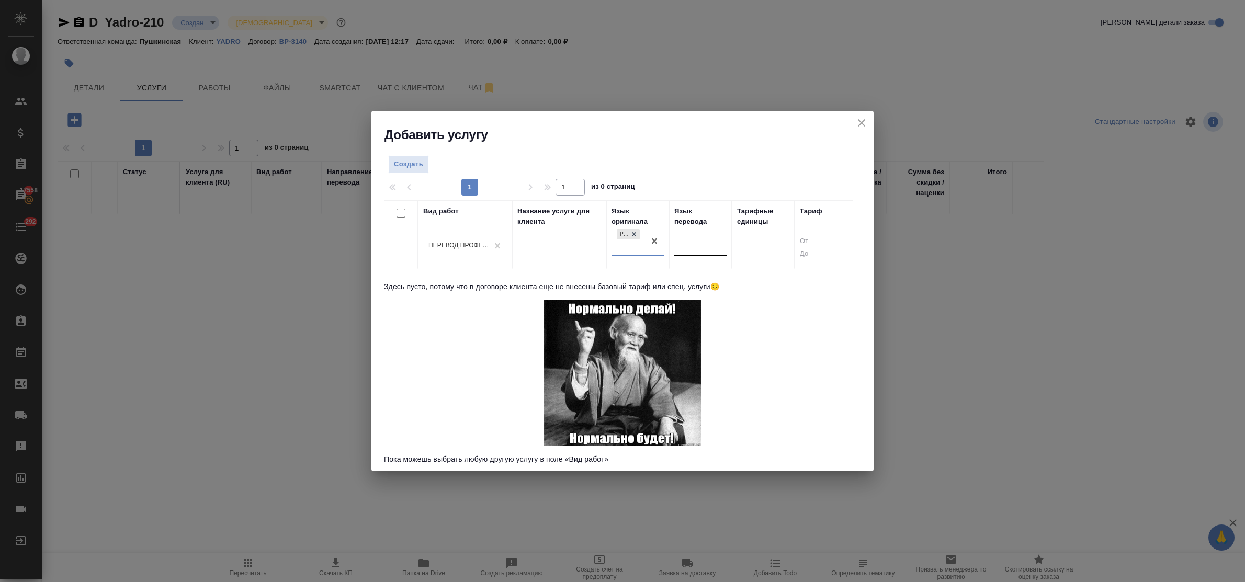
click at [697, 252] on div at bounding box center [700, 245] width 52 height 15
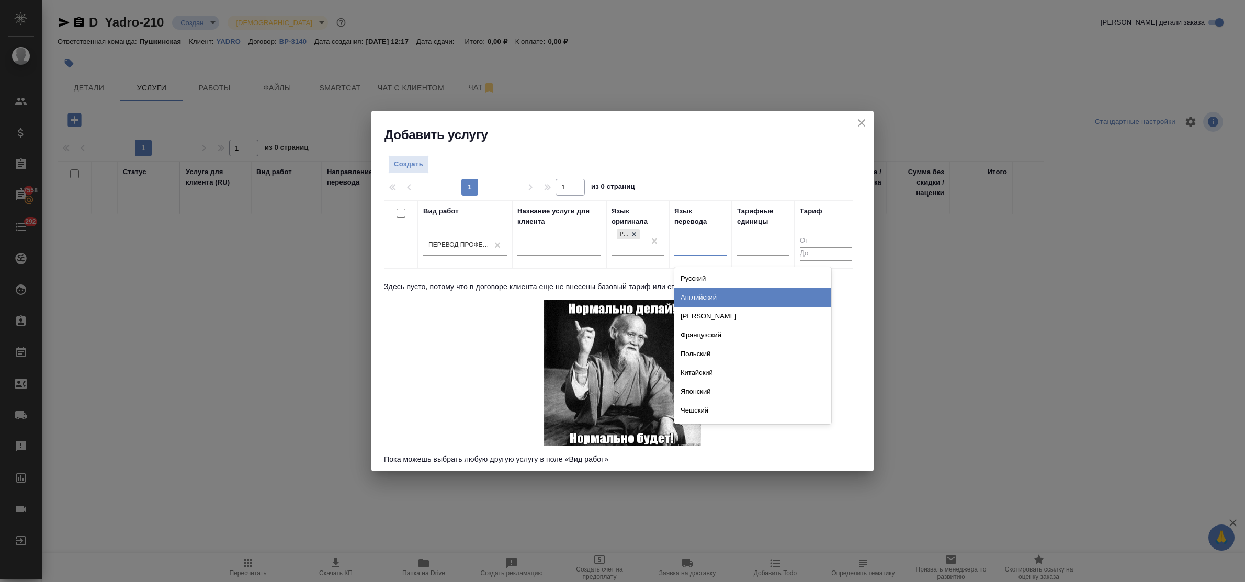
click at [702, 294] on div "Английский" at bounding box center [752, 297] width 157 height 19
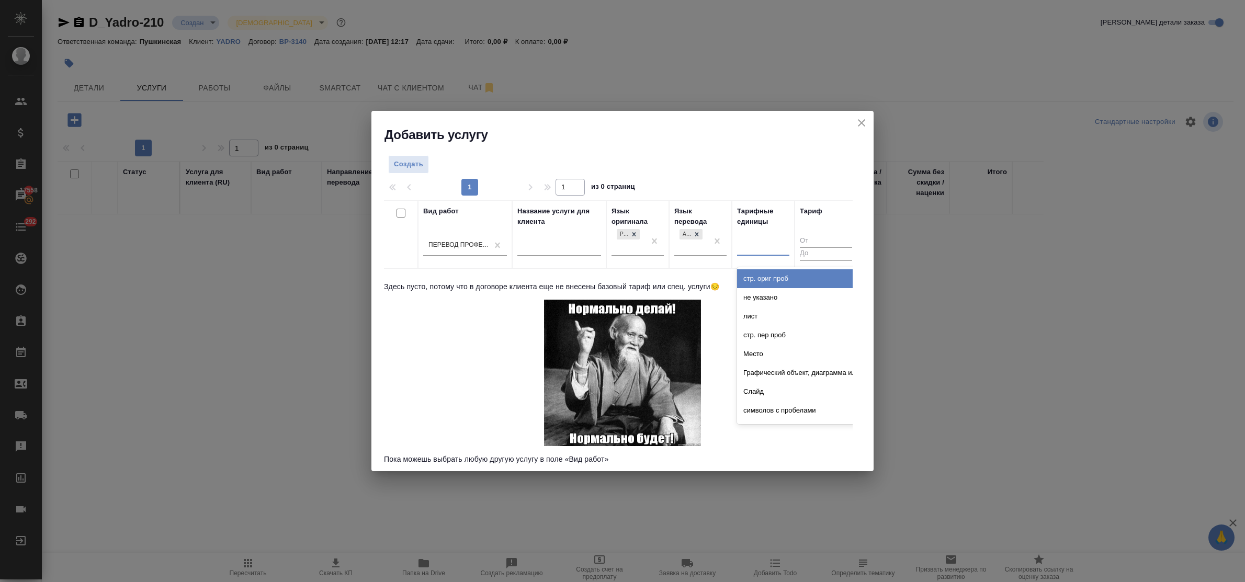
click at [748, 248] on div at bounding box center [763, 244] width 52 height 15
type input "сло"
click at [752, 281] on div "слово" at bounding box center [815, 278] width 157 height 19
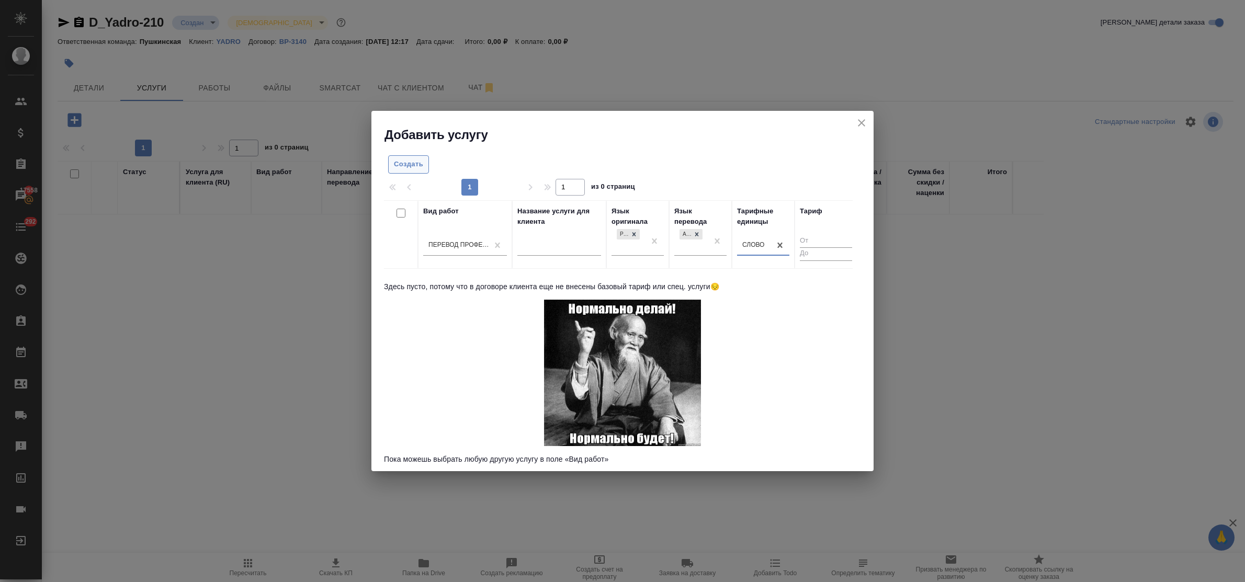
click at [404, 164] on span "Создать" at bounding box center [408, 164] width 29 height 12
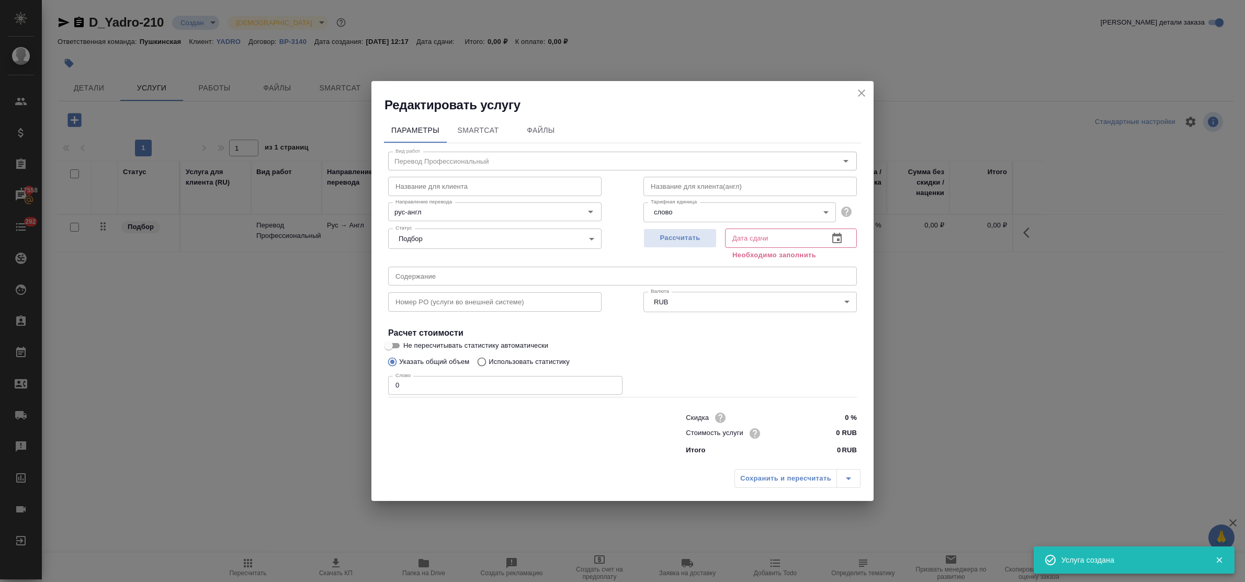
click at [828, 435] on input "0 RUB" at bounding box center [837, 433] width 39 height 15
type input "6.110 RUB"
click at [675, 239] on span "Рассчитать" at bounding box center [680, 238] width 62 height 12
type input "19.09.2025 12:18"
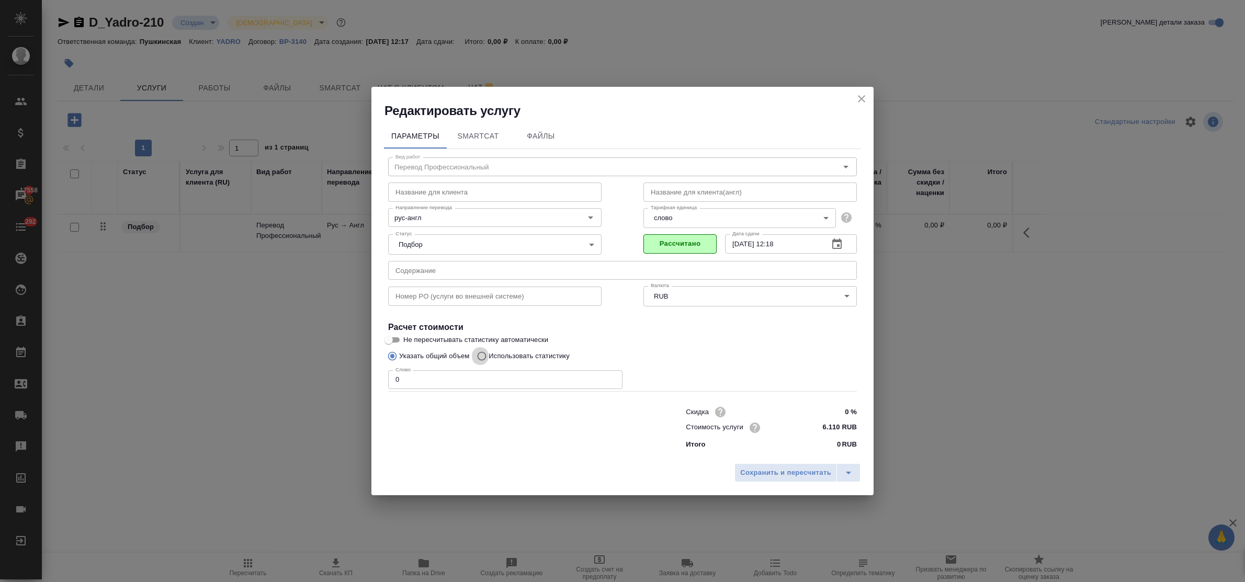
click at [485, 356] on input "Использовать статистику" at bounding box center [480, 356] width 17 height 20
radio input "true"
radio input "false"
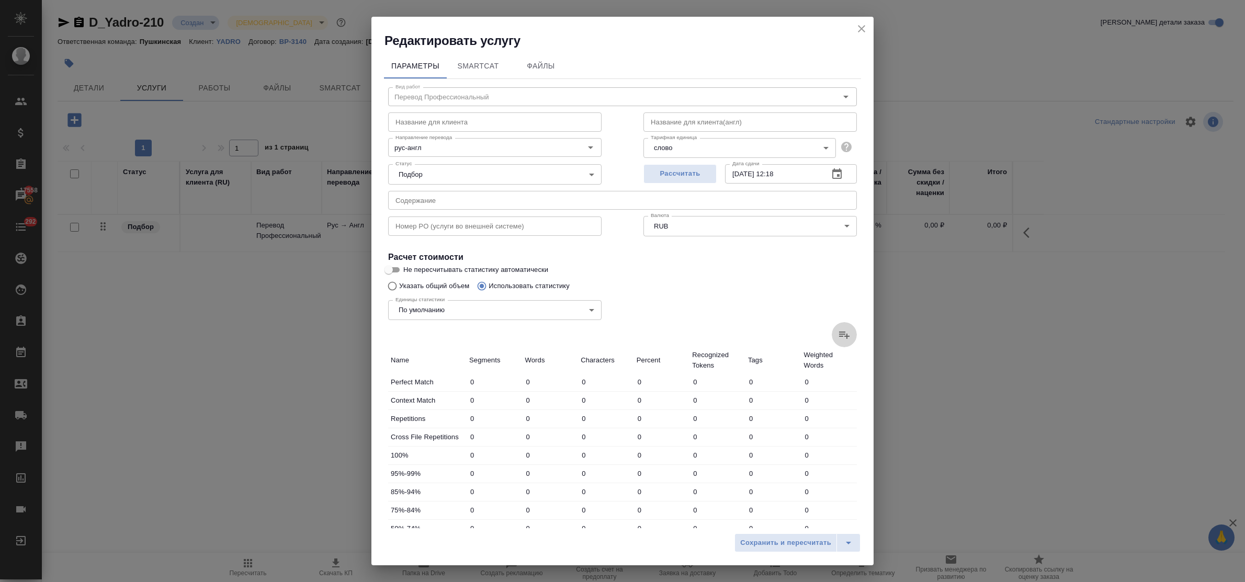
click at [839, 336] on icon at bounding box center [844, 335] width 10 height 7
click at [0, 0] on input "file" at bounding box center [0, 0] width 0 height 0
click at [838, 328] on icon at bounding box center [844, 334] width 13 height 13
click at [0, 0] on input "file" at bounding box center [0, 0] width 0 height 0
click at [797, 543] on span "Сохранить и пересчитать" at bounding box center [785, 543] width 91 height 12
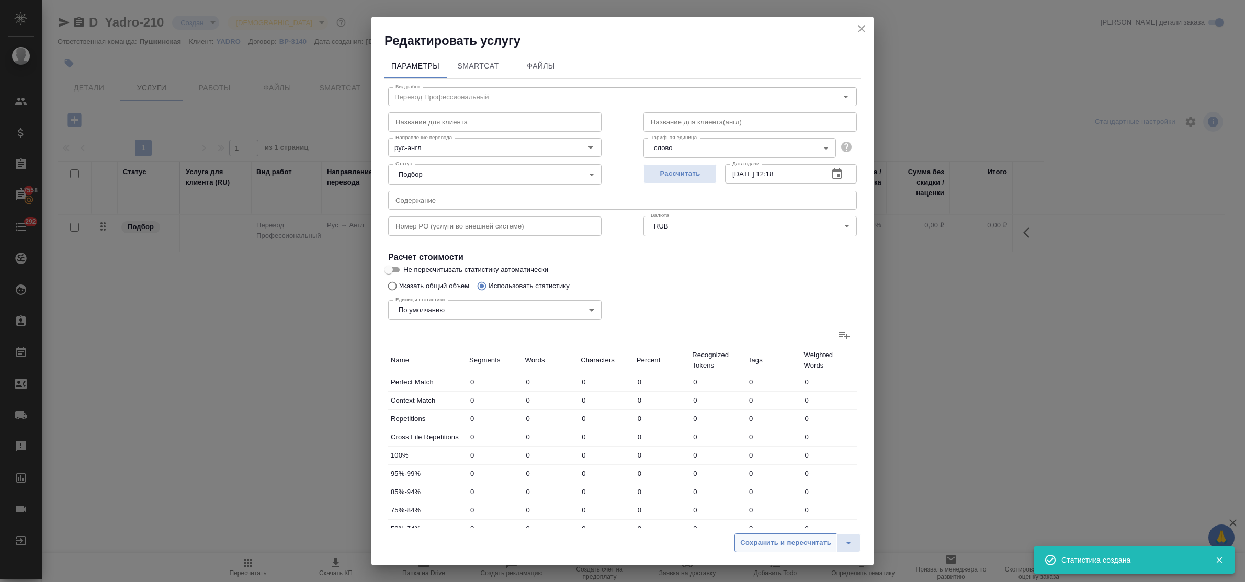
type input "78"
type input "184"
type input "1172"
type input "28"
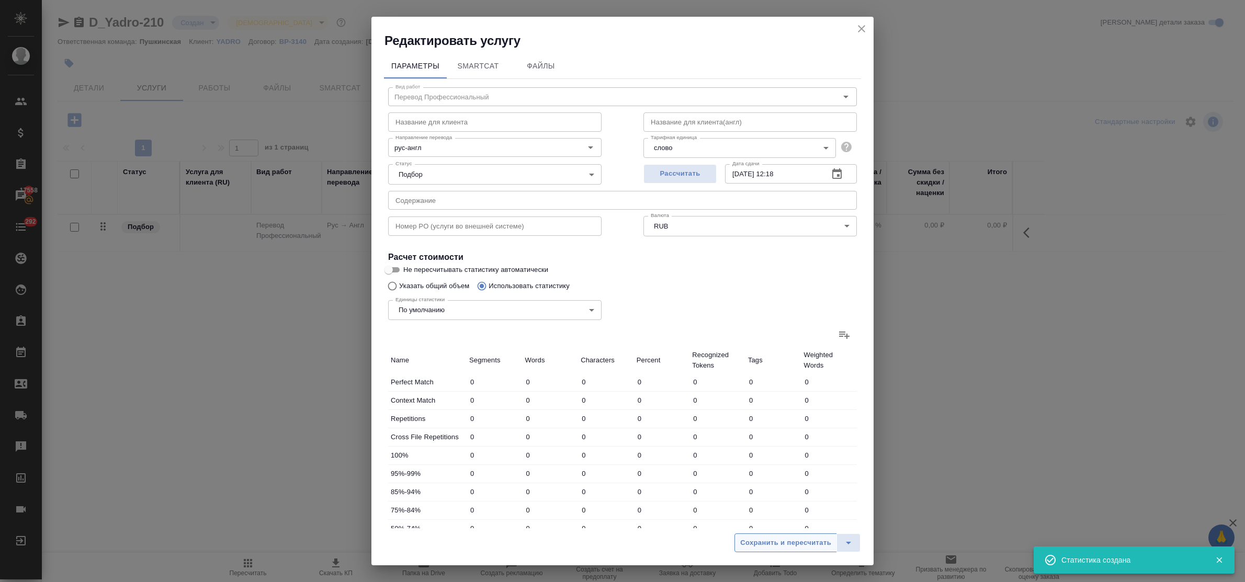
type input "60"
type input "15"
type input "16"
type input "68"
type input "15"
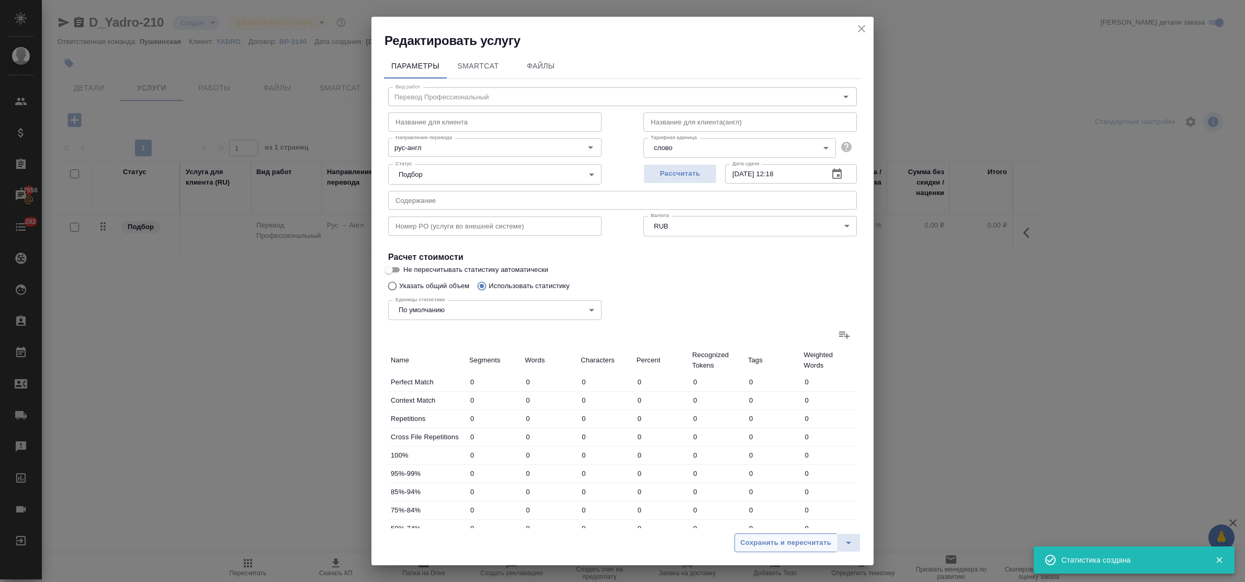
type input "18"
type input "144"
type input "216"
type input "2043"
type input "16508"
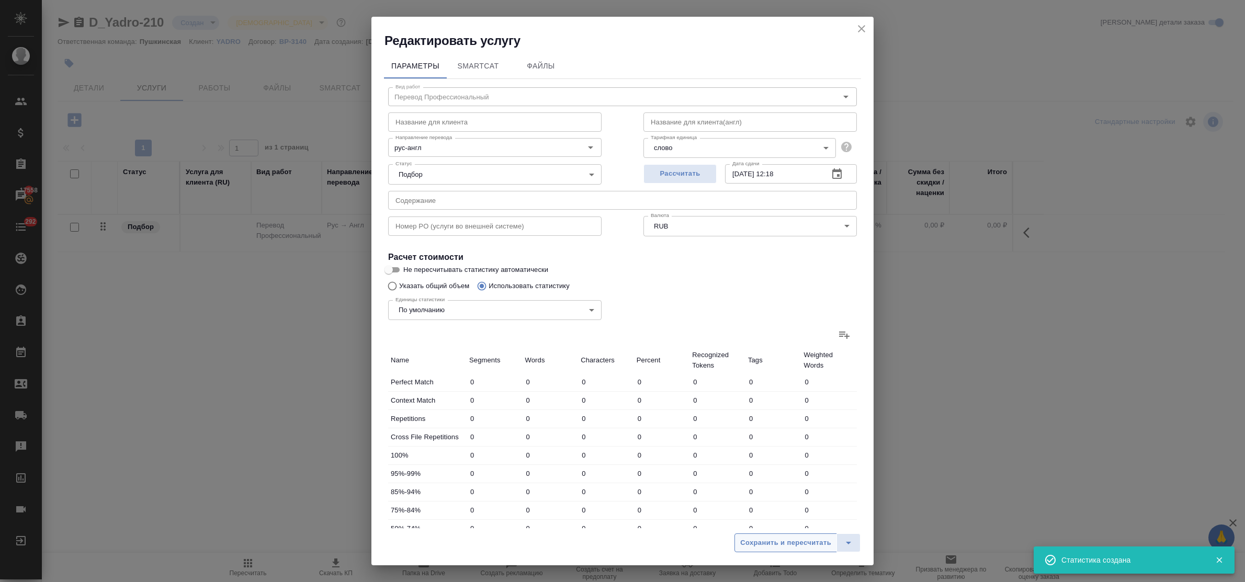
type input "274"
type input "2105"
type input "16780"
type input "352"
type input "2289"
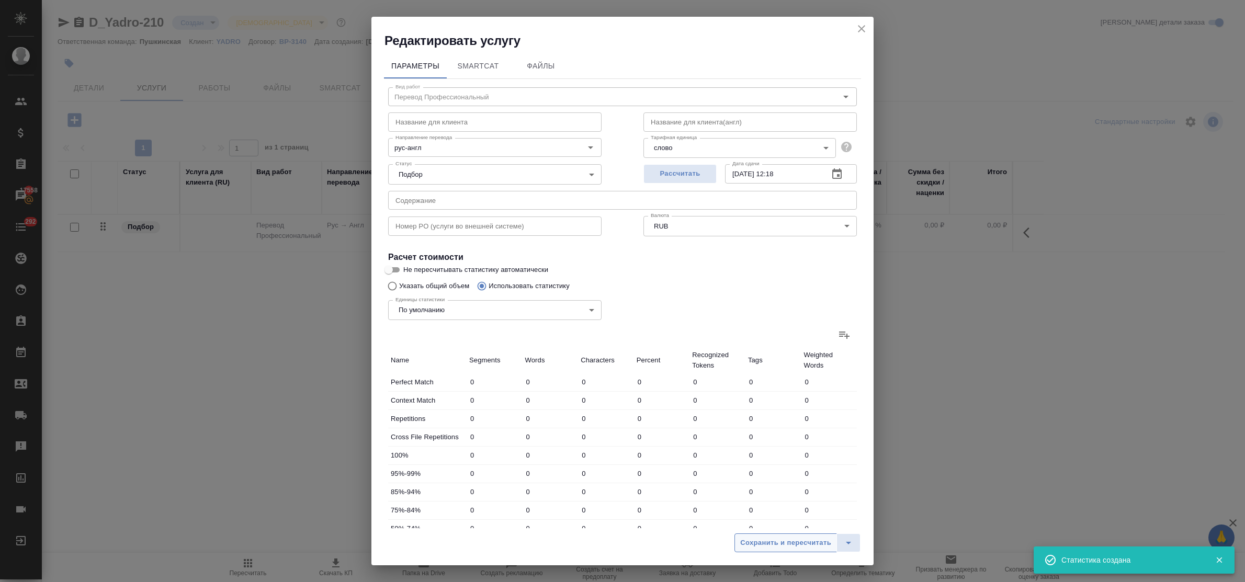
type input "17952"
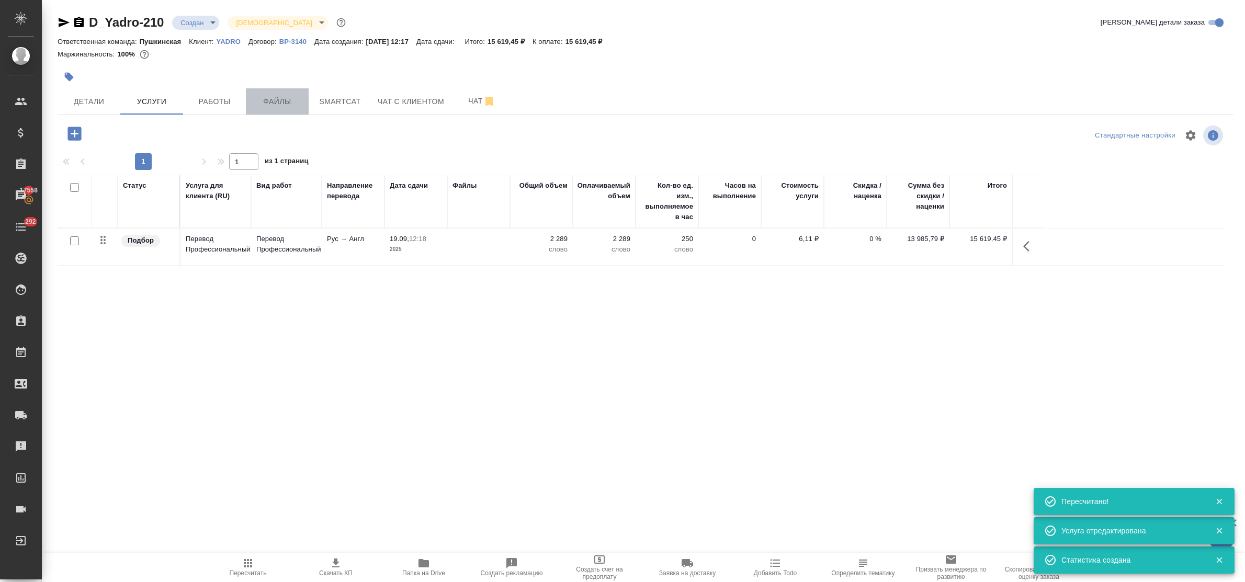
click at [275, 103] on span "Файлы" at bounding box center [277, 101] width 50 height 13
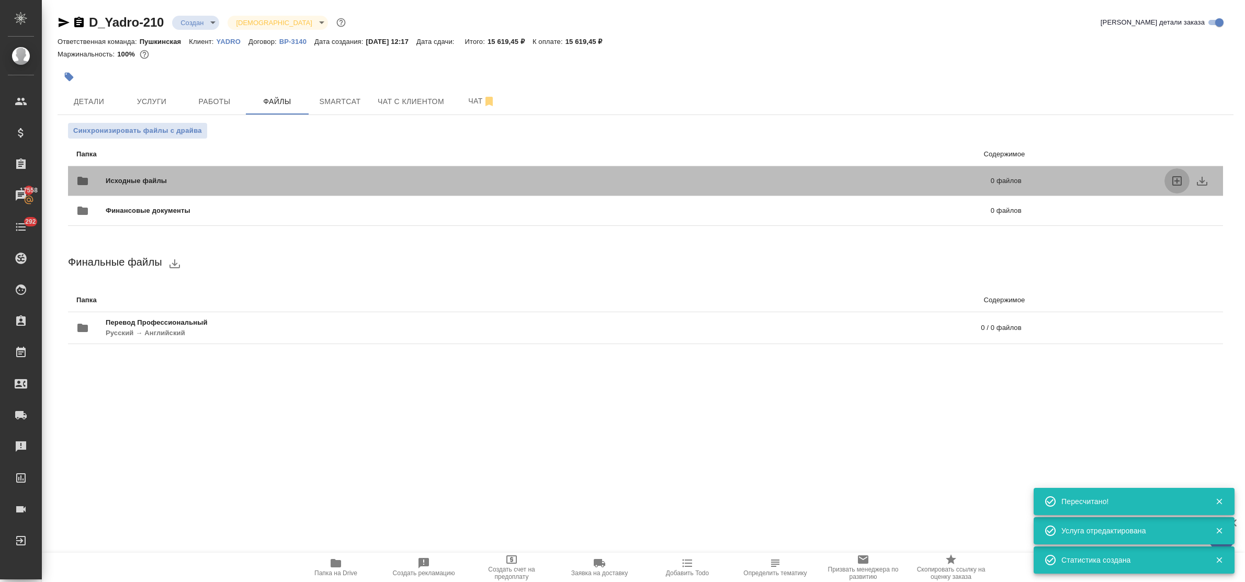
click at [1177, 179] on icon "uploadFiles" at bounding box center [1176, 180] width 9 height 9
click at [0, 0] on input "uploadFiles" at bounding box center [0, 0] width 0 height 0
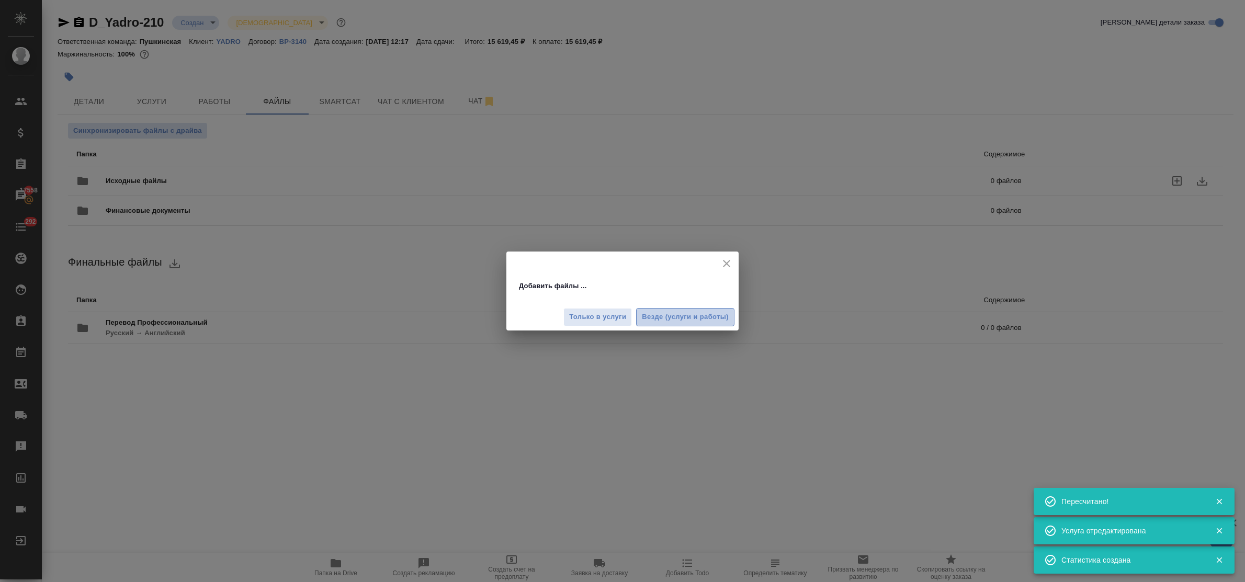
click at [694, 317] on span "Везде (услуги и работы)" at bounding box center [685, 317] width 87 height 12
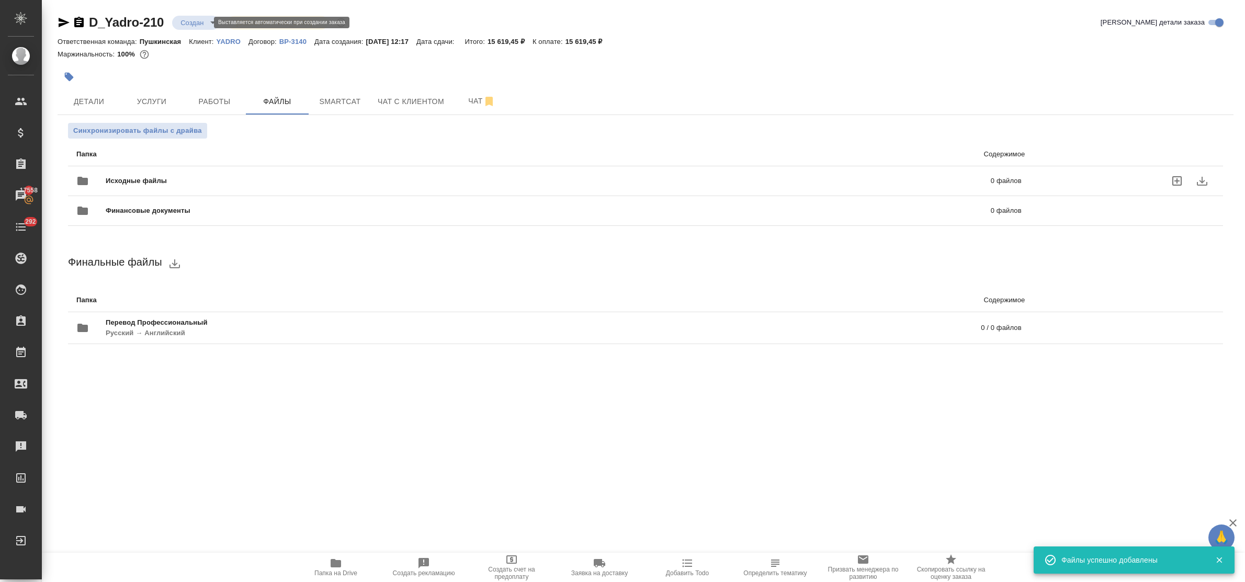
click at [190, 24] on body "🙏 .cls-1 fill:#fff; AWATERA Bulakhova Elena Клиенты Спецификации Заказы 17558 Ч…" at bounding box center [622, 291] width 1245 height 582
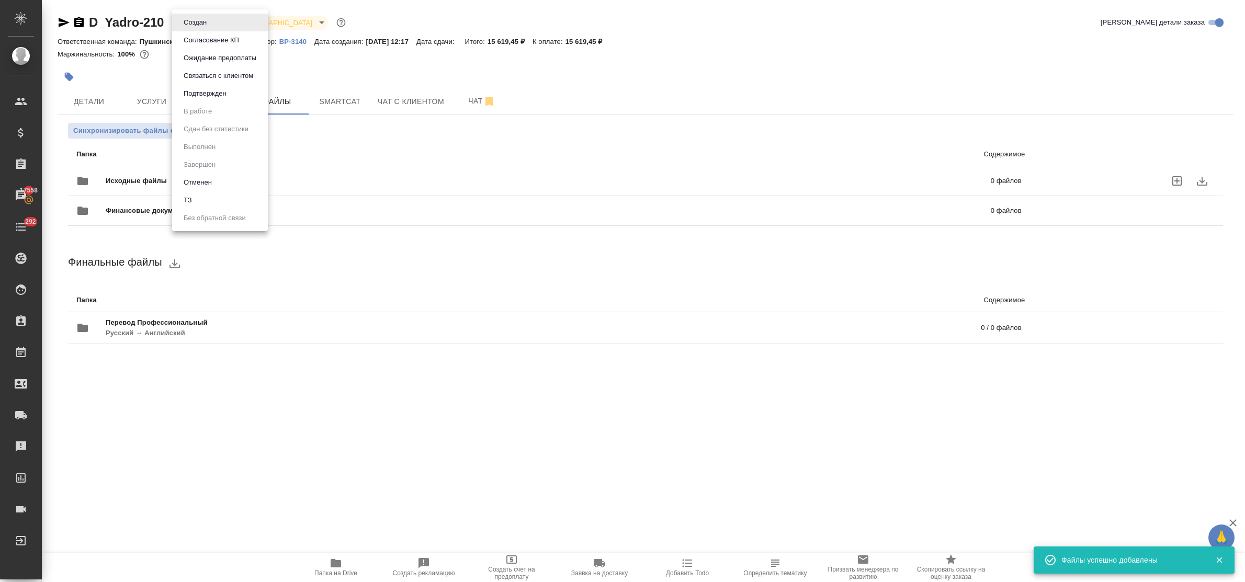
click at [214, 200] on li "ТЗ" at bounding box center [220, 200] width 96 height 18
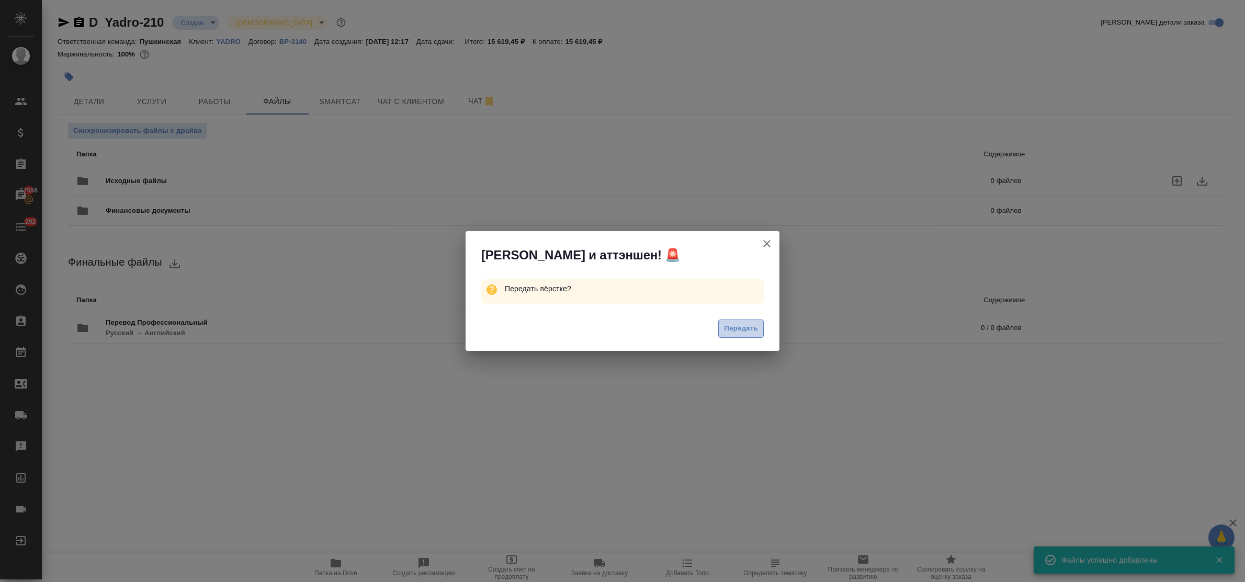
click at [728, 328] on span "Передать" at bounding box center [741, 329] width 34 height 12
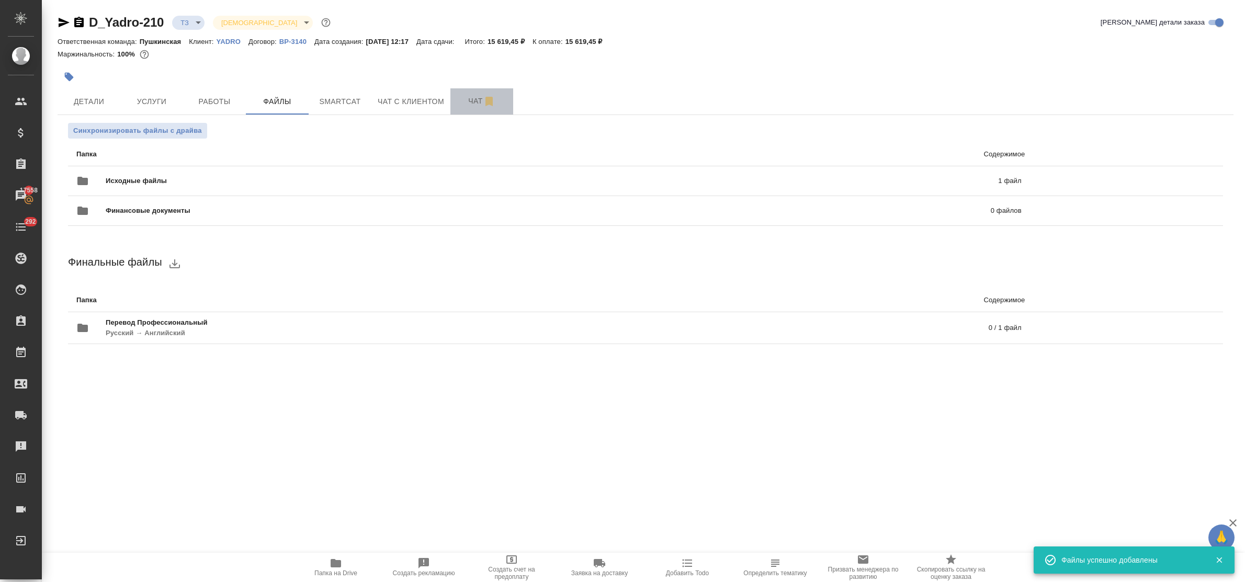
click at [476, 103] on span "Чат" at bounding box center [482, 101] width 50 height 13
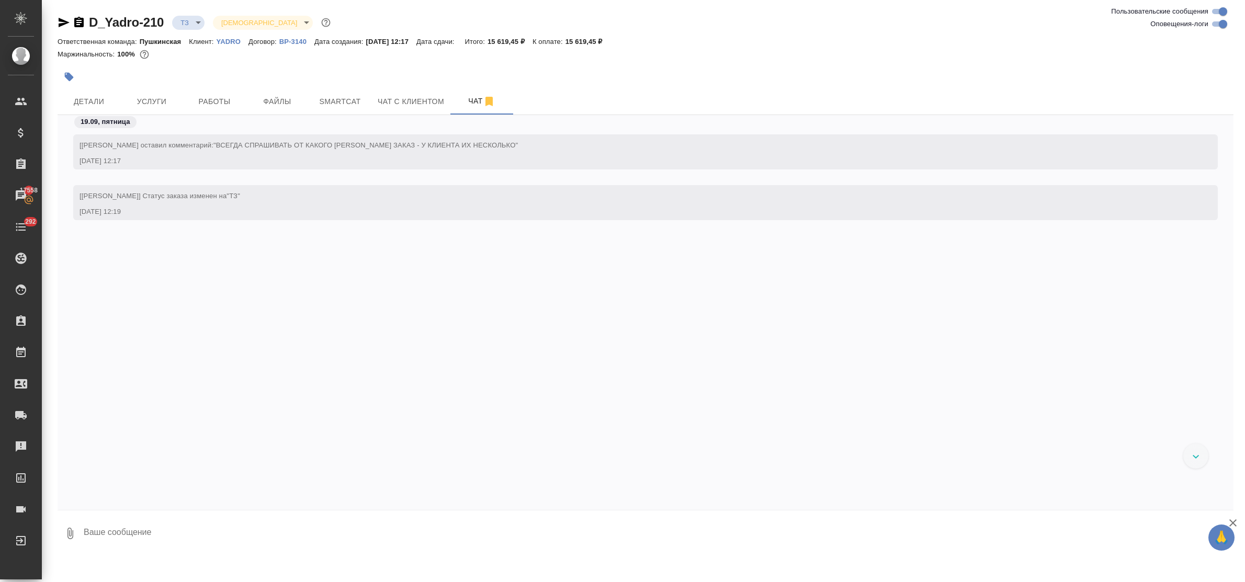
click at [165, 531] on textarea at bounding box center [658, 534] width 1151 height 36
paste textarea "Перевод с русского на английский Вкладка Project requirement list – перевод сто…"
type textarea "Перевод с русского на английский Вкладка Project requirement list – перевод сто…"
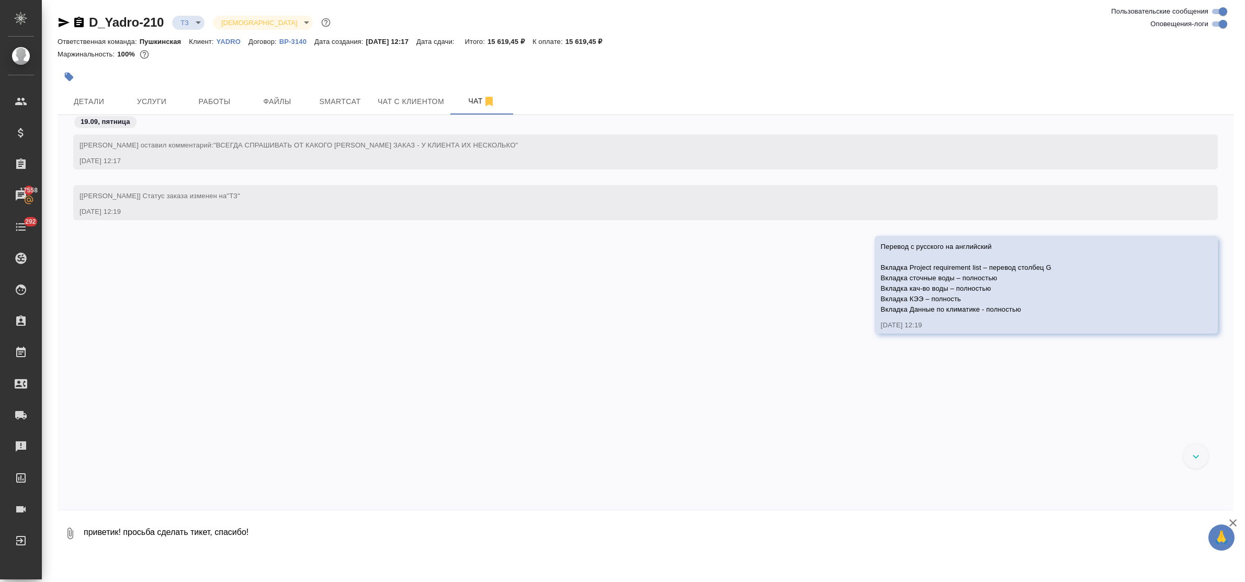
type textarea "приветик! просьба сделать тикет, спасибо!"
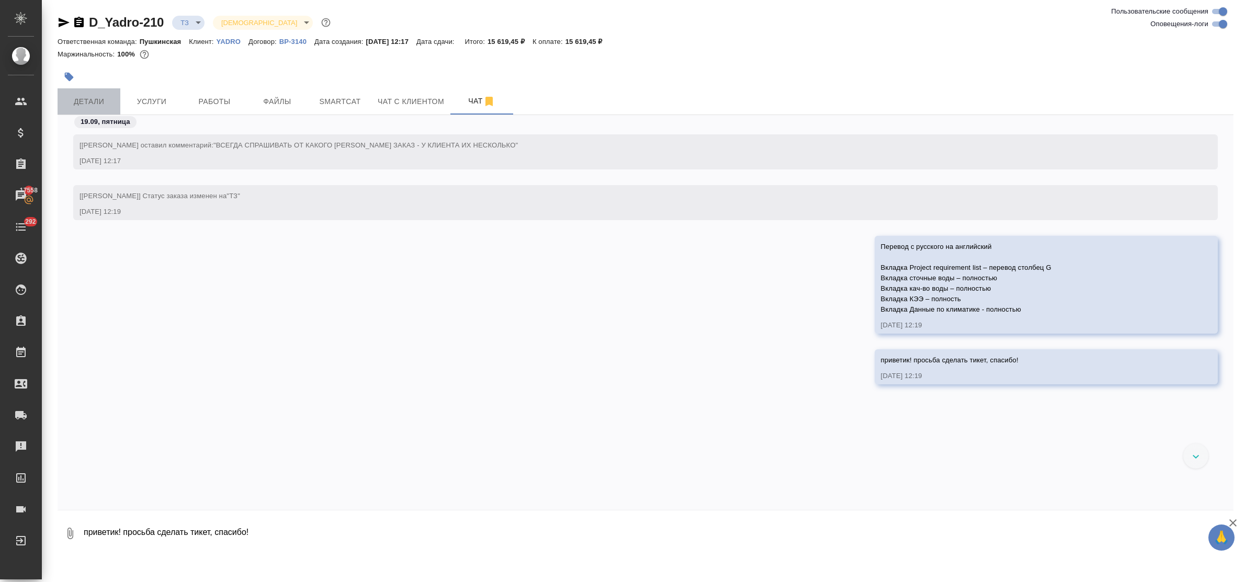
click at [90, 103] on span "Детали" at bounding box center [89, 101] width 50 height 13
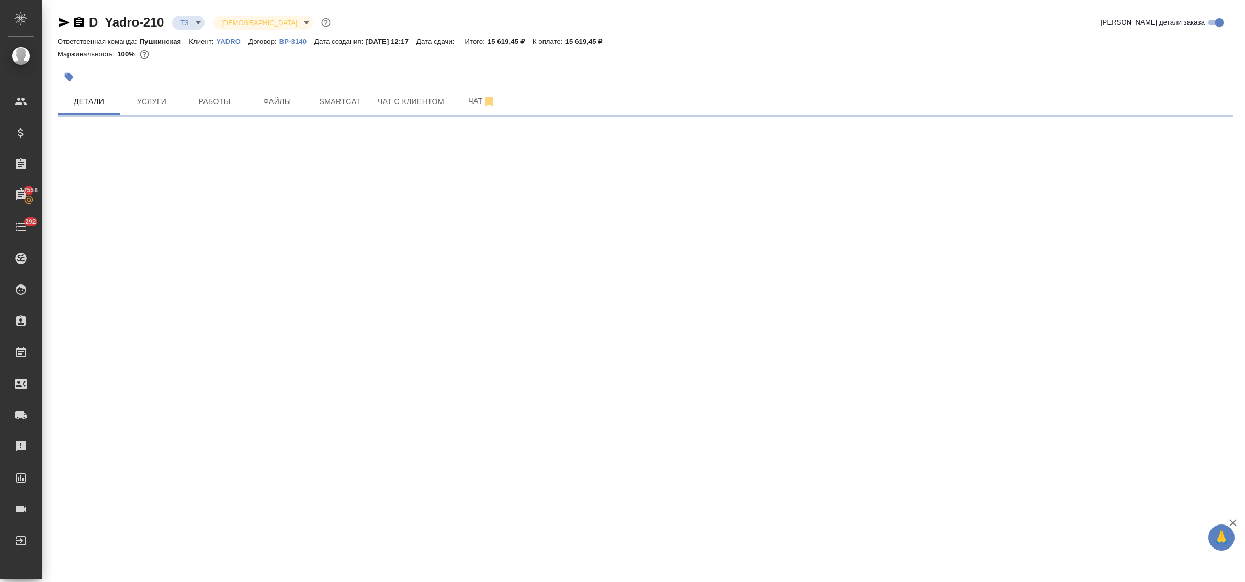
select select "RU"
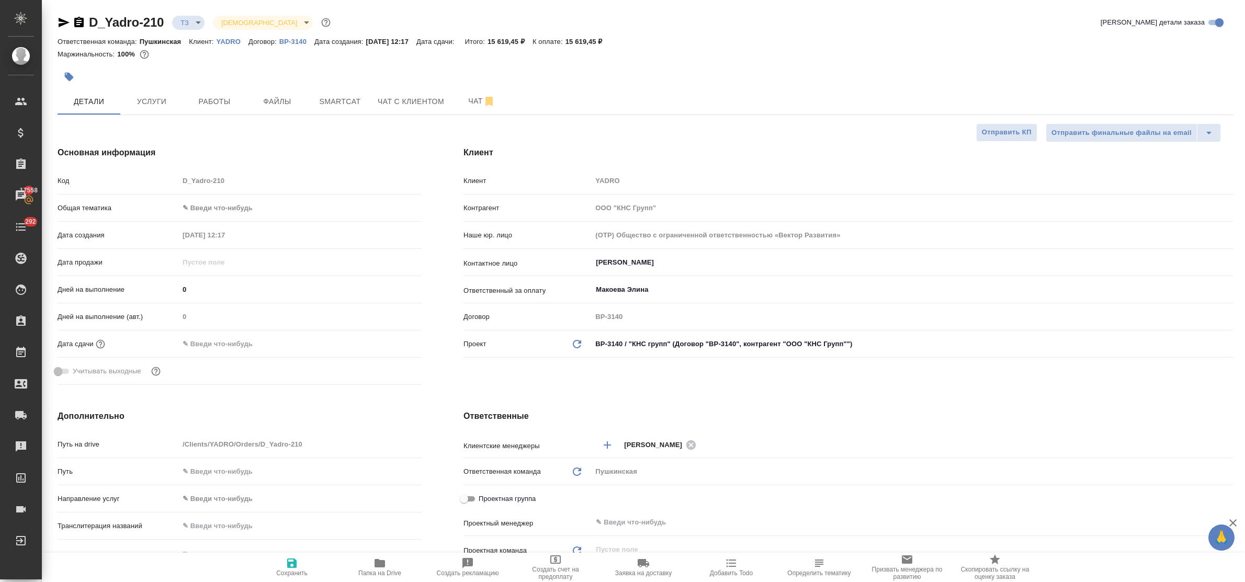
type textarea "x"
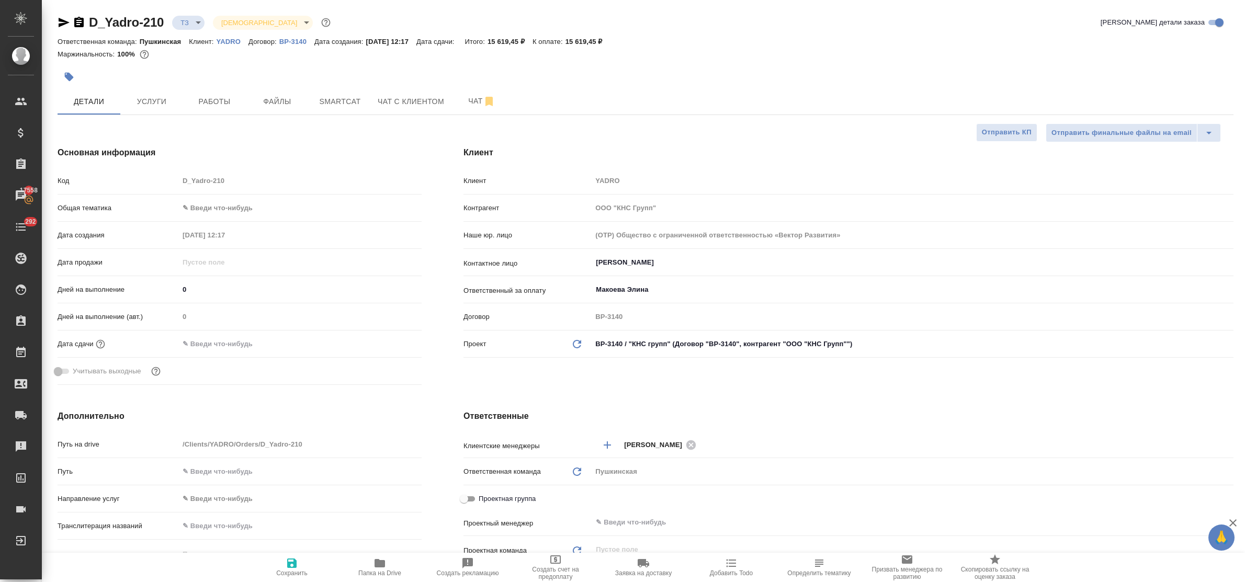
type textarea "x"
click at [148, 99] on span "Услуги" at bounding box center [152, 101] width 50 height 13
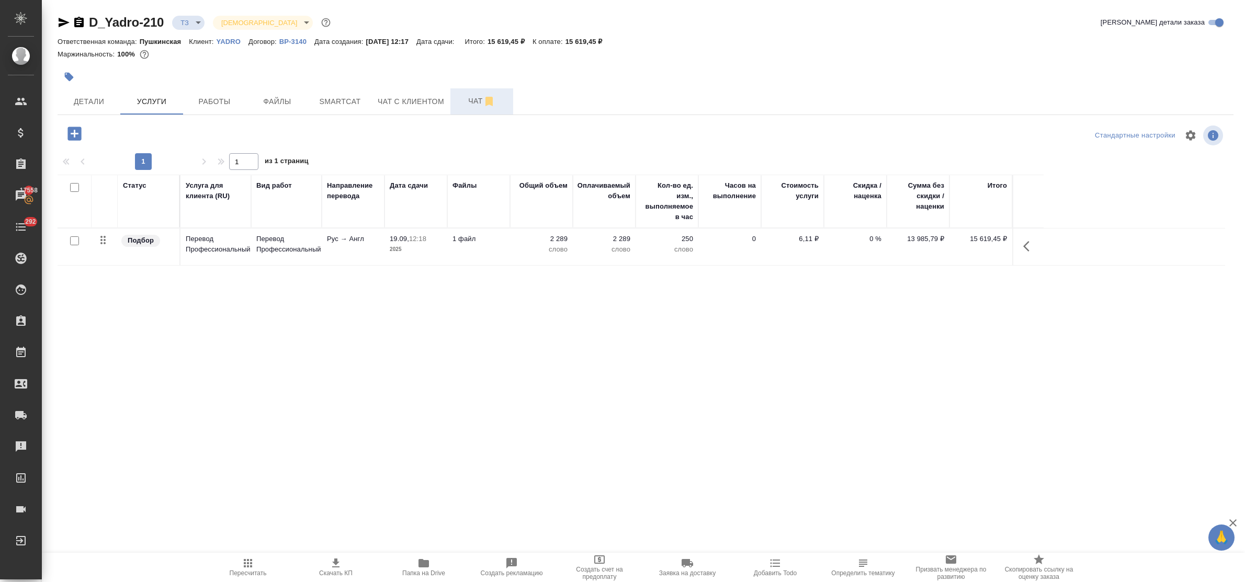
click at [470, 101] on span "Чат" at bounding box center [482, 101] width 50 height 13
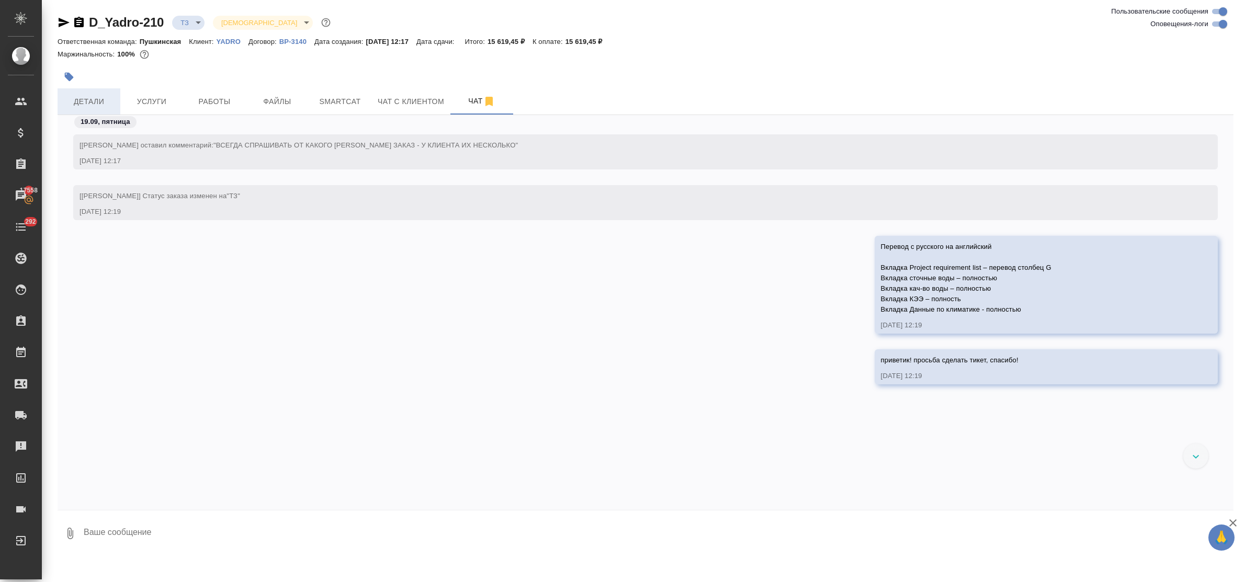
click at [89, 93] on button "Детали" at bounding box center [89, 101] width 63 height 26
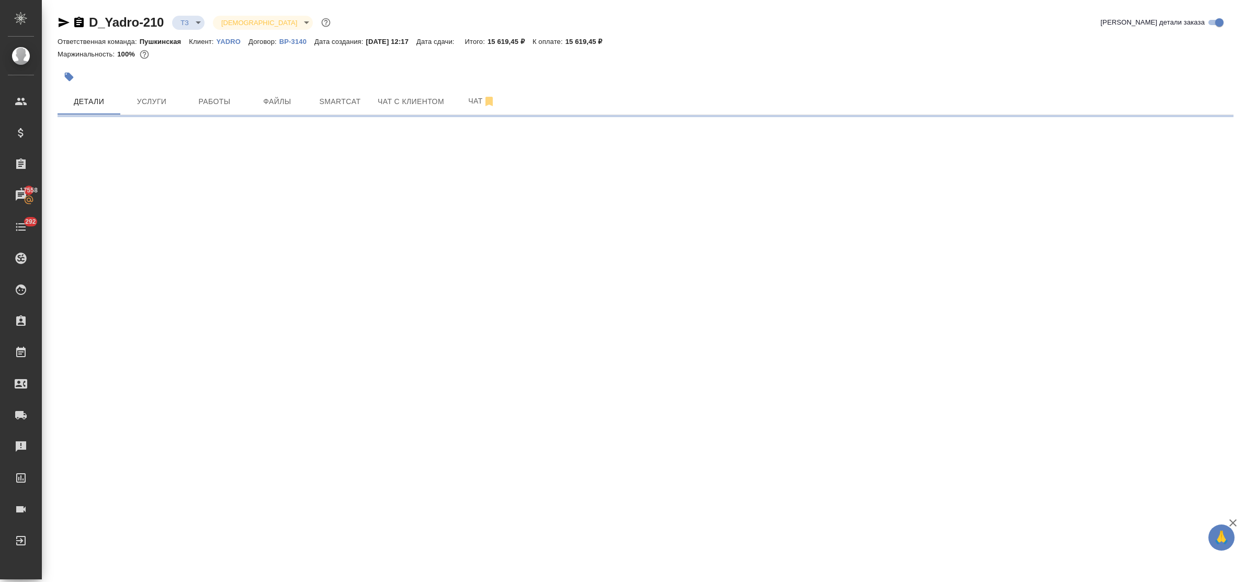
select select "RU"
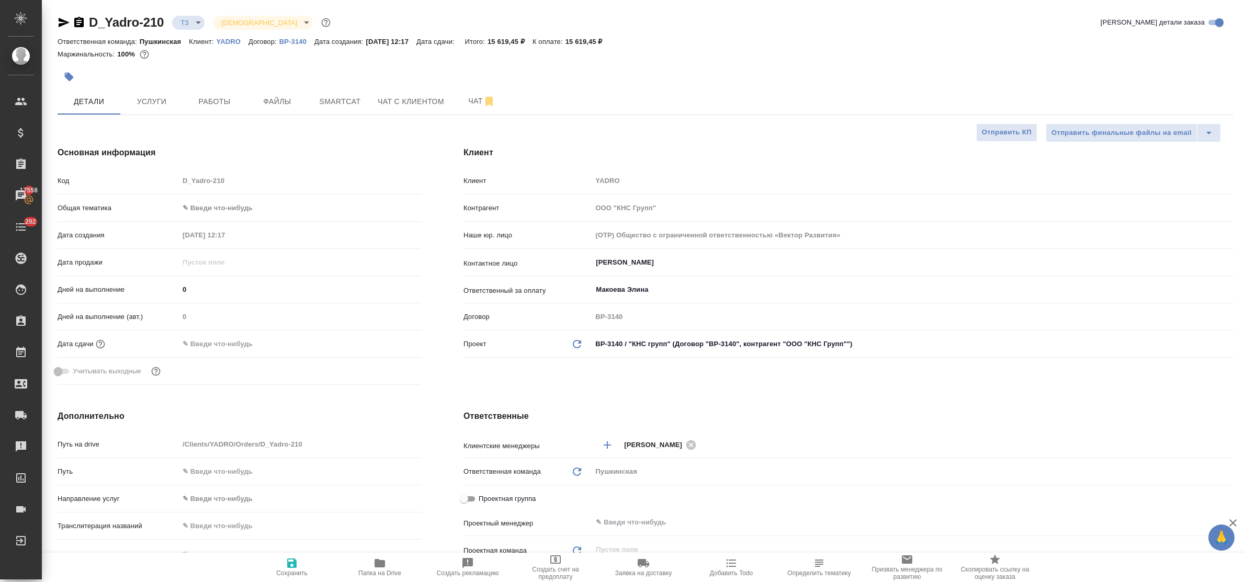
type textarea "x"
click at [336, 100] on span "Smartcat" at bounding box center [340, 101] width 50 height 13
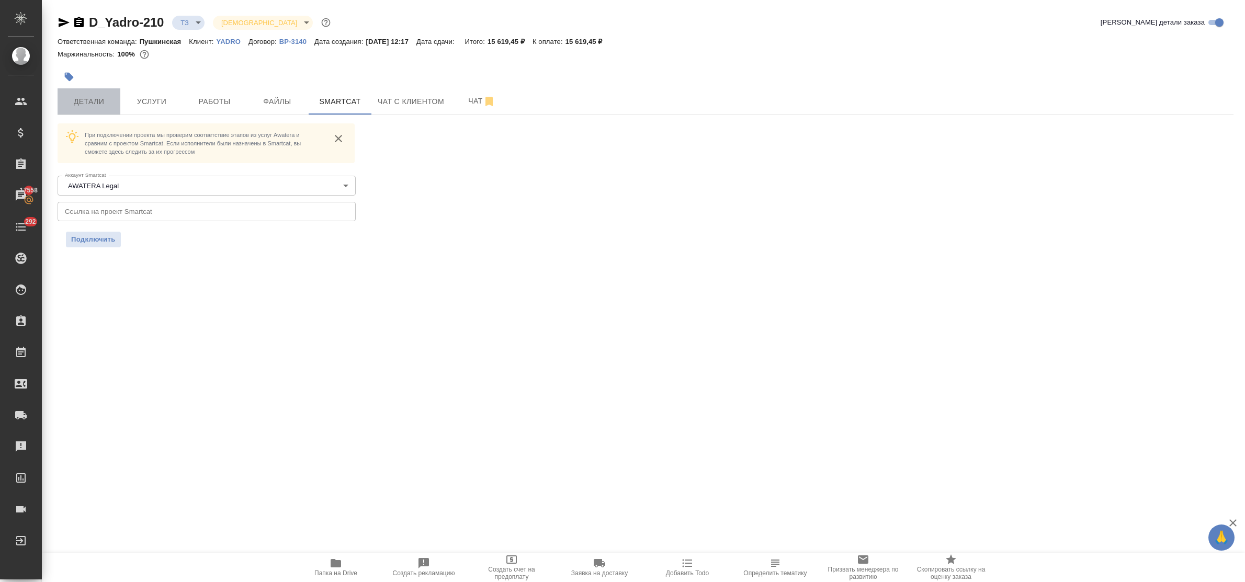
click at [93, 99] on span "Детали" at bounding box center [89, 101] width 50 height 13
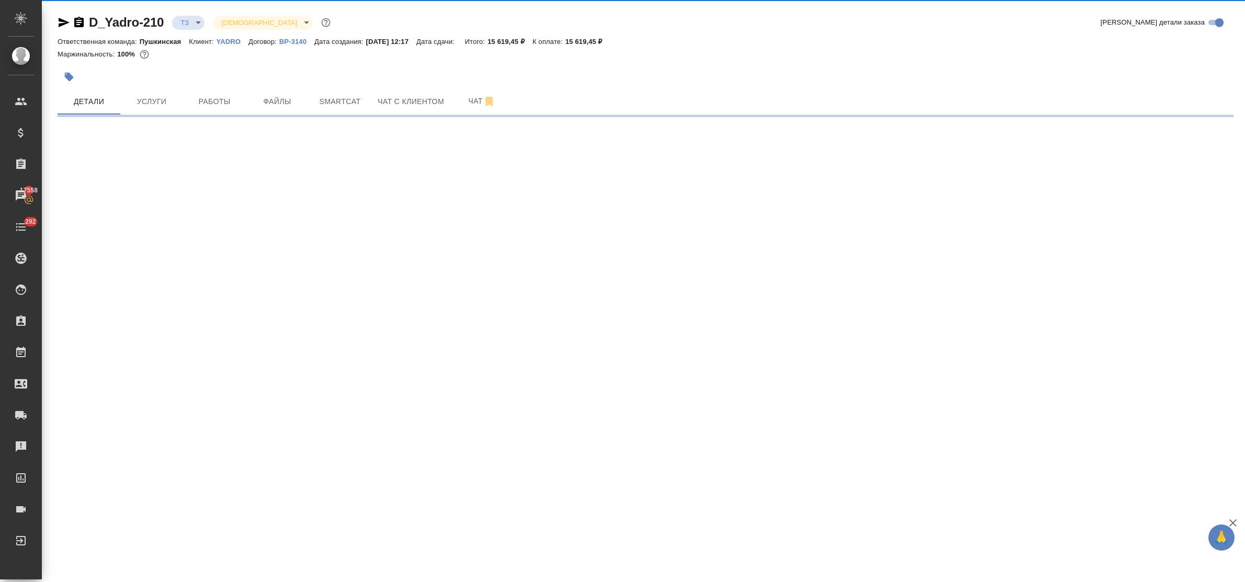
select select "RU"
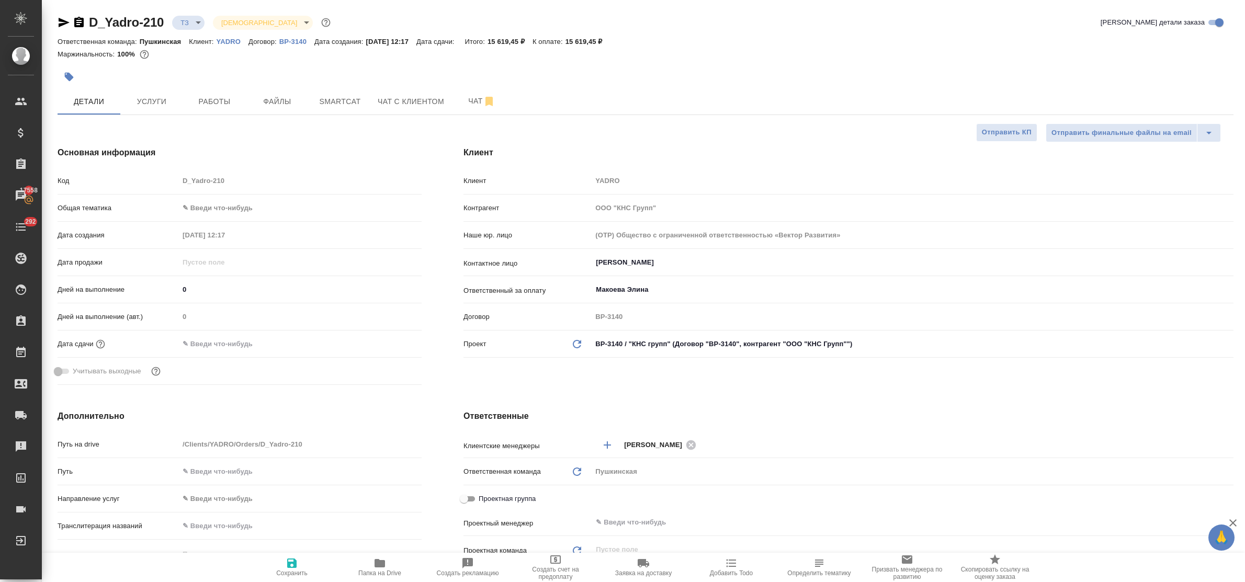
type textarea "x"
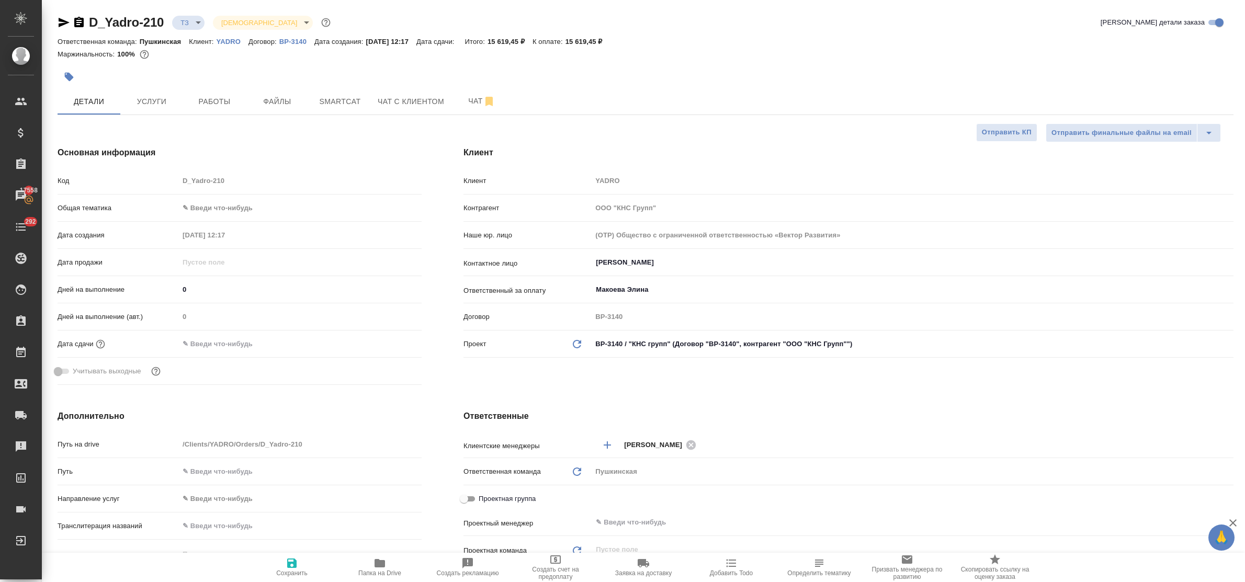
type textarea "x"
click at [205, 191] on div "Код D_Yadro-210" at bounding box center [240, 185] width 364 height 27
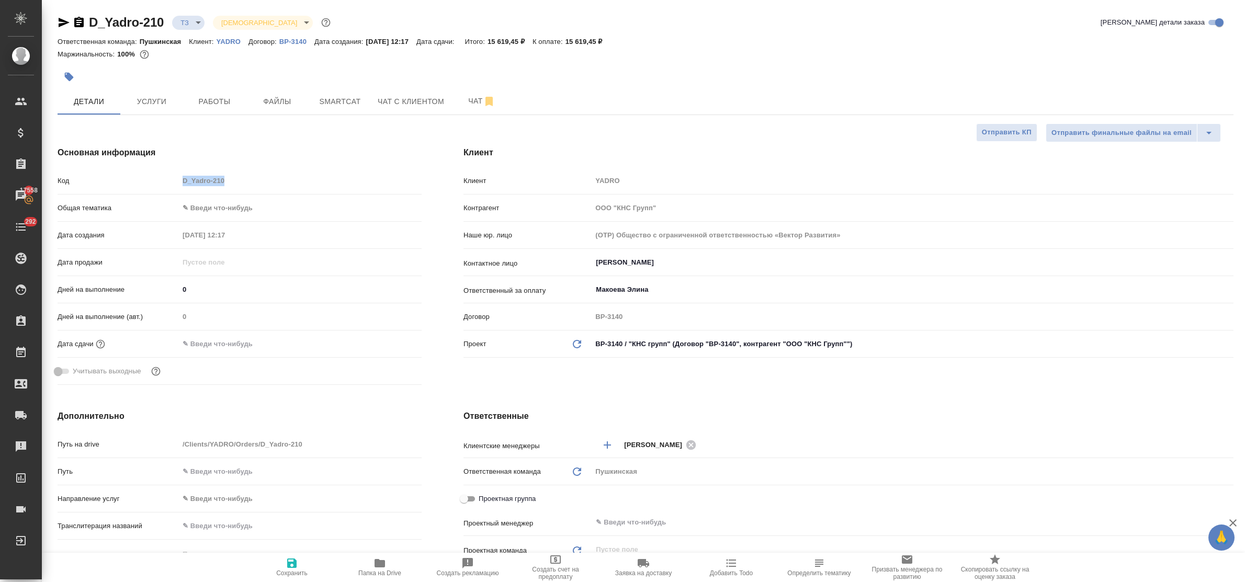
click at [205, 191] on div "Код D_Yadro-210" at bounding box center [240, 185] width 364 height 27
copy div "Код"
type textarea "x"
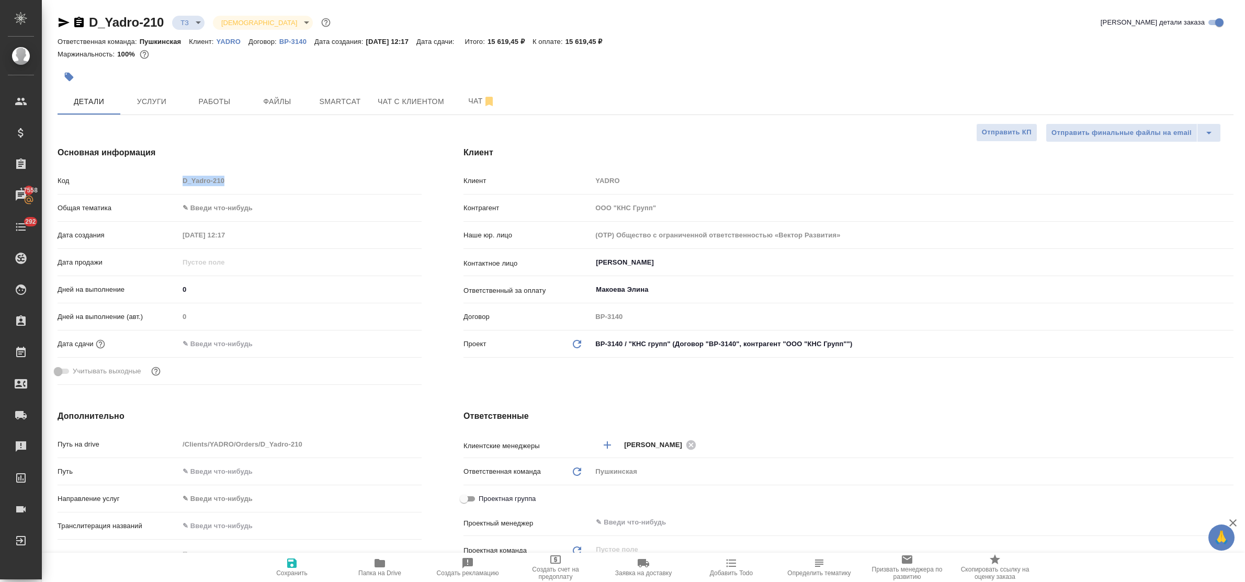
type textarea "x"
click at [331, 106] on span "Smartcat" at bounding box center [340, 101] width 50 height 13
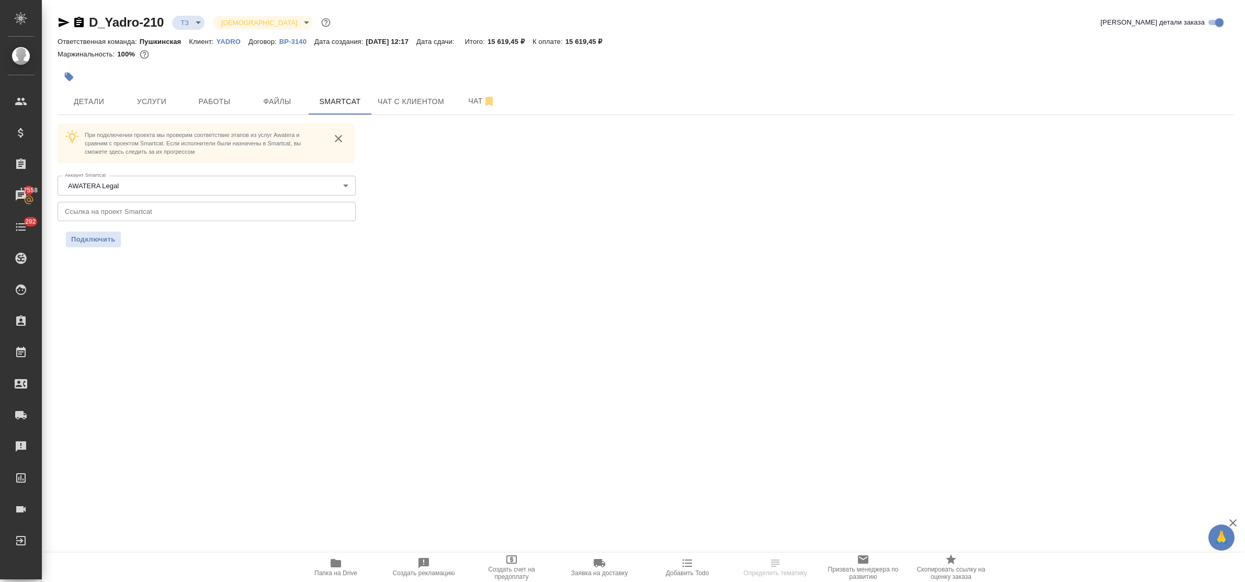
click at [204, 209] on input "text" at bounding box center [207, 211] width 298 height 19
click at [105, 234] on span "Подключить" at bounding box center [93, 239] width 44 height 10
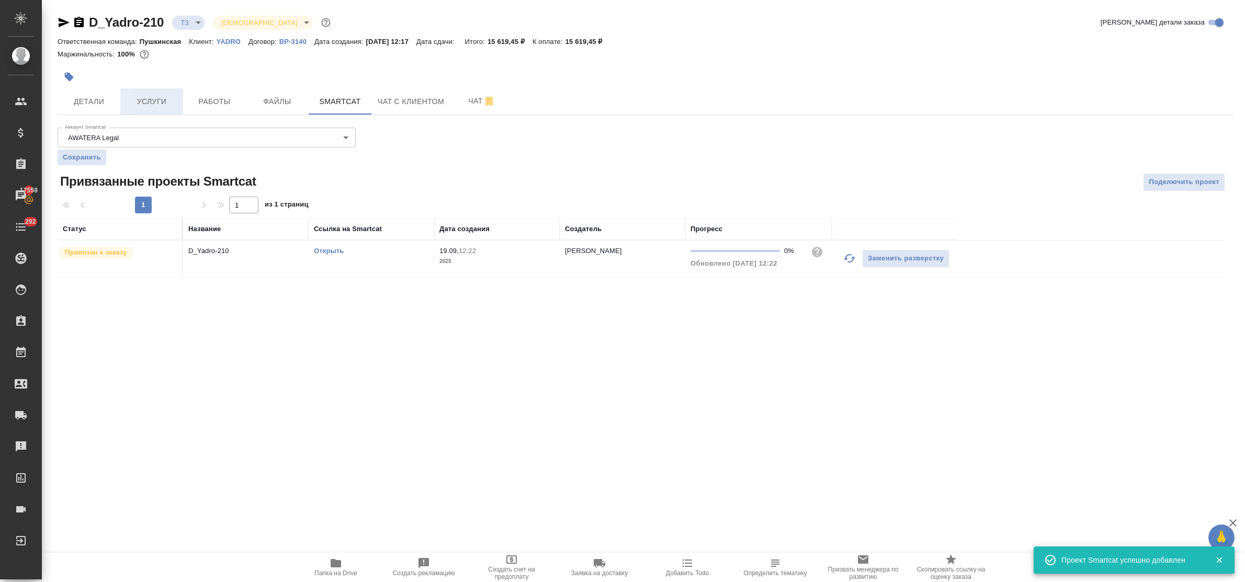
click at [168, 95] on span "Услуги" at bounding box center [152, 101] width 50 height 13
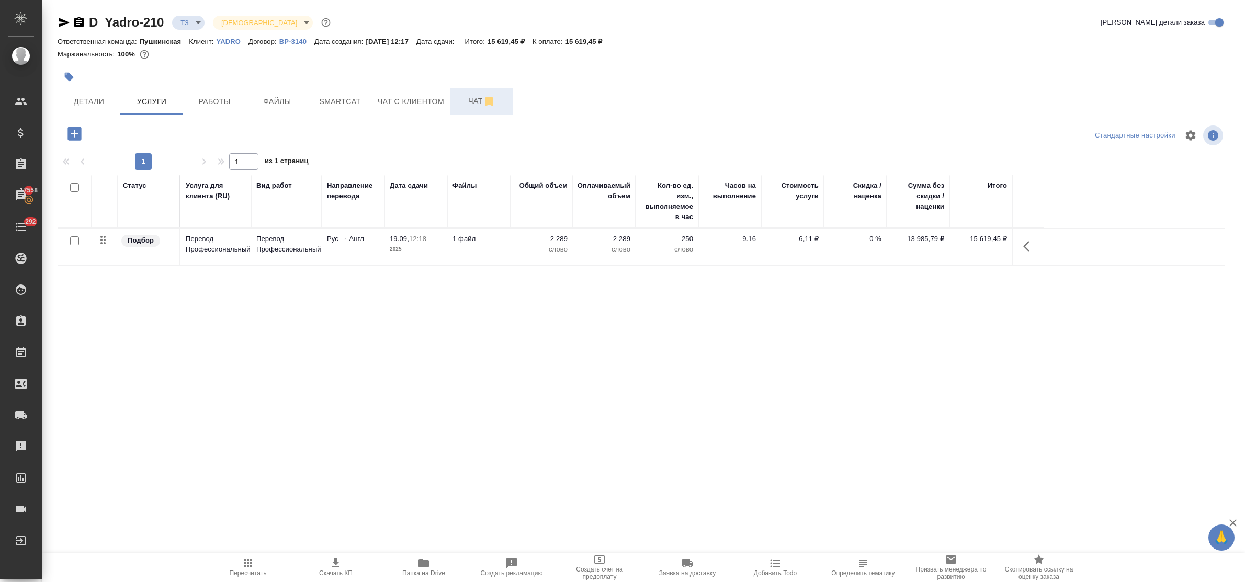
click at [471, 99] on span "Чат" at bounding box center [482, 101] width 50 height 13
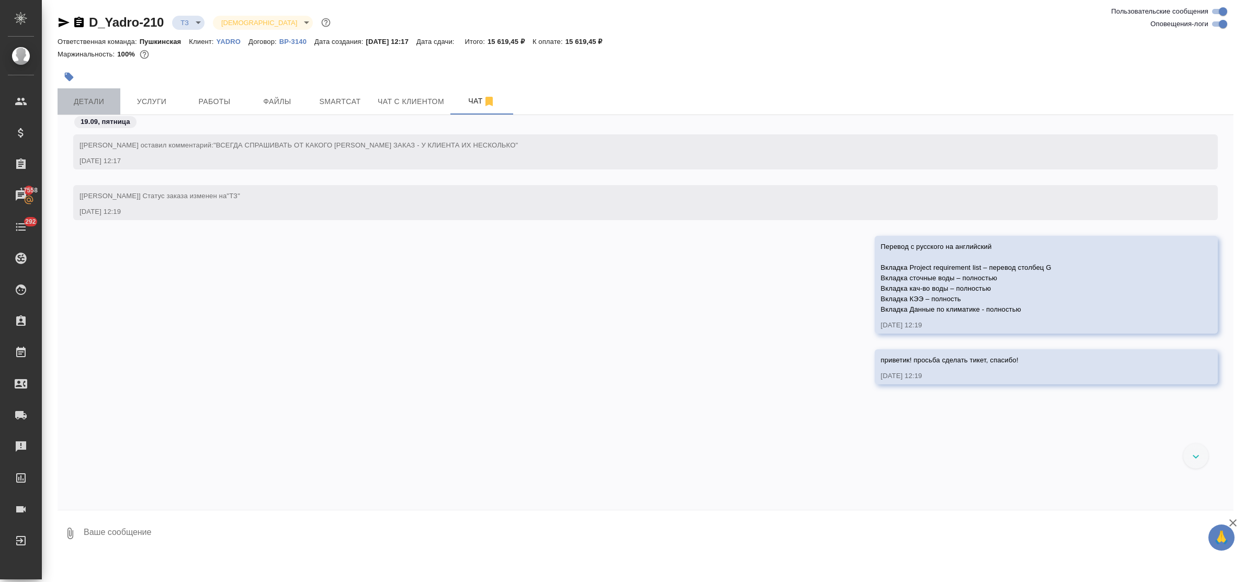
click at [93, 95] on span "Детали" at bounding box center [89, 101] width 50 height 13
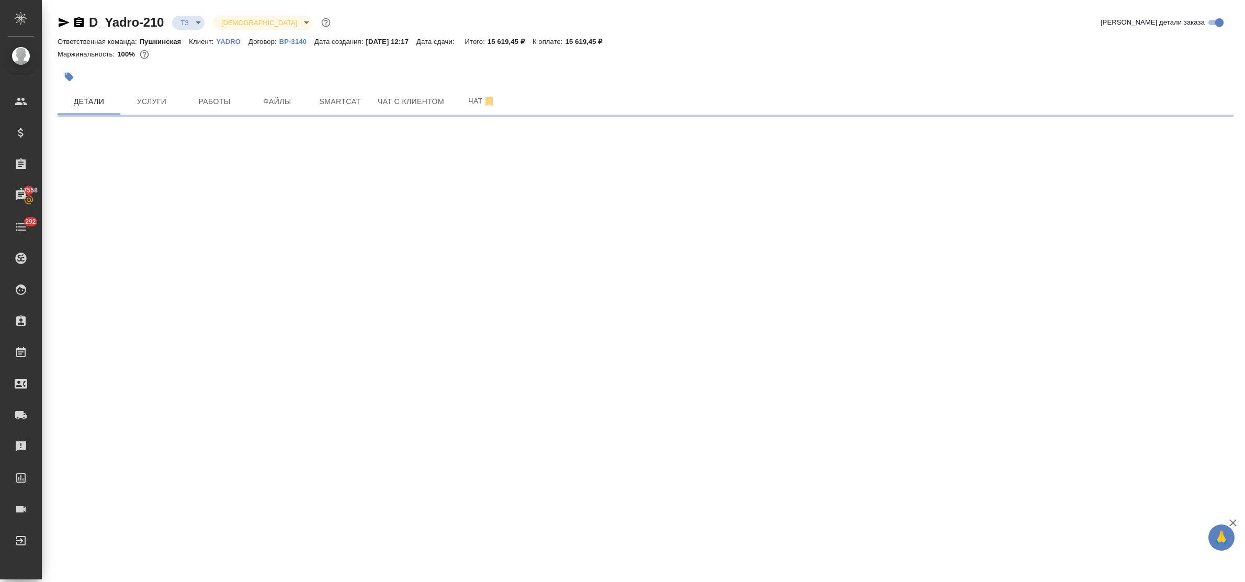
select select "RU"
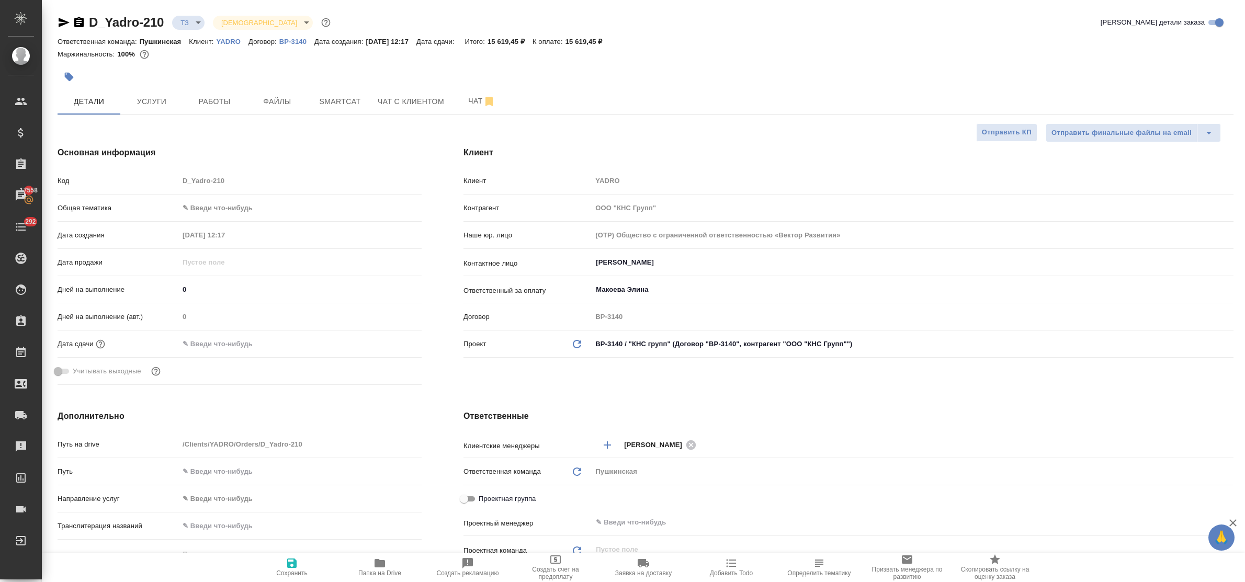
type textarea "x"
click at [468, 107] on span "Чат" at bounding box center [482, 101] width 50 height 13
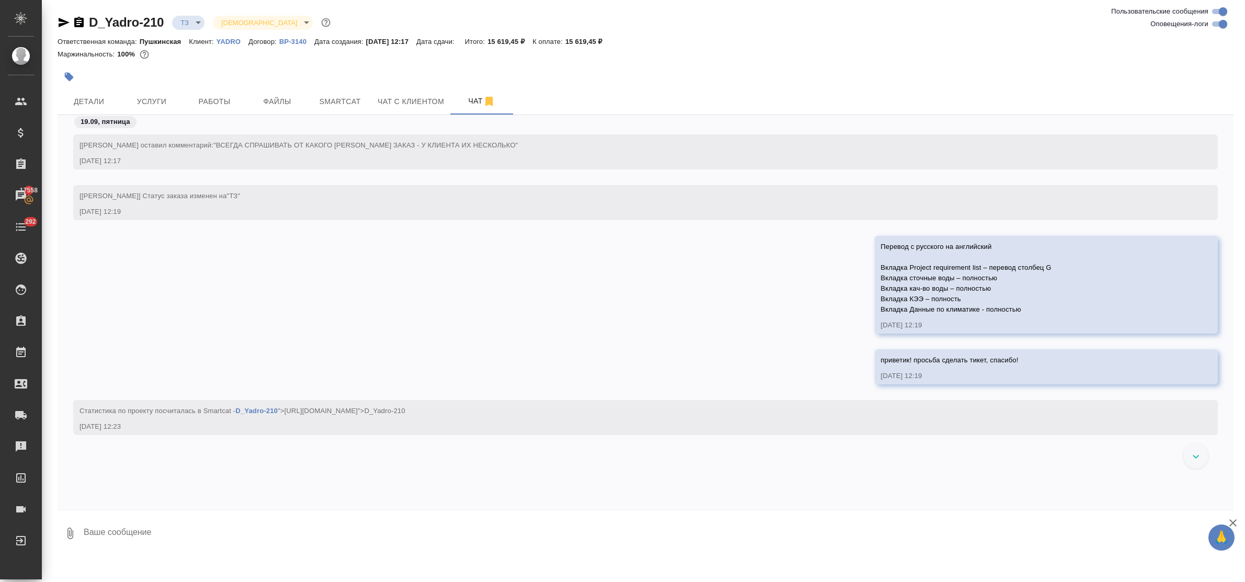
scroll to position [92, 0]
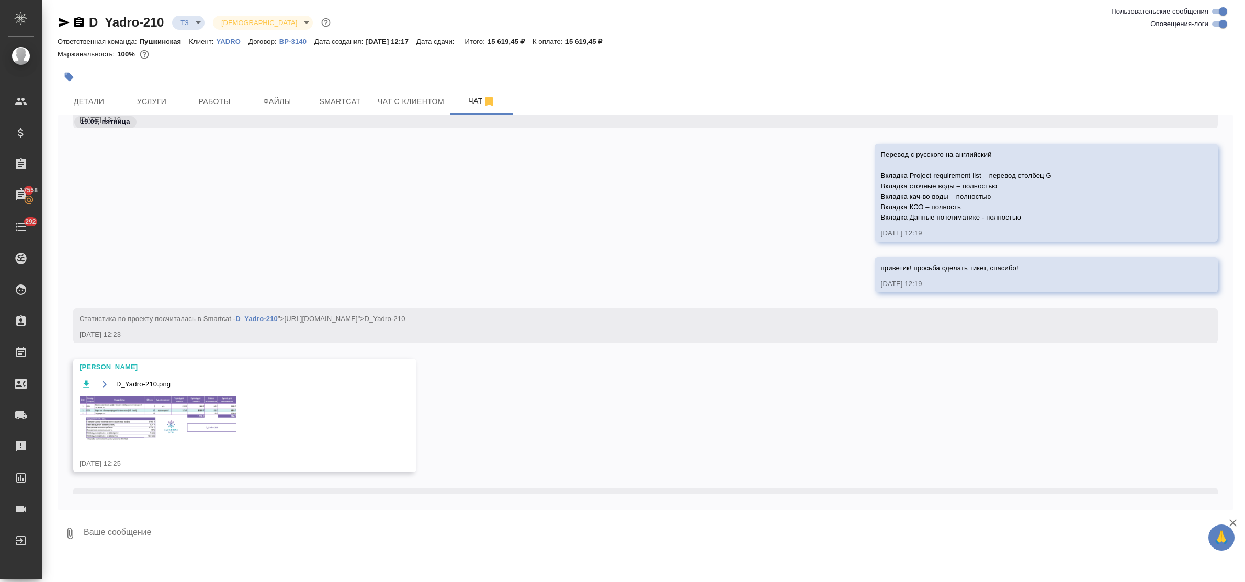
click at [188, 407] on img at bounding box center [158, 418] width 157 height 44
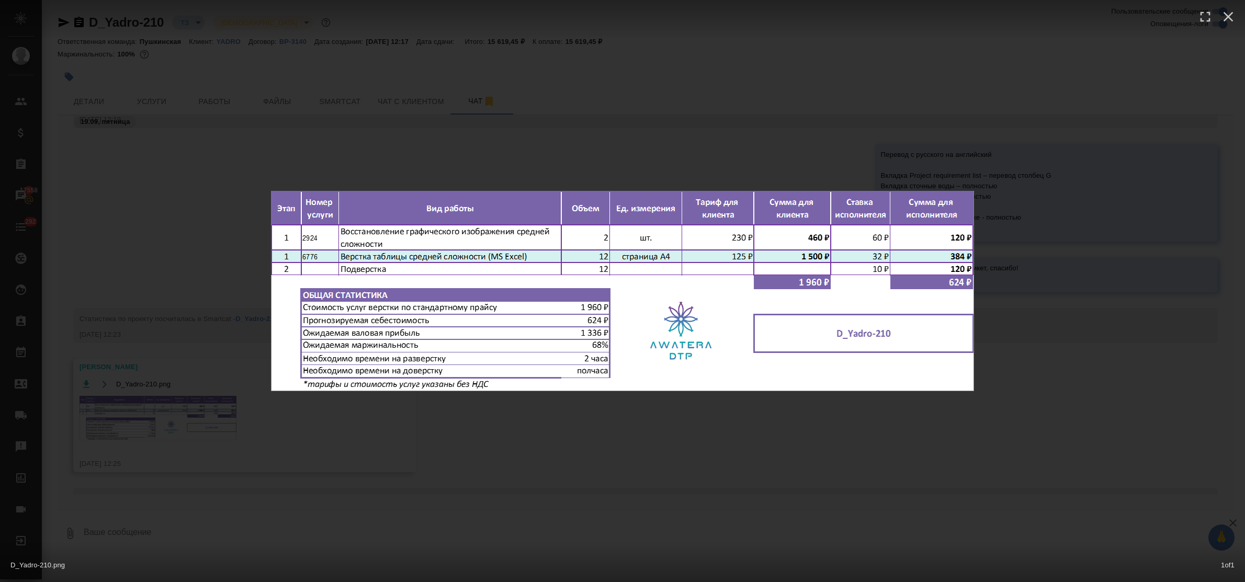
click at [412, 437] on div "D_Yadro-210.png 1 of 1" at bounding box center [622, 291] width 1245 height 582
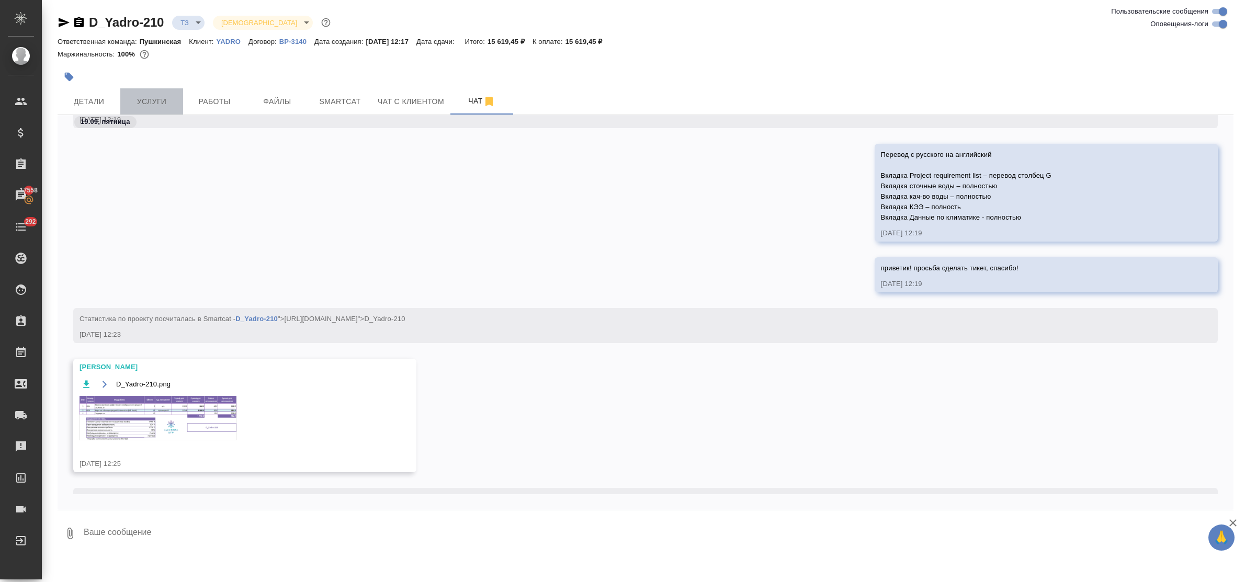
click at [152, 103] on span "Услуги" at bounding box center [152, 101] width 50 height 13
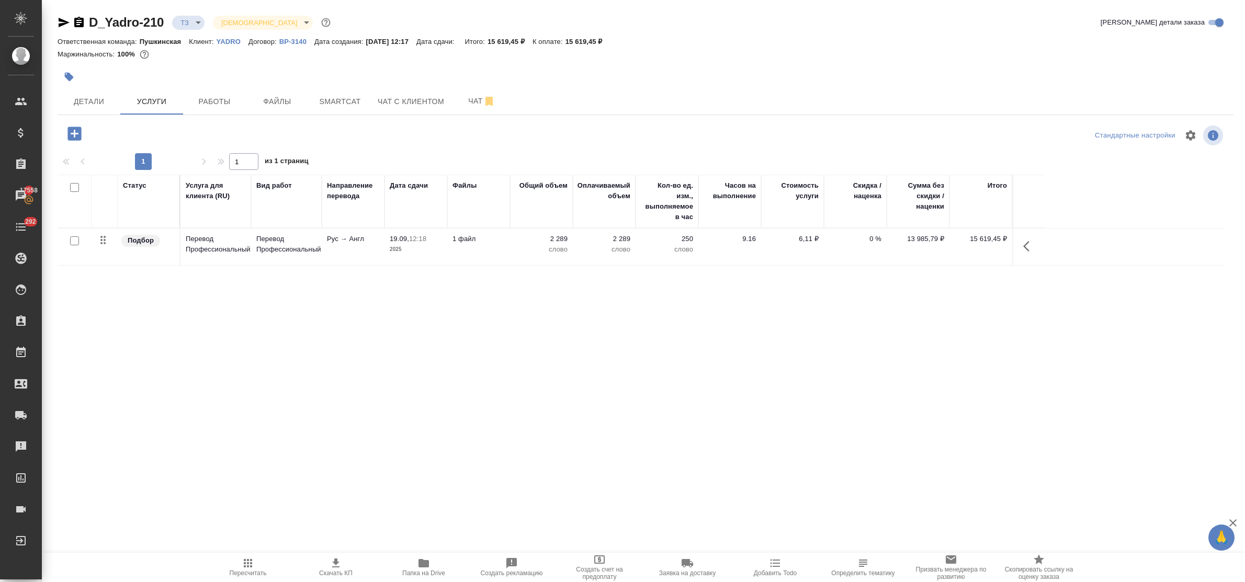
click at [73, 131] on icon "button" at bounding box center [74, 134] width 14 height 14
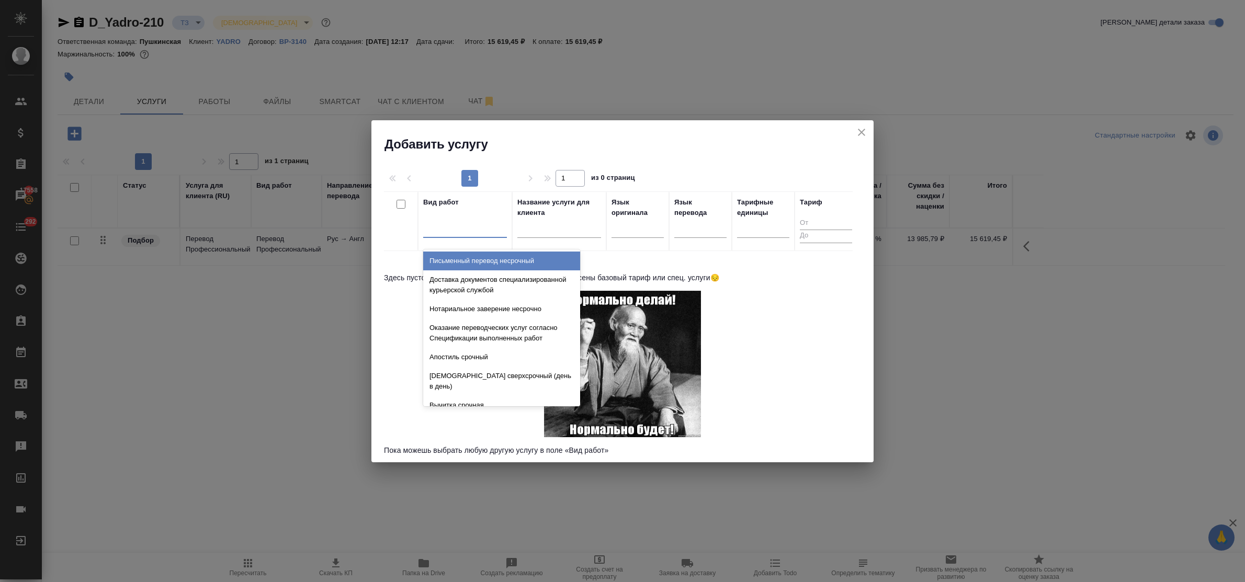
click at [453, 232] on div at bounding box center [465, 227] width 84 height 15
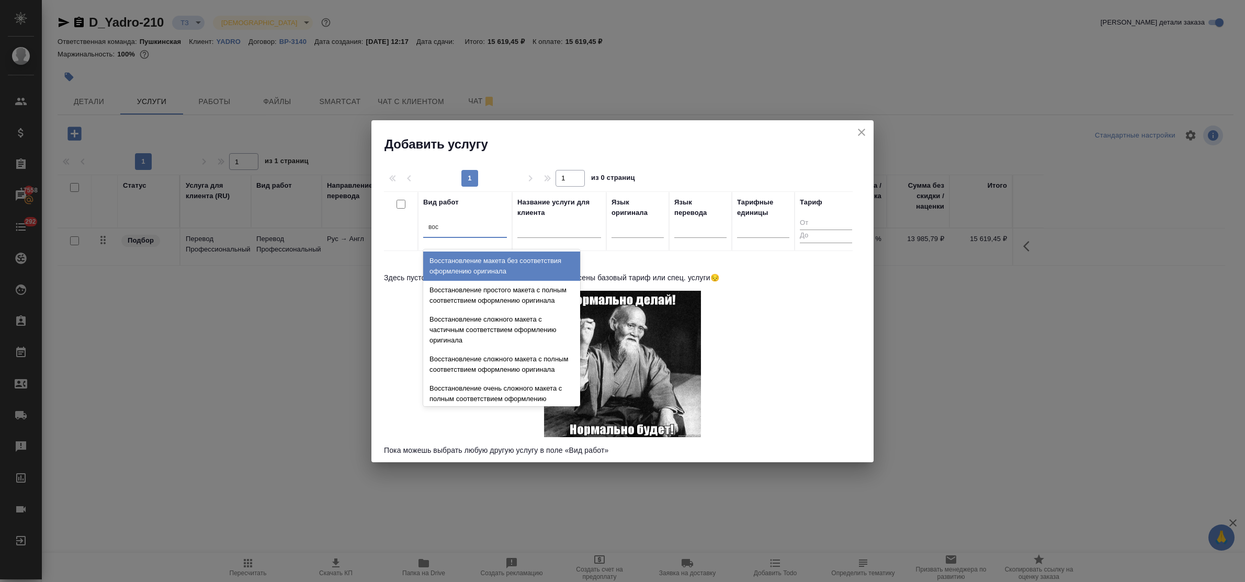
type input "восс"
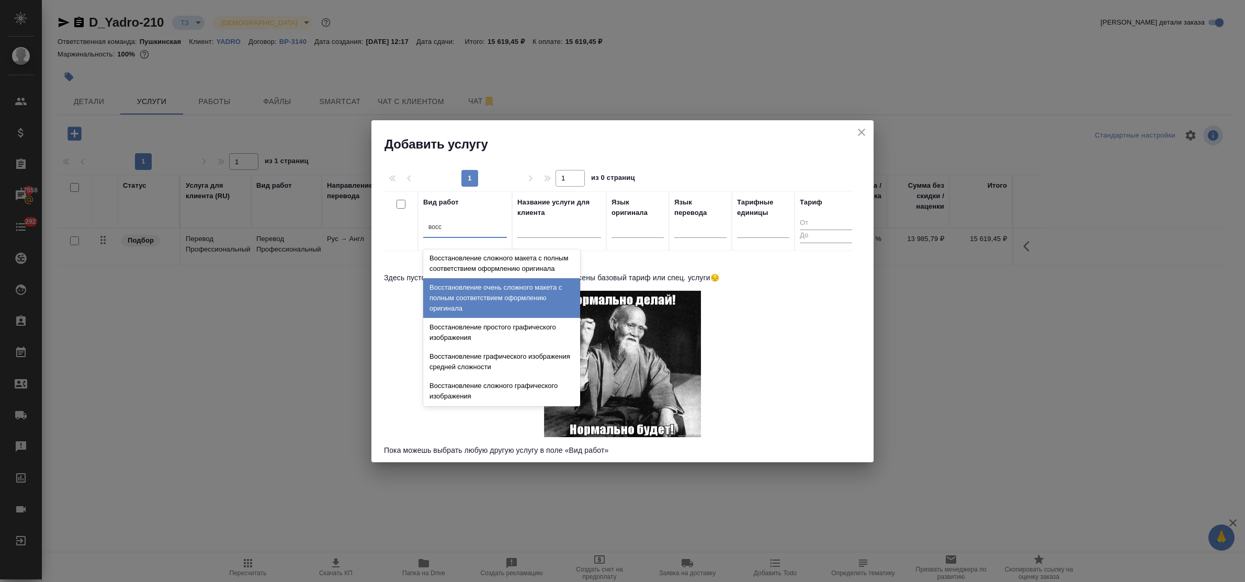
scroll to position [131, 0]
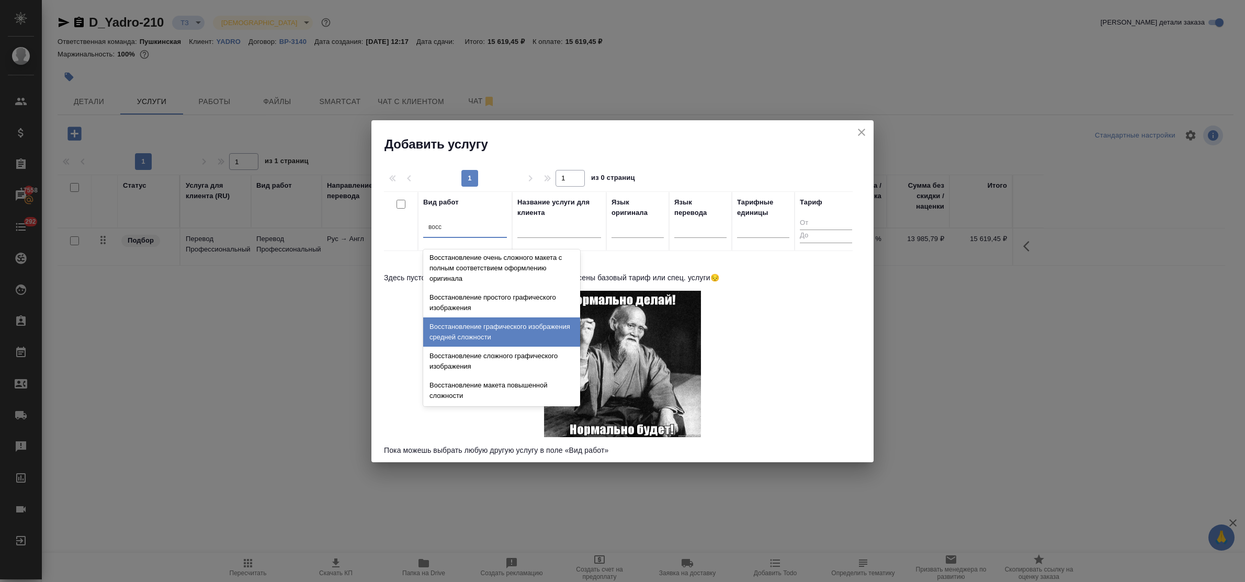
click at [495, 347] on div "Восстановление графического изображения средней сложности" at bounding box center [501, 331] width 157 height 29
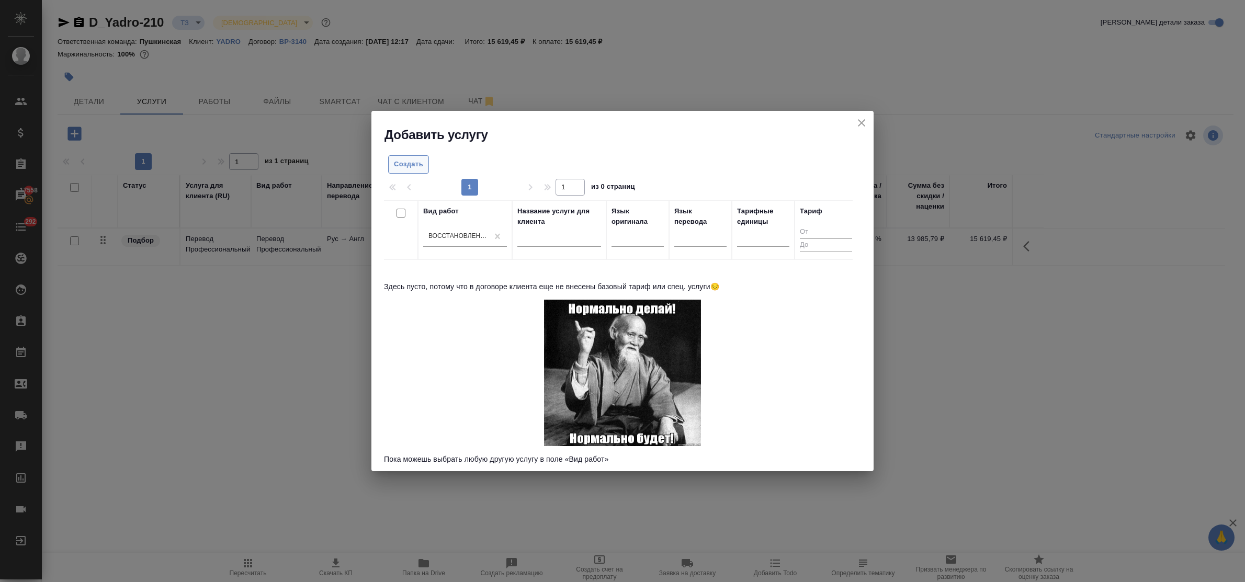
click at [408, 161] on span "Создать" at bounding box center [408, 164] width 29 height 12
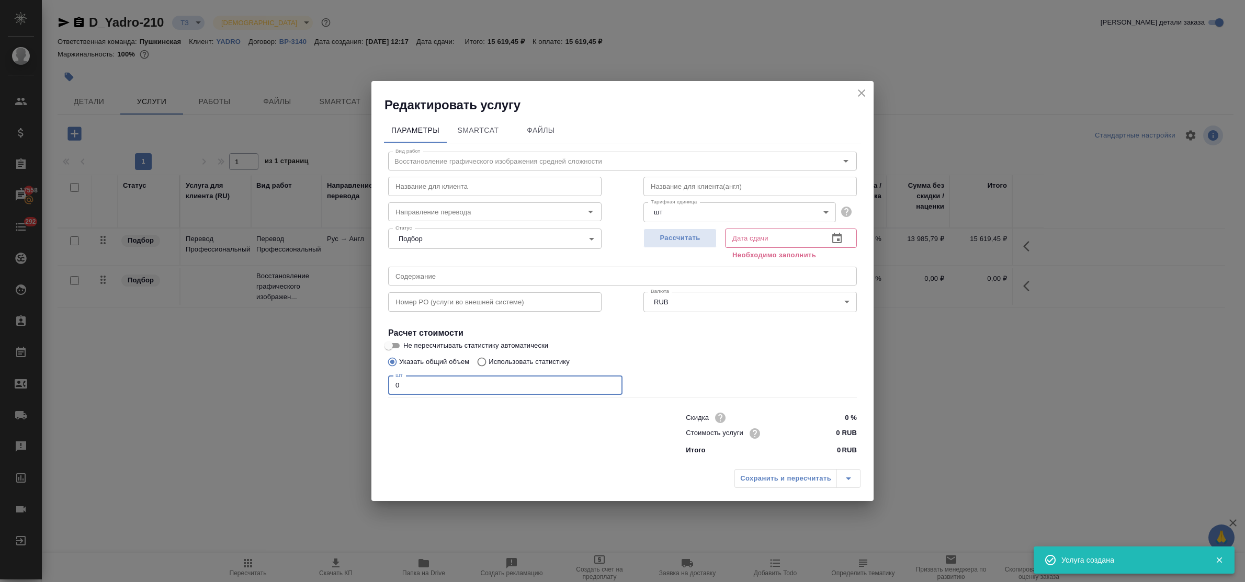
drag, startPoint x: 399, startPoint y: 384, endPoint x: 365, endPoint y: 383, distance: 33.5
click at [365, 383] on div "Редактировать услугу Параметры SmartCat Файлы Вид работ Восстановление графичес…" at bounding box center [622, 291] width 1245 height 582
type input "2"
click at [830, 433] on input "0 RUB" at bounding box center [837, 433] width 38 height 15
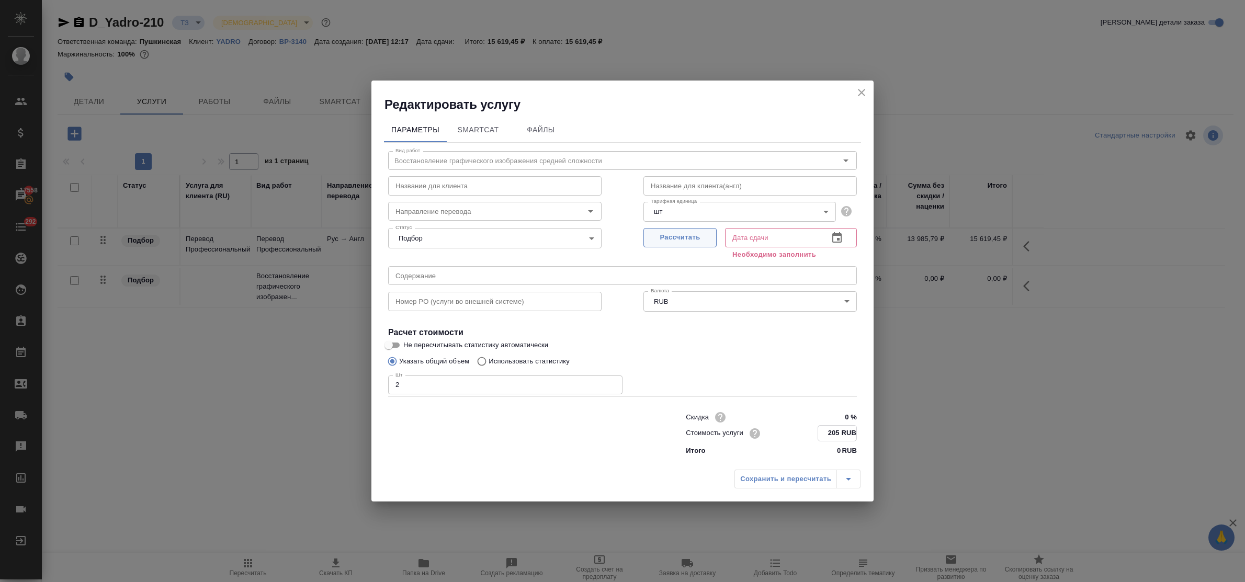
type input "205 RUB"
click at [667, 242] on span "Рассчитать" at bounding box center [680, 238] width 62 height 12
type input "[DATE] 12:55"
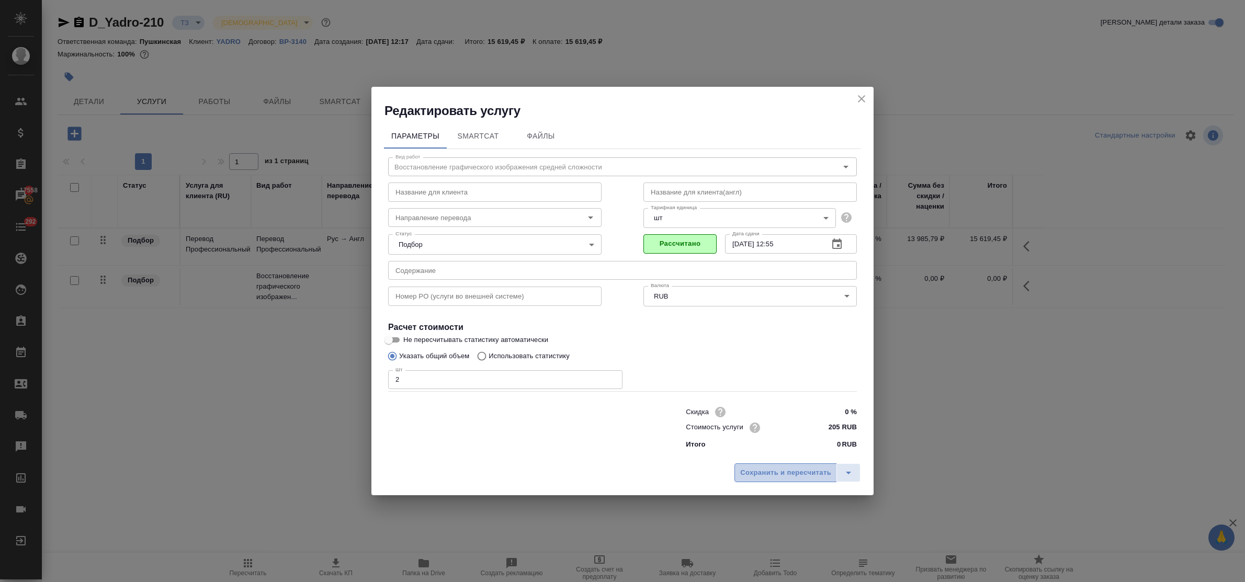
click at [788, 475] on span "Сохранить и пересчитать" at bounding box center [785, 473] width 91 height 12
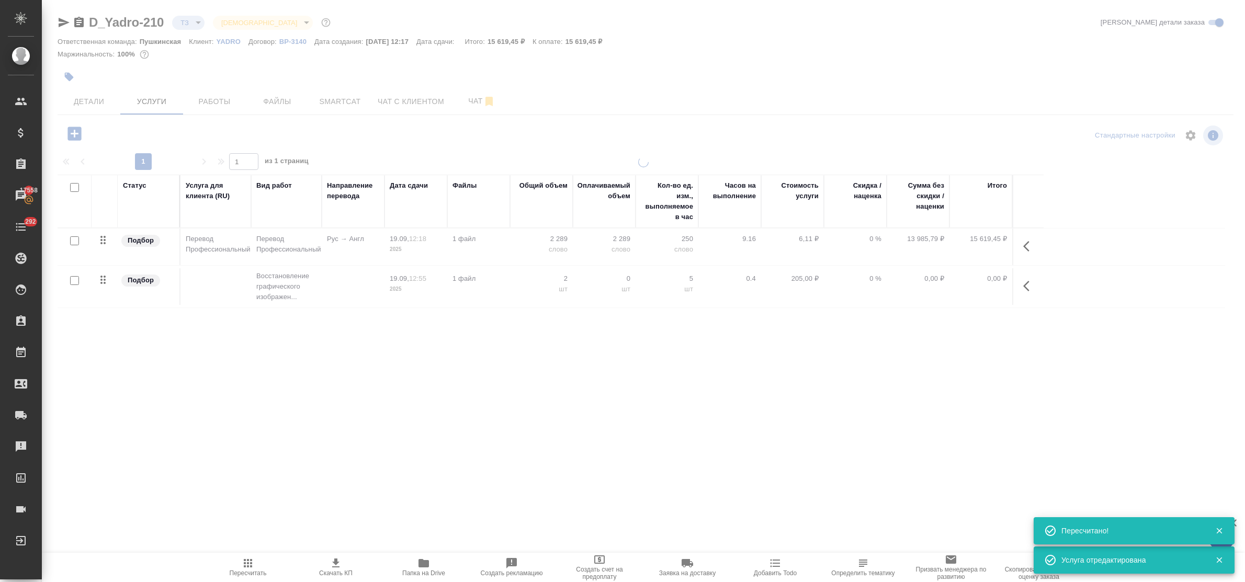
type input "new"
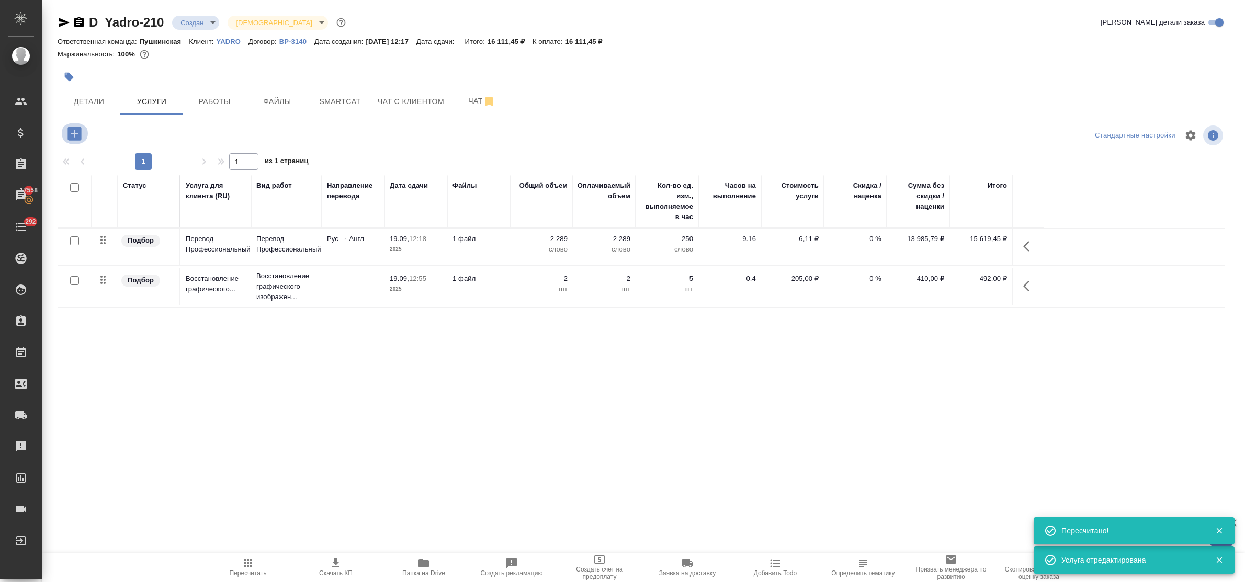
click at [75, 137] on icon "button" at bounding box center [74, 133] width 18 height 18
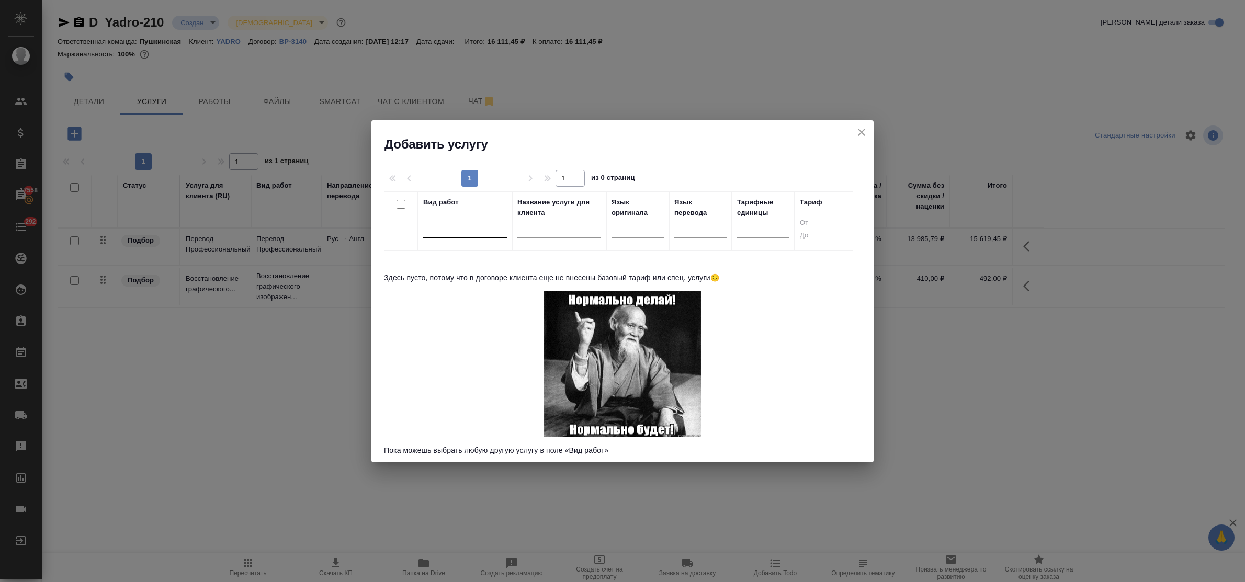
click at [437, 233] on div at bounding box center [465, 227] width 84 height 15
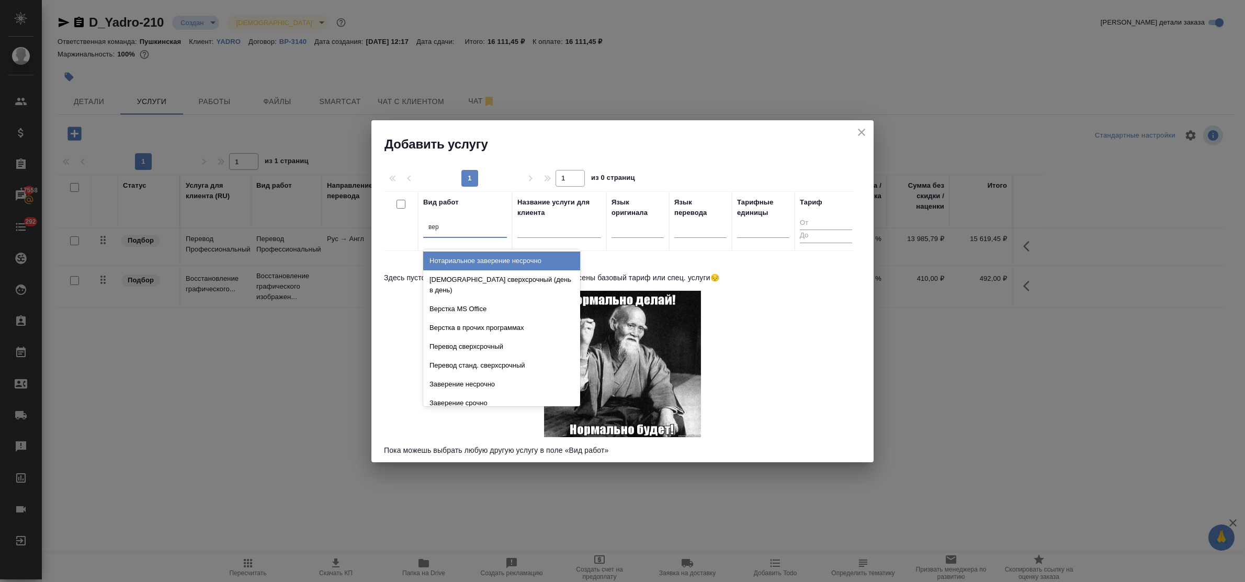
type input "верс"
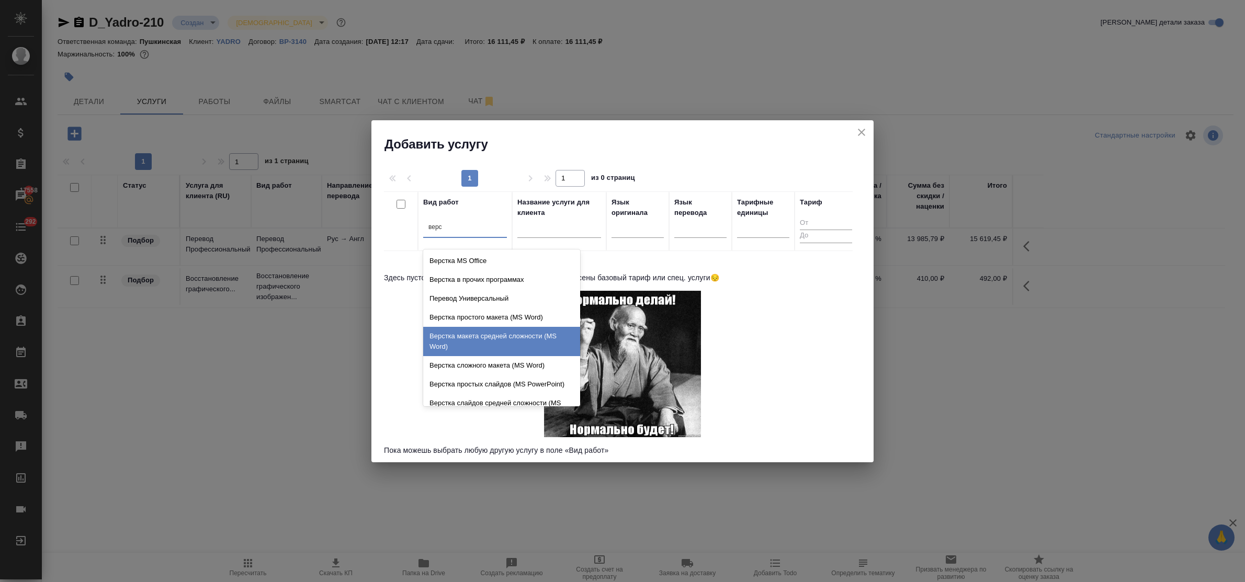
click at [487, 343] on div "Верстка макета средней сложности (MS Word)" at bounding box center [501, 341] width 157 height 29
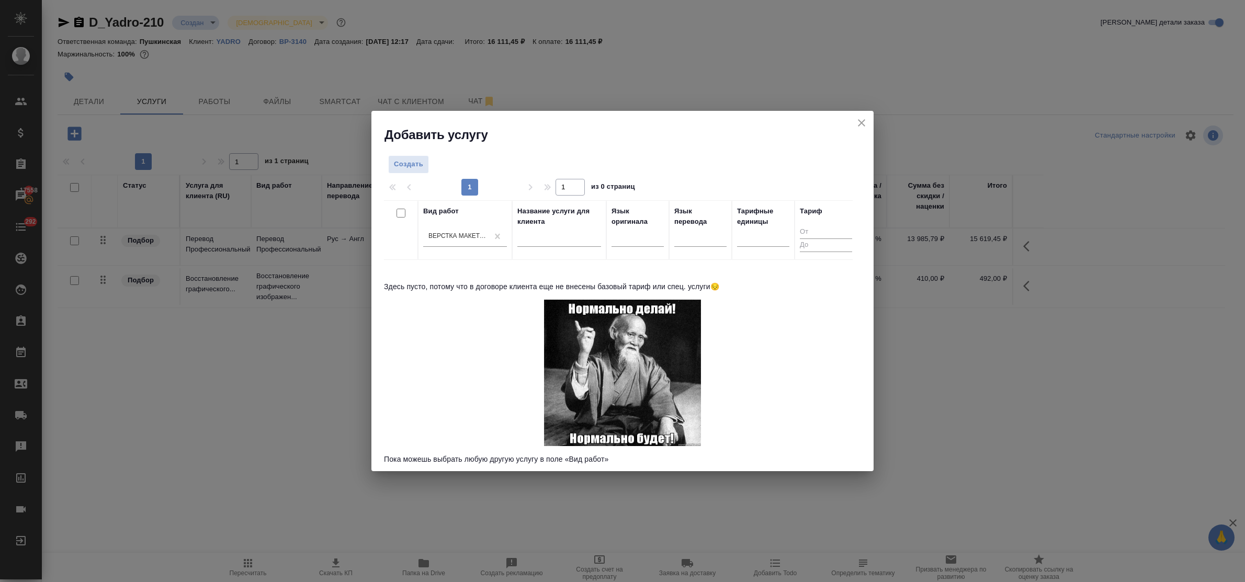
drag, startPoint x: 497, startPoint y: 234, endPoint x: 485, endPoint y: 242, distance: 14.2
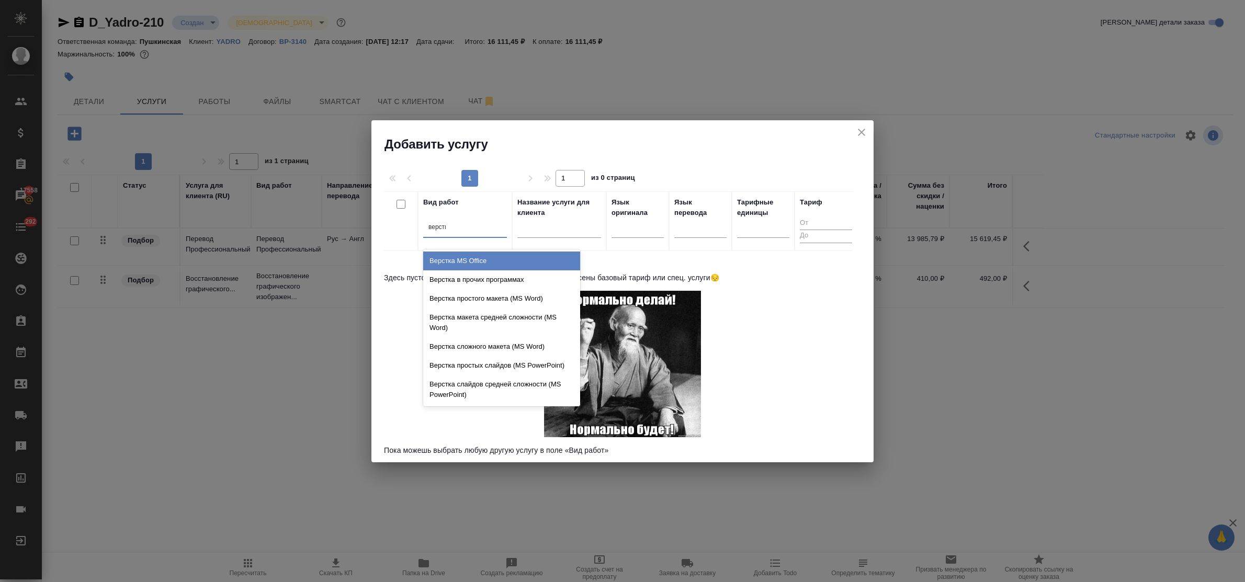
type input "верстка"
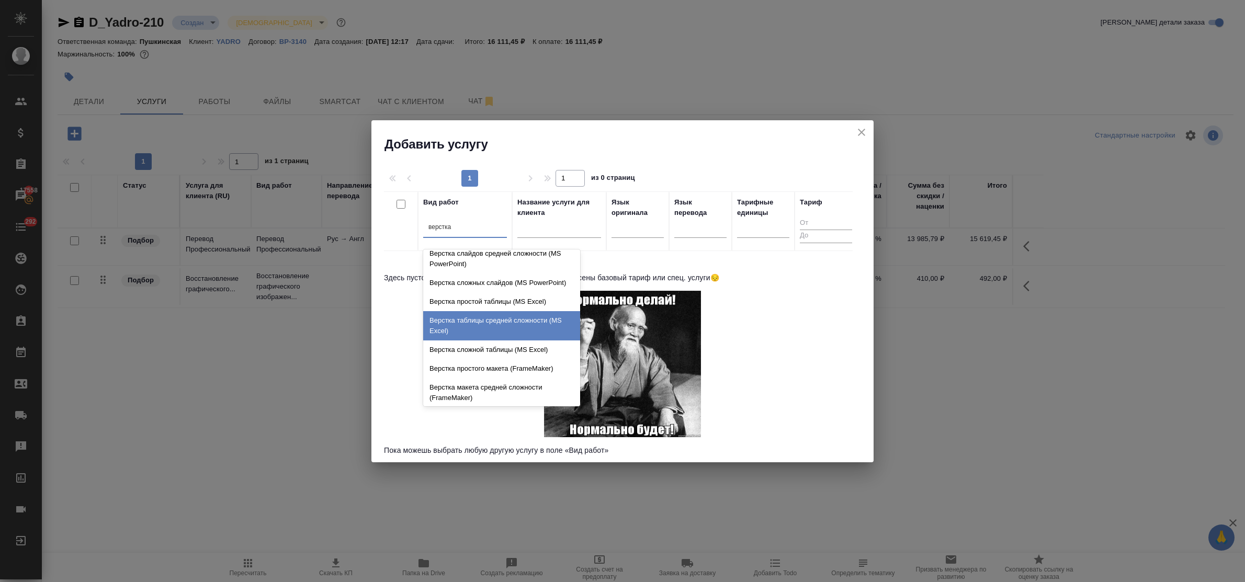
click at [490, 341] on div "Верстка таблицы средней сложности (MS Excel)" at bounding box center [501, 325] width 157 height 29
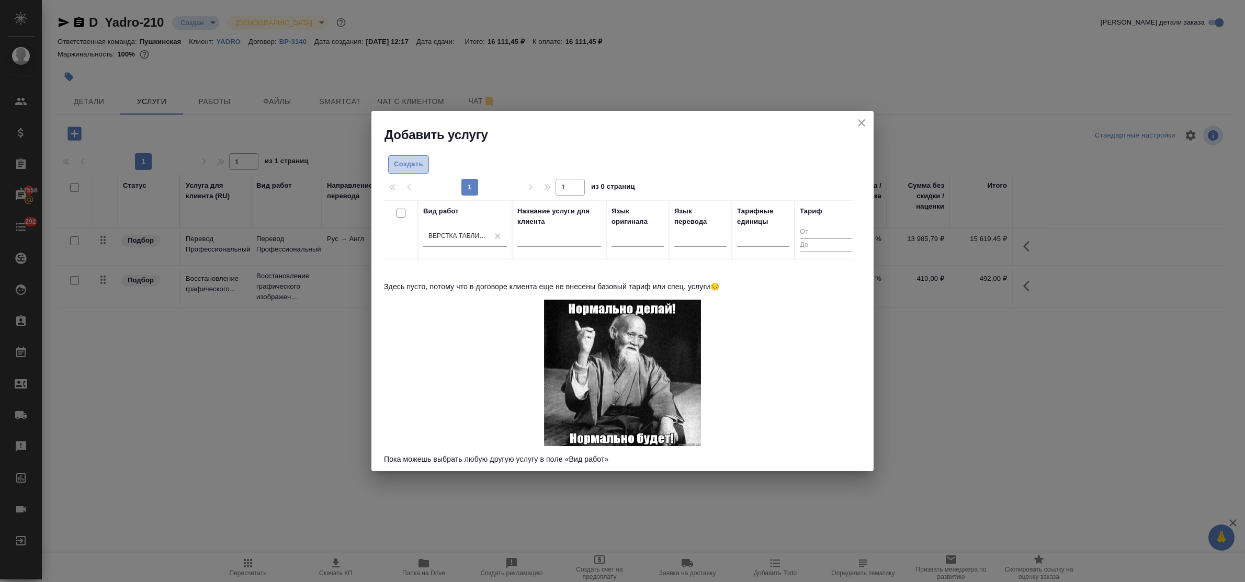
click at [398, 162] on span "Создать" at bounding box center [408, 164] width 29 height 12
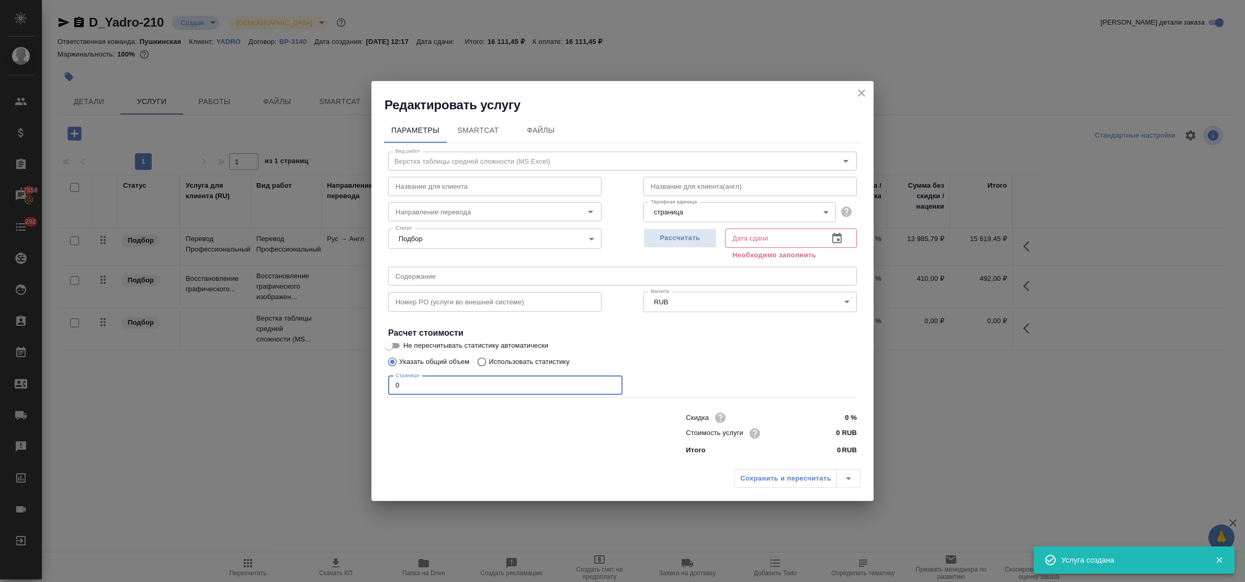
drag, startPoint x: 404, startPoint y: 386, endPoint x: 356, endPoint y: 384, distance: 48.1
click at [356, 384] on div "Редактировать услугу Параметры SmartCat Файлы Вид работ Верстка таблицы средней…" at bounding box center [622, 291] width 1245 height 582
type input "12"
click at [822, 435] on input "0 RUB" at bounding box center [837, 433] width 39 height 15
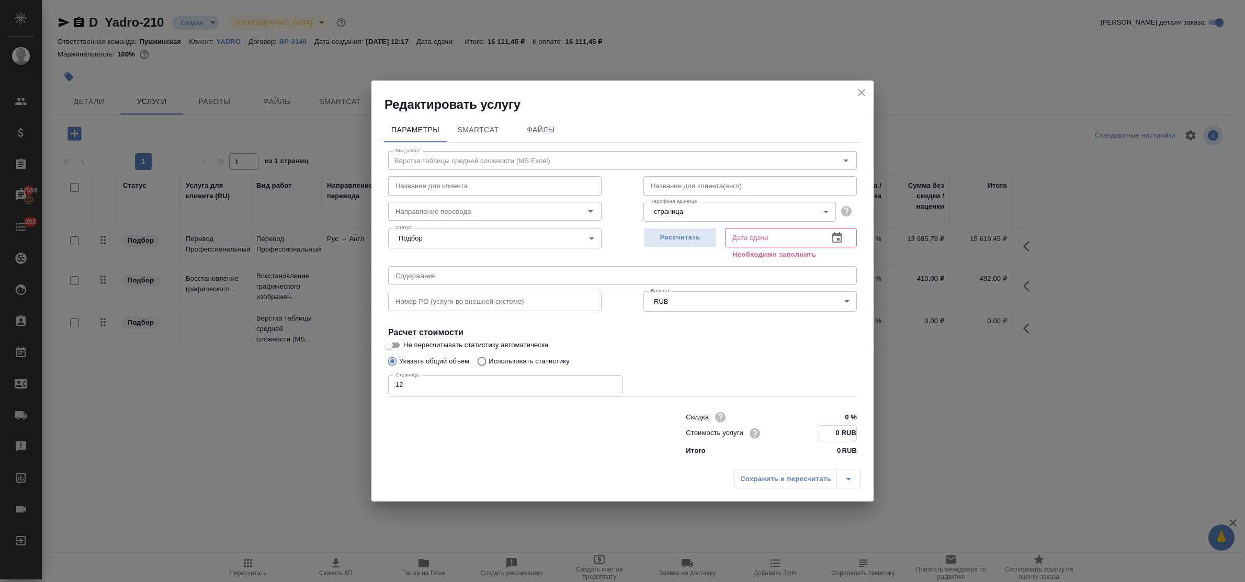
click at [838, 430] on input "0 RUB" at bounding box center [837, 433] width 38 height 15
type input "125 RUB"
click at [687, 235] on span "Рассчитать" at bounding box center [680, 238] width 62 height 12
type input "[DATE] 13:44"
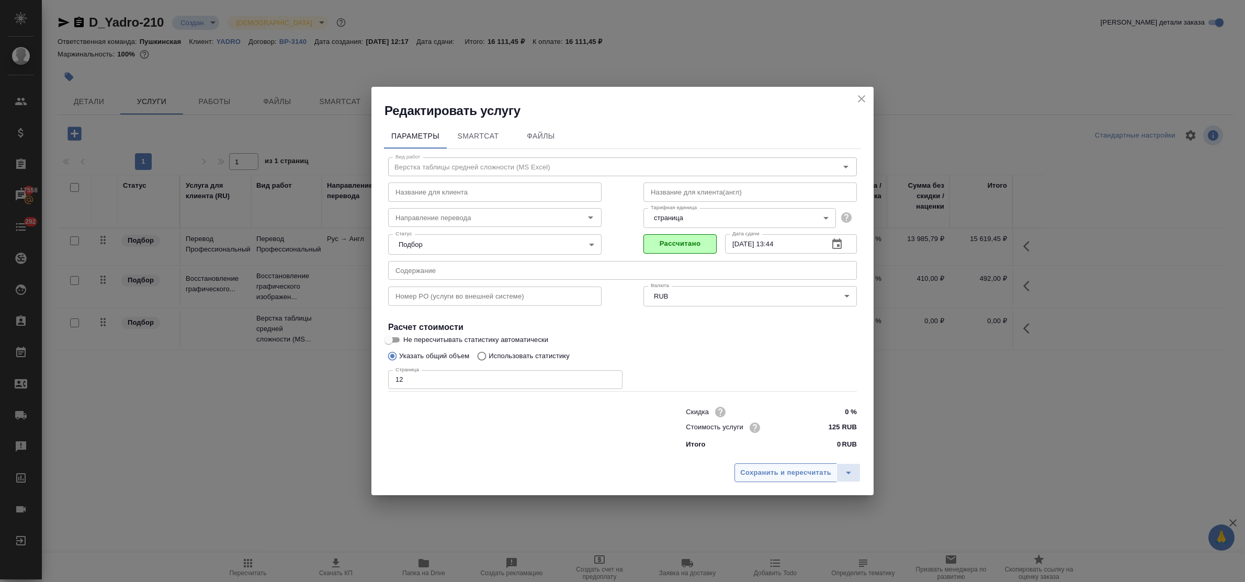
click at [777, 474] on span "Сохранить и пересчитать" at bounding box center [785, 473] width 91 height 12
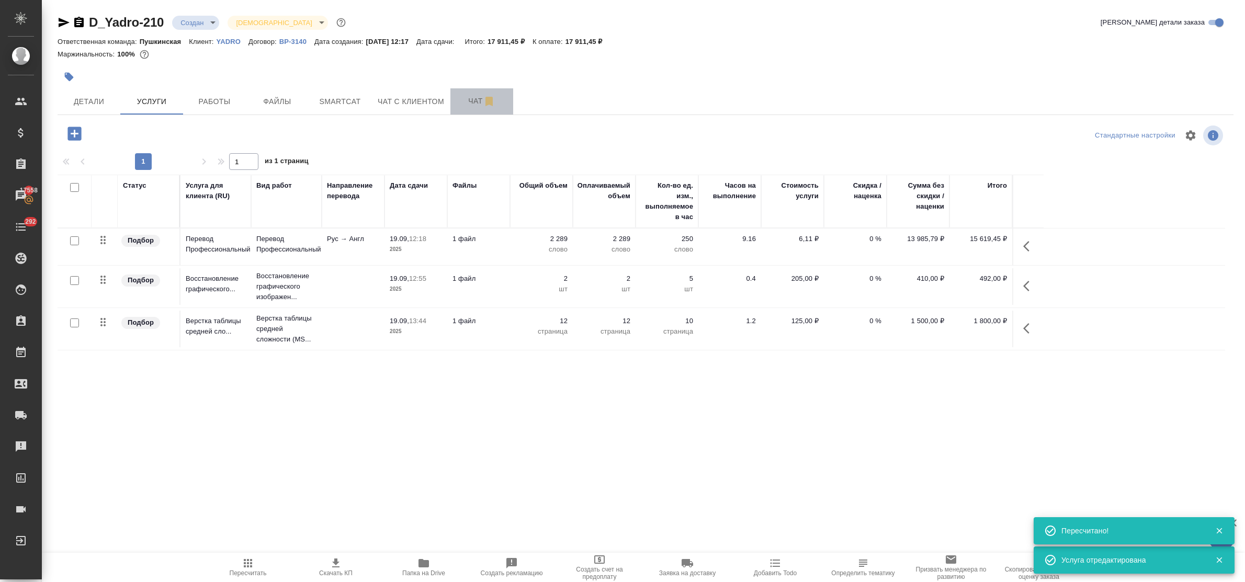
click at [467, 98] on span "Чат" at bounding box center [482, 101] width 50 height 13
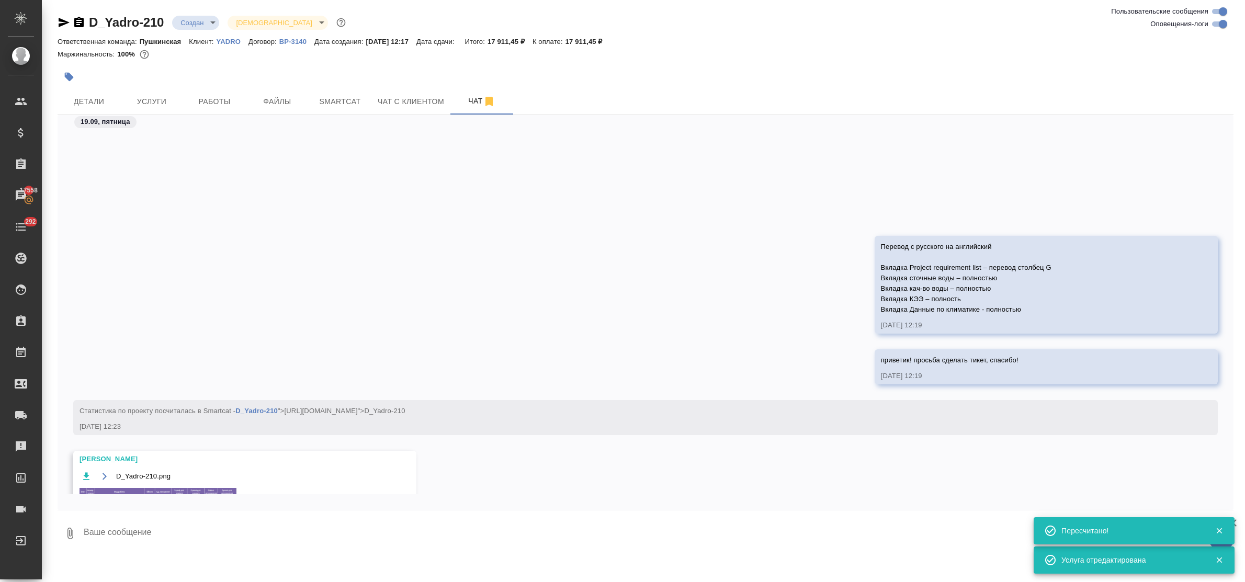
scroll to position [137, 0]
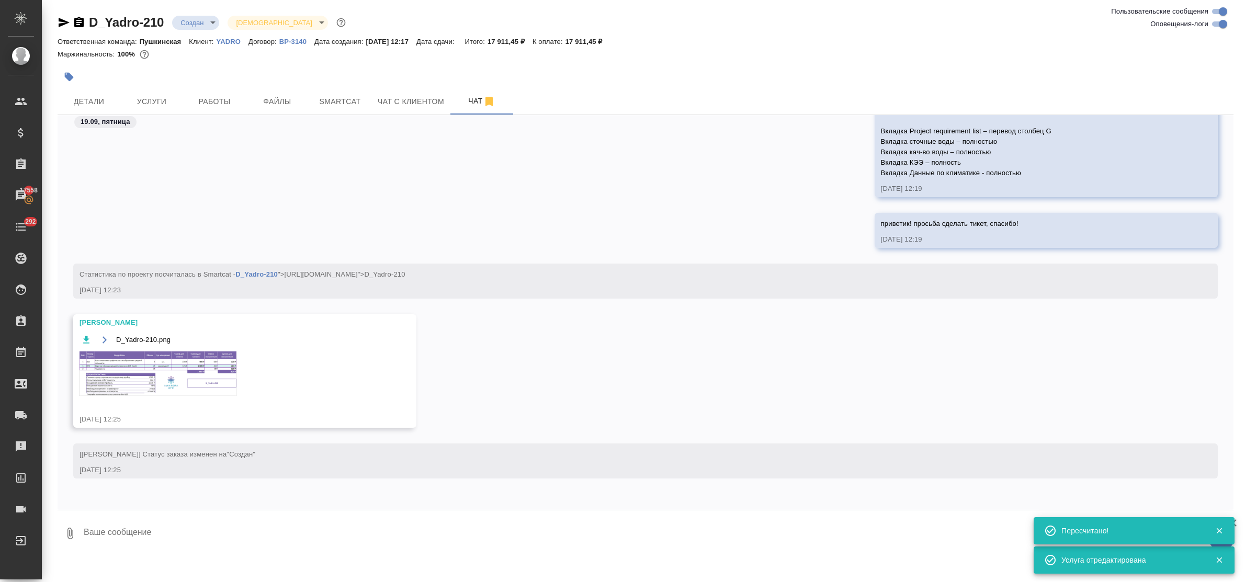
click at [169, 368] on img at bounding box center [158, 373] width 157 height 44
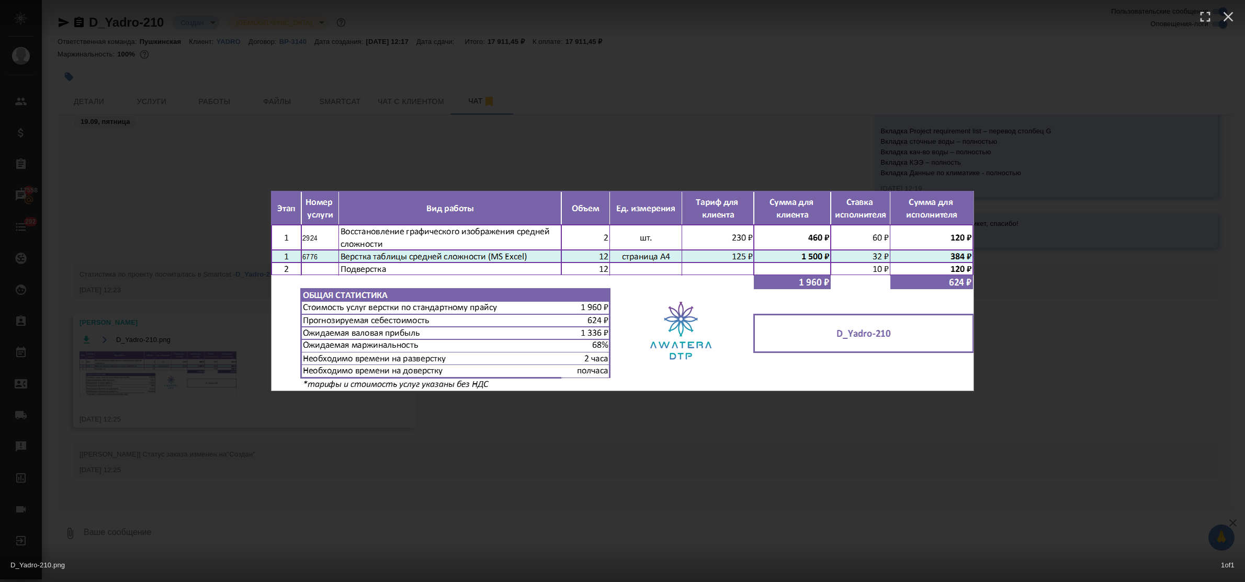
click at [479, 425] on div "D_Yadro-210.png 1 of 1" at bounding box center [622, 291] width 1245 height 582
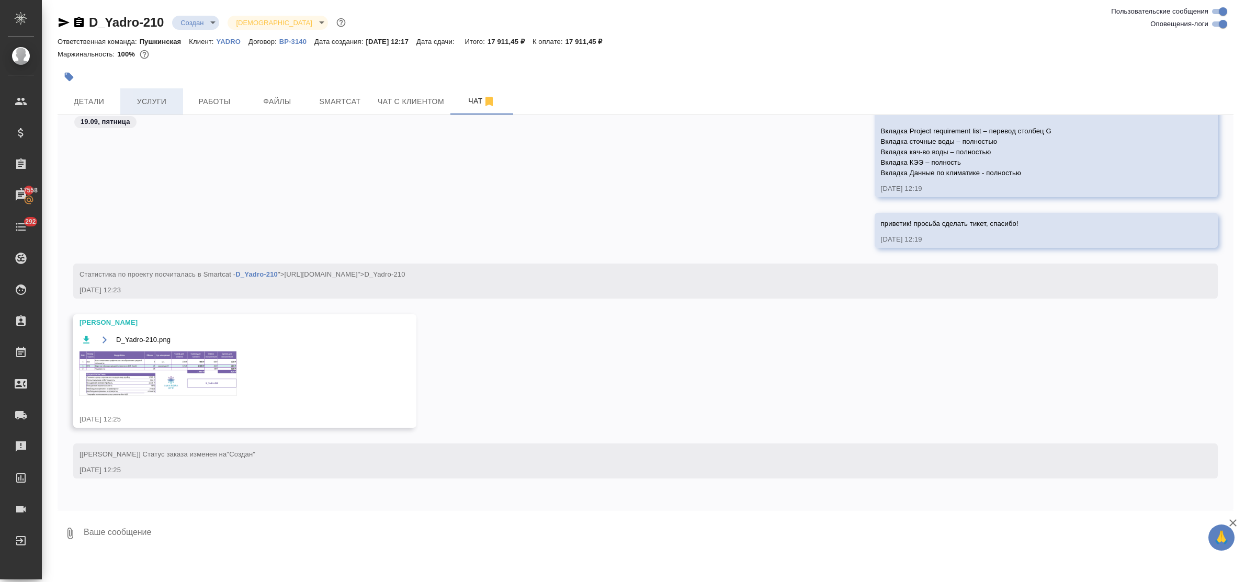
click at [141, 96] on span "Услуги" at bounding box center [152, 101] width 50 height 13
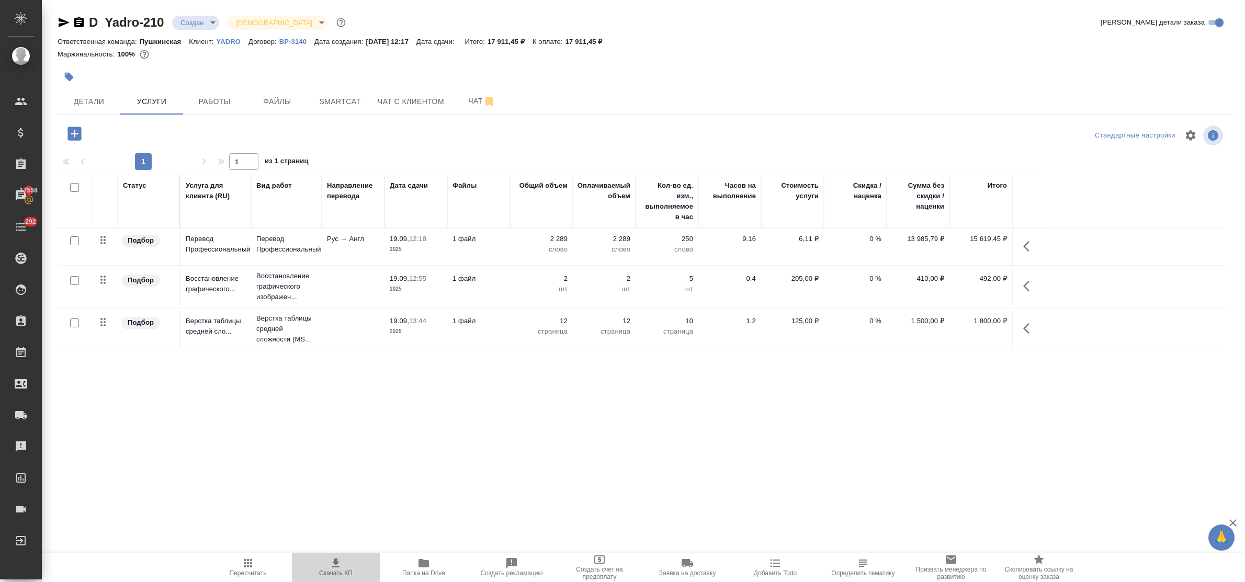
click at [330, 561] on icon "button" at bounding box center [336, 563] width 13 height 13
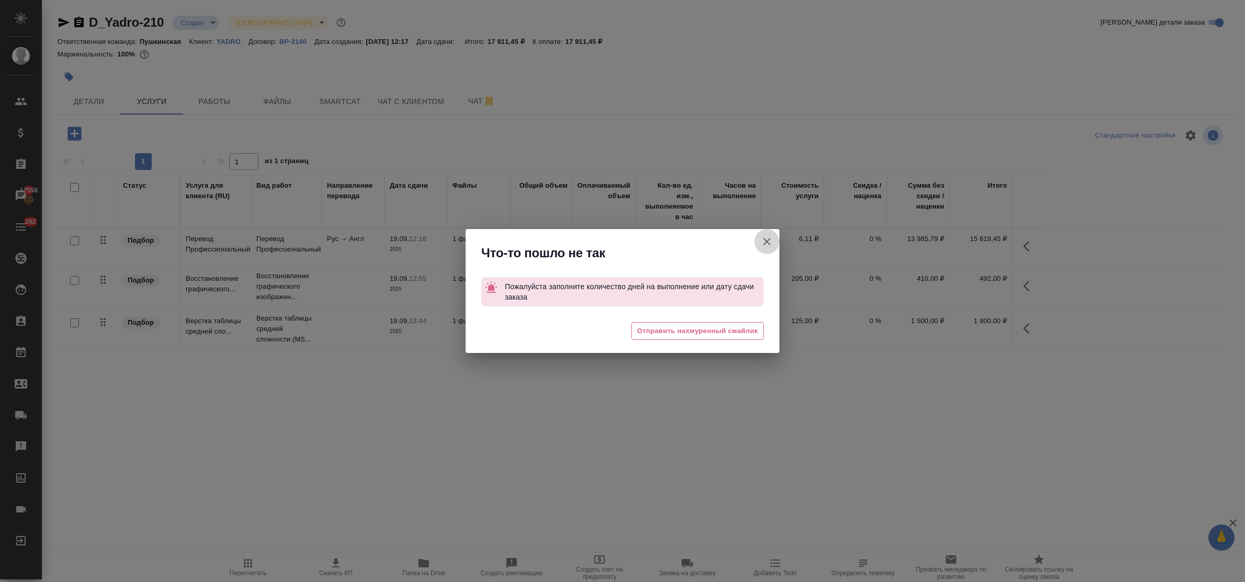
click at [765, 244] on icon "button" at bounding box center [767, 241] width 13 height 13
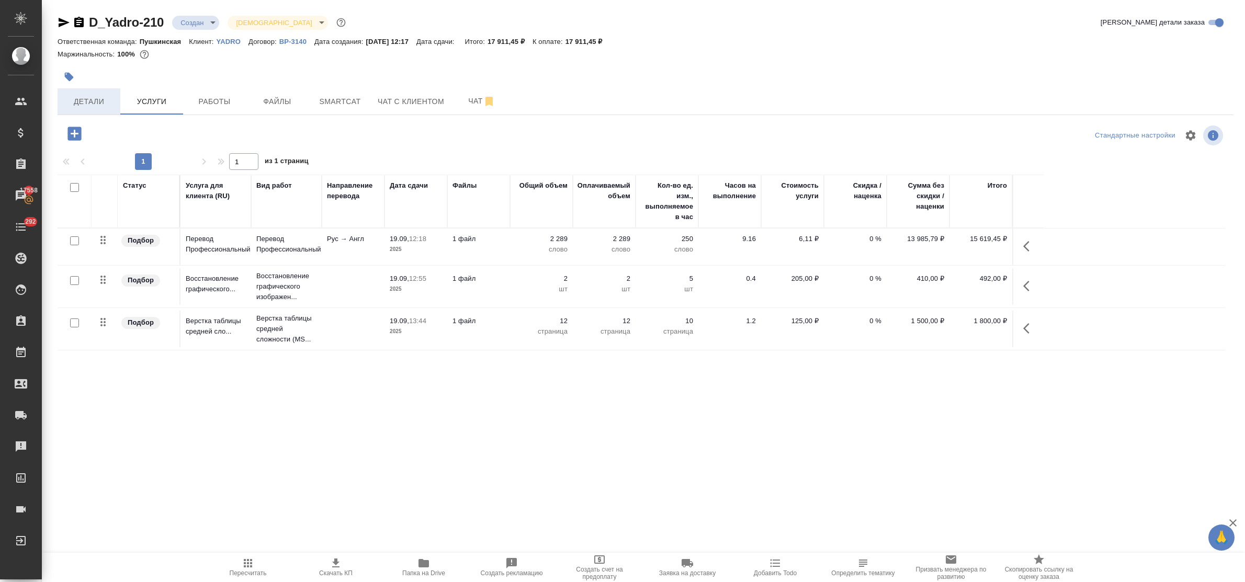
click at [90, 100] on span "Детали" at bounding box center [89, 101] width 50 height 13
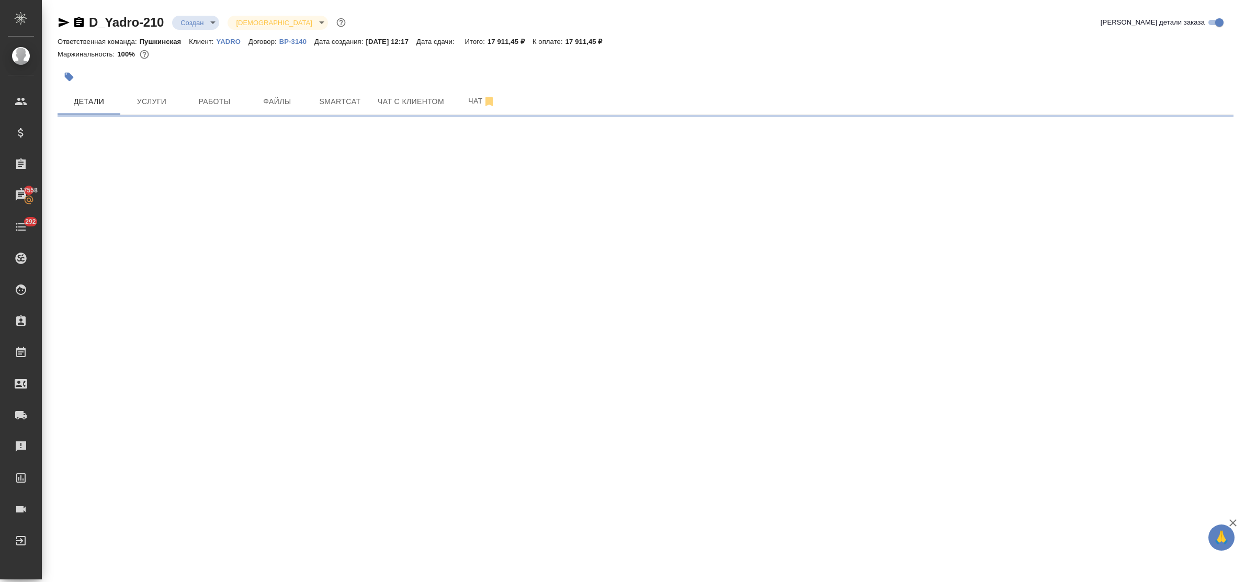
select select "RU"
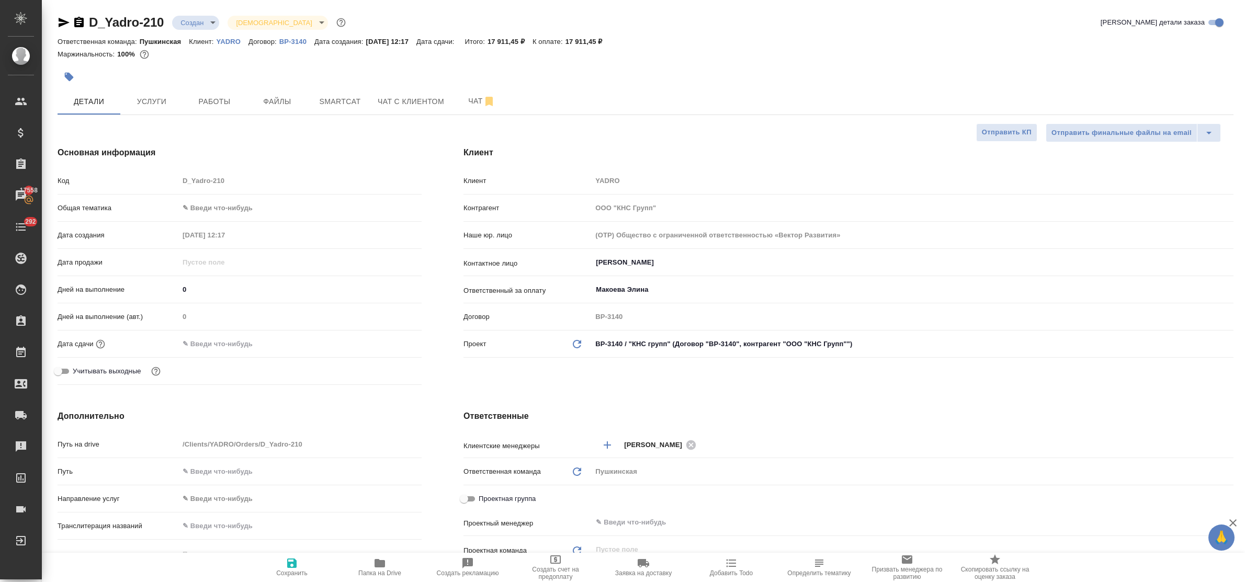
type textarea "x"
click at [293, 560] on icon "button" at bounding box center [292, 563] width 13 height 13
type textarea "x"
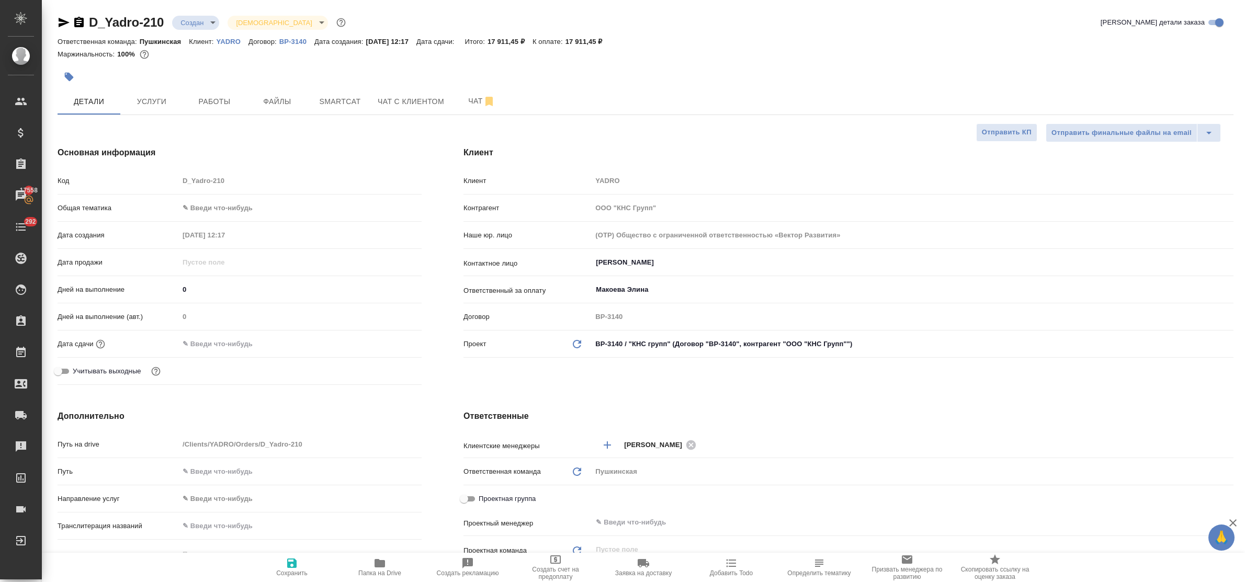
type textarea "x"
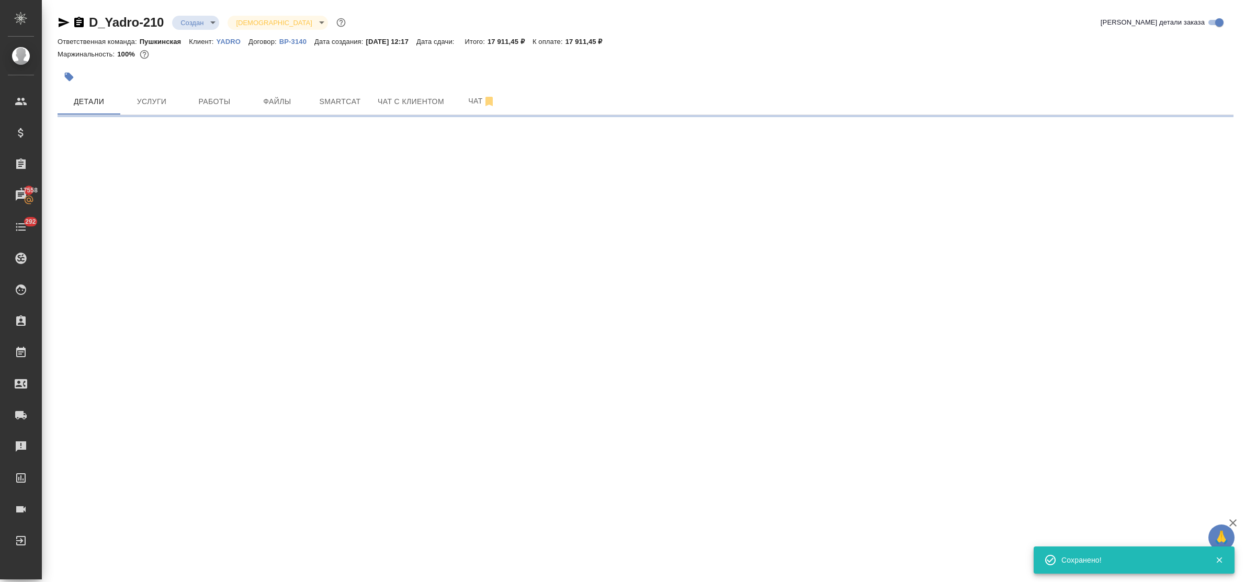
select select "RU"
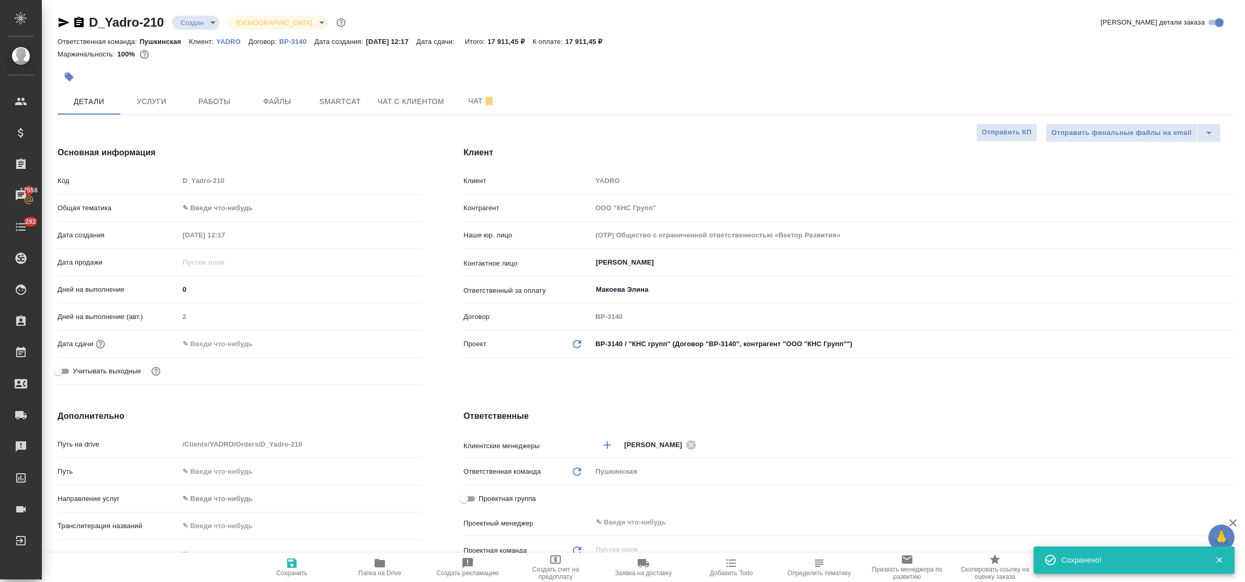
type textarea "x"
click at [144, 101] on span "Услуги" at bounding box center [152, 101] width 50 height 13
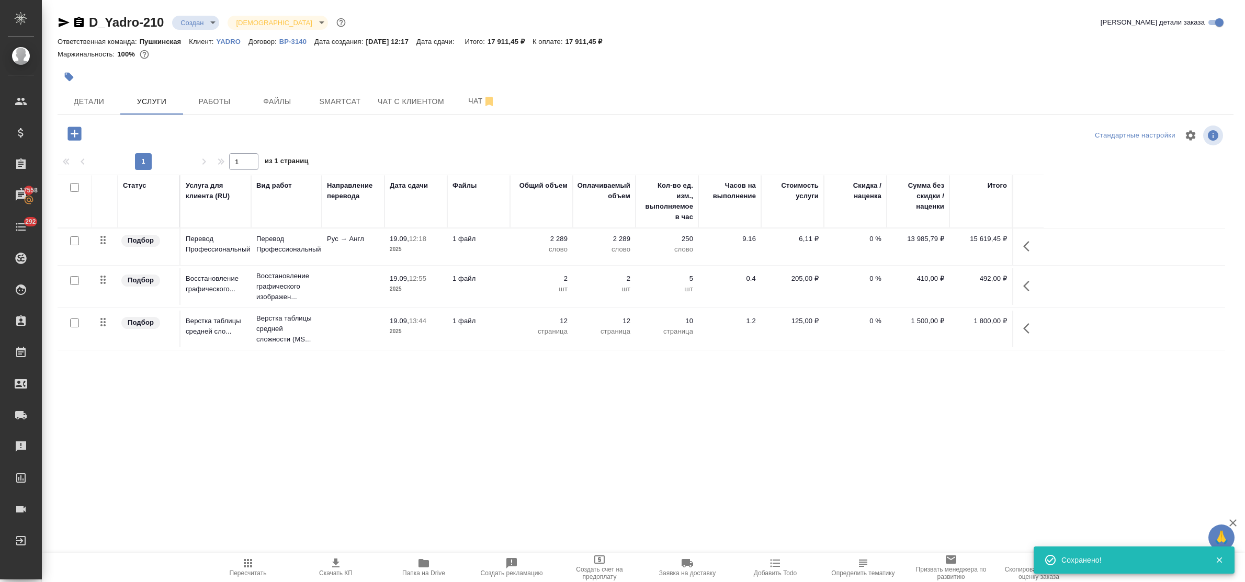
click at [338, 563] on icon "button" at bounding box center [335, 563] width 7 height 9
click at [467, 99] on span "Чат" at bounding box center [482, 101] width 50 height 13
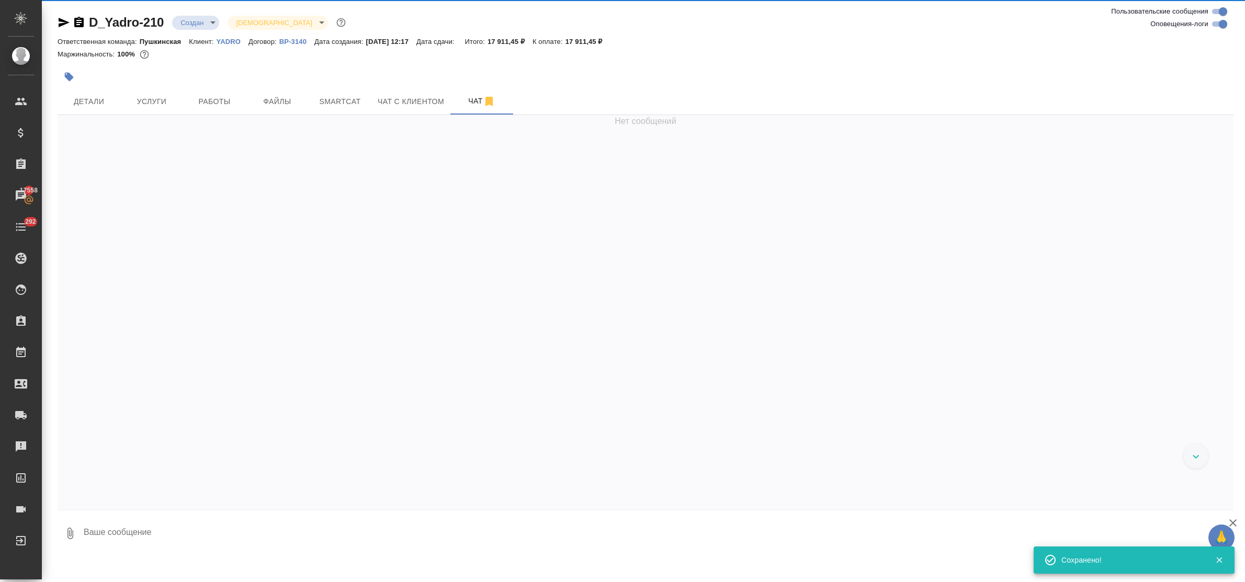
scroll to position [137, 0]
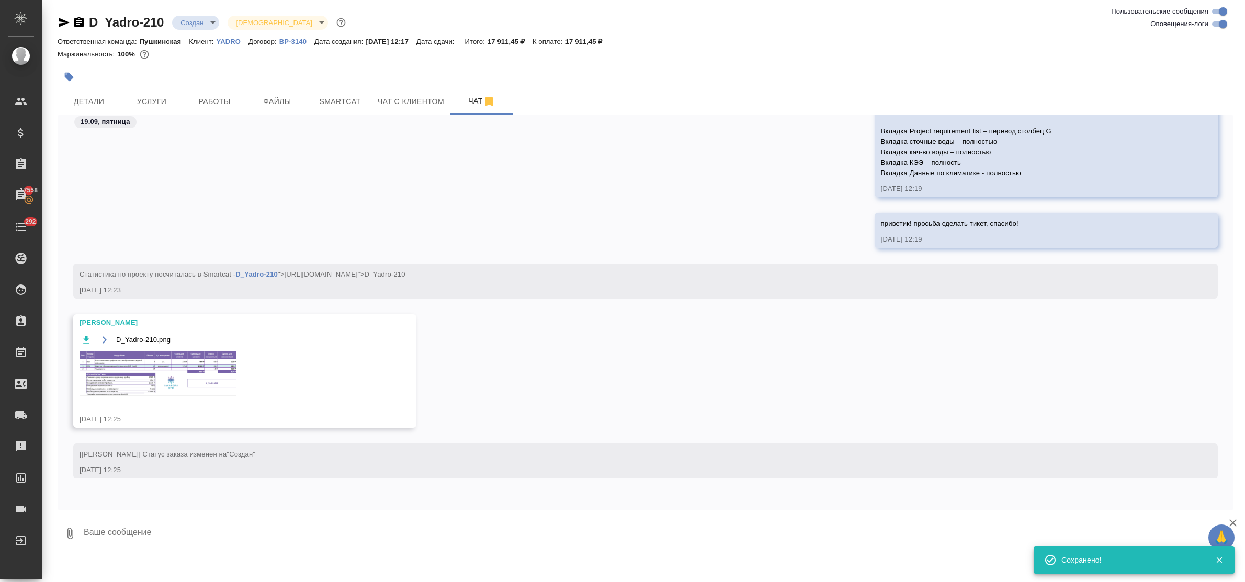
click at [179, 370] on img at bounding box center [158, 373] width 157 height 44
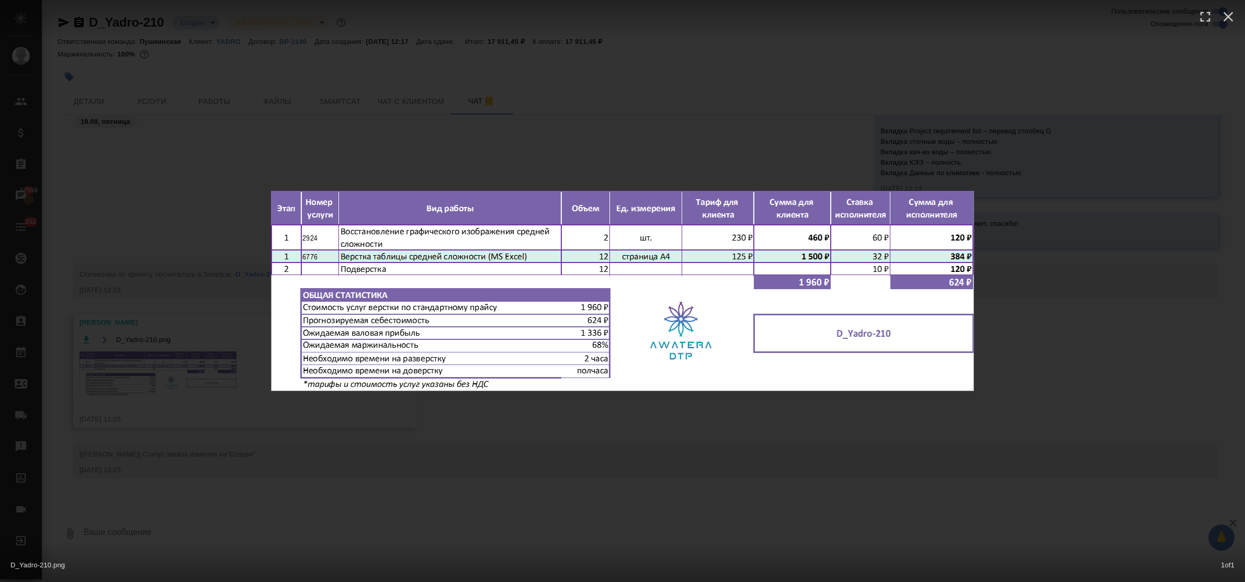
click at [576, 426] on div "D_Yadro-210.png 1 of 1" at bounding box center [622, 291] width 1245 height 582
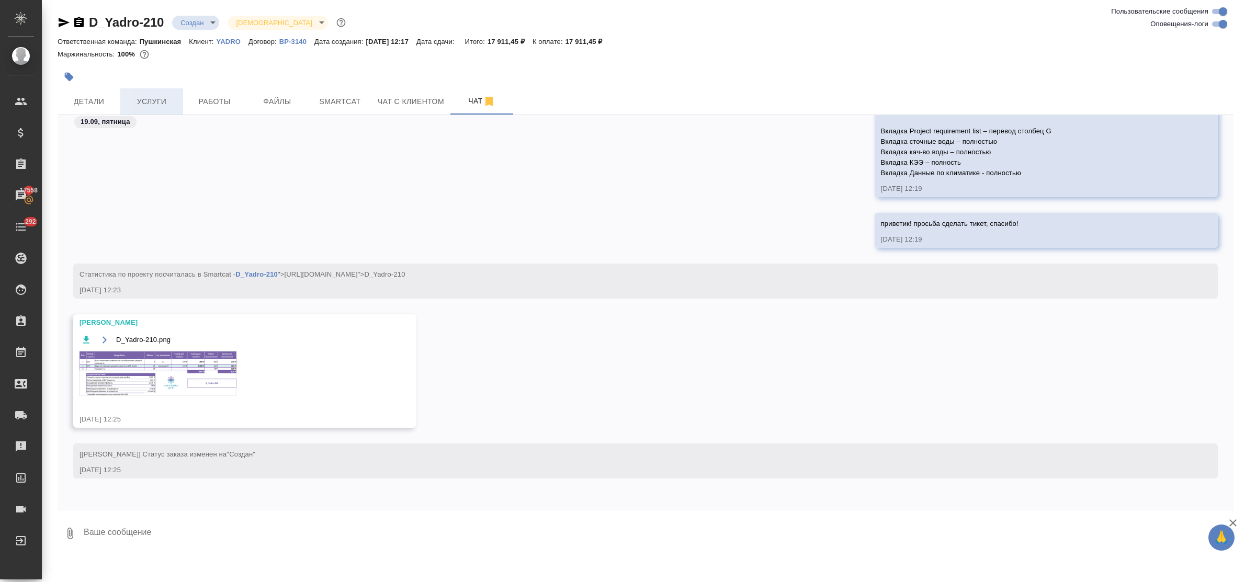
click at [150, 101] on span "Услуги" at bounding box center [152, 101] width 50 height 13
